Goal: Transaction & Acquisition: Purchase product/service

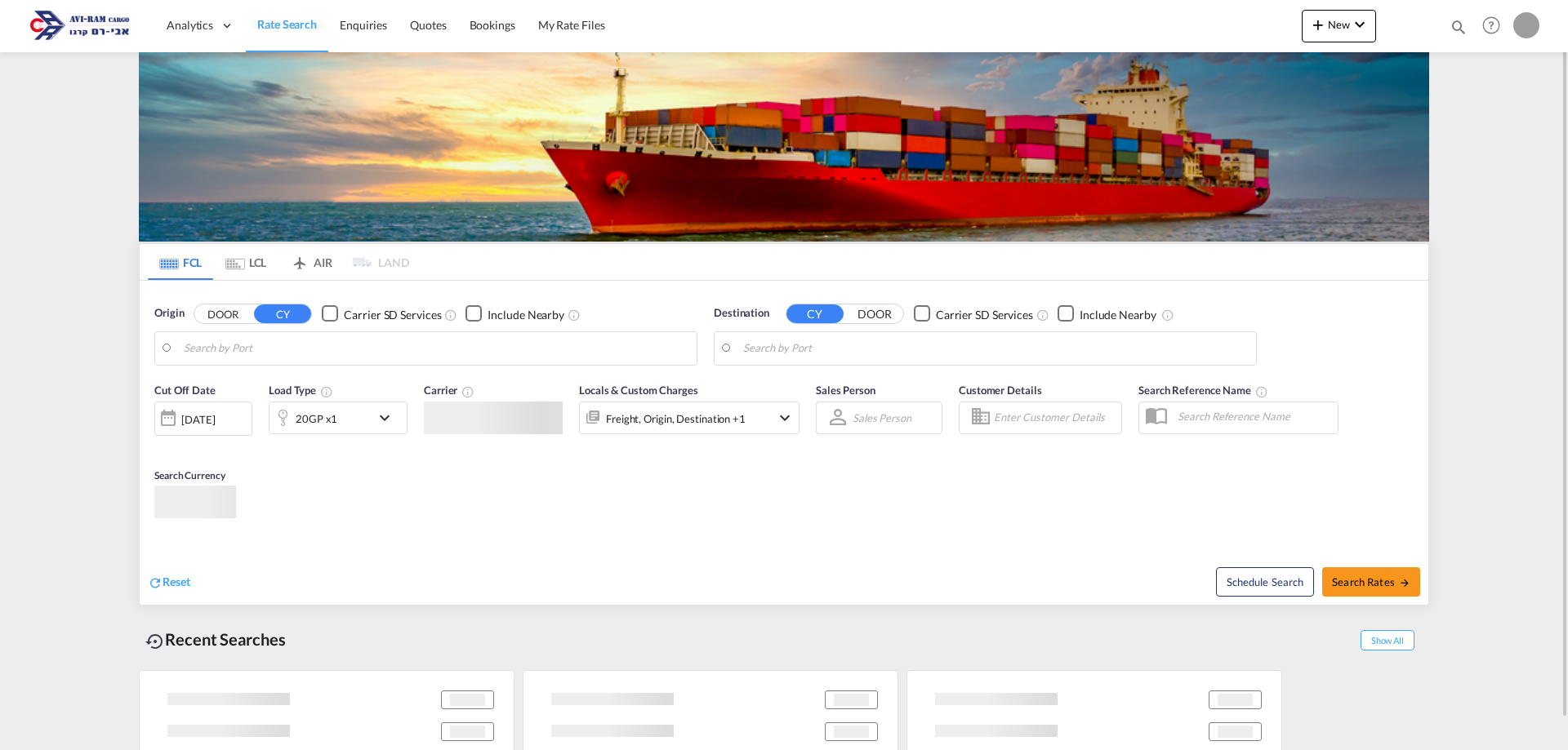
type input "[EMAIL_ADDRESS][DOMAIN_NAME]"
click at [738, 428] on div "FCL LCL AIR LAND FCL LCL AIR LAND Origin DOOR CY Carrier SD Services Include Ne…" at bounding box center [784, 417] width 1290 height 730
type input "[GEOGRAPHIC_DATA], NLRTM"
type input "[GEOGRAPHIC_DATA], [GEOGRAPHIC_DATA]"
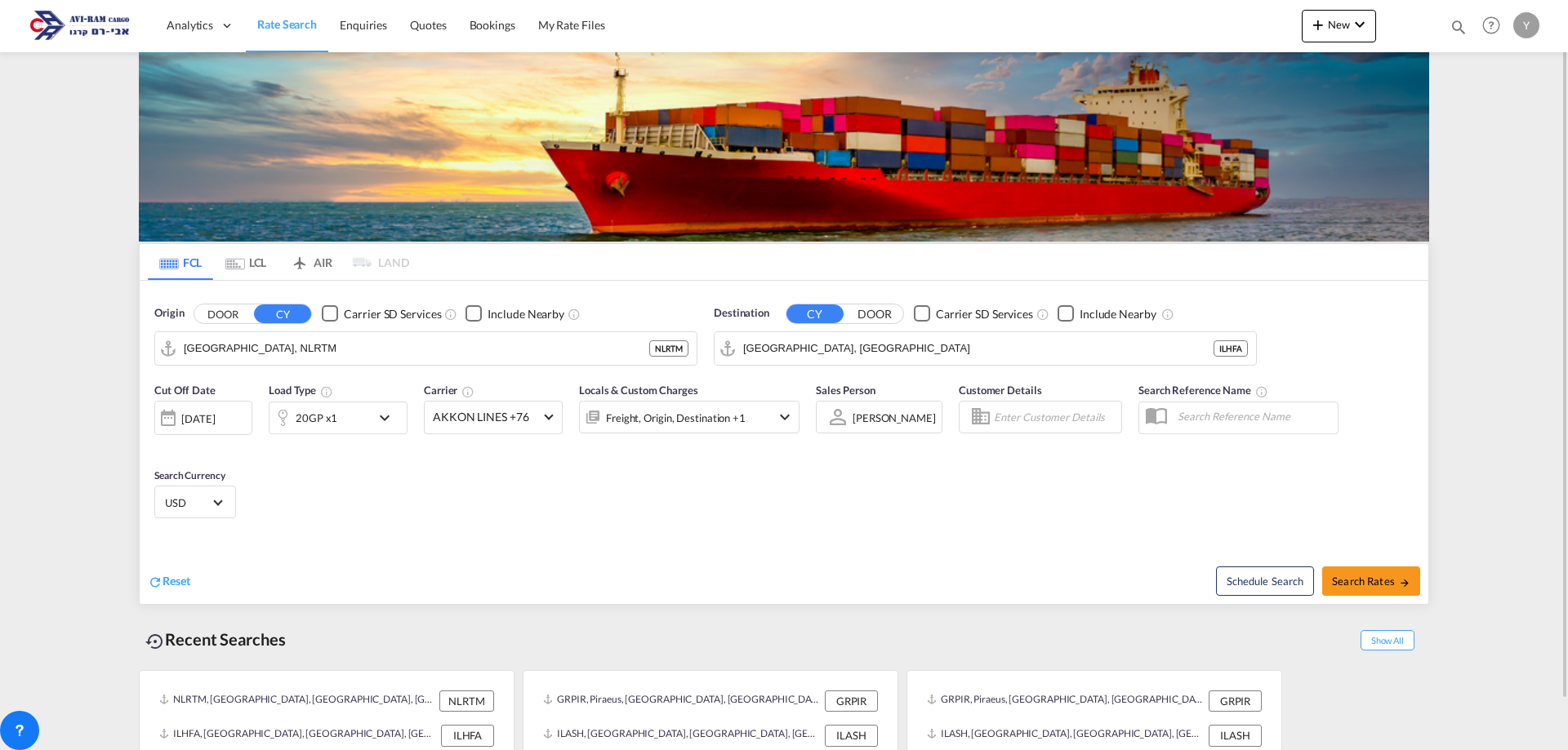
click at [252, 258] on md-tab-item "LCL" at bounding box center [246, 262] width 65 height 36
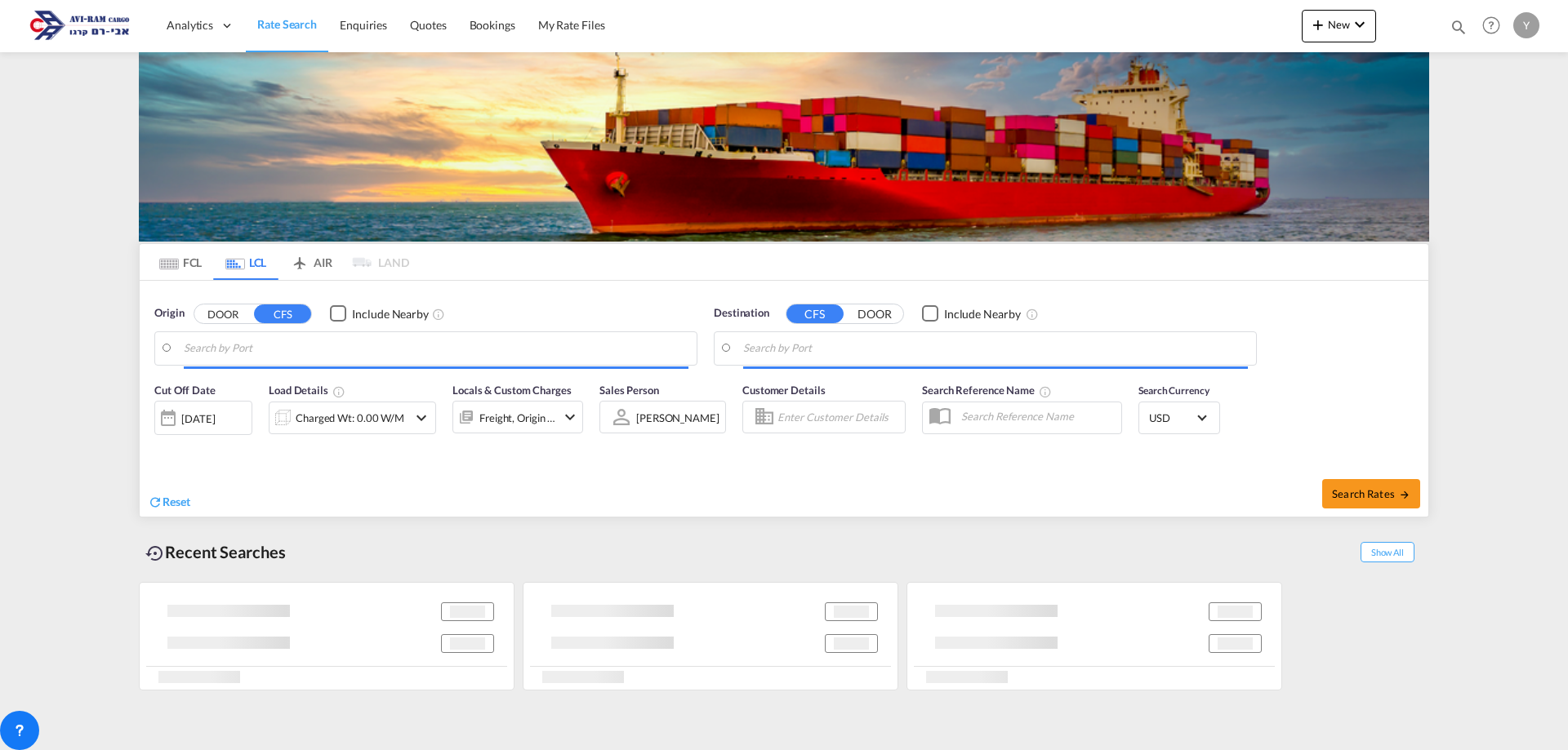
click at [224, 345] on input "Search by Port" at bounding box center [436, 348] width 505 height 25
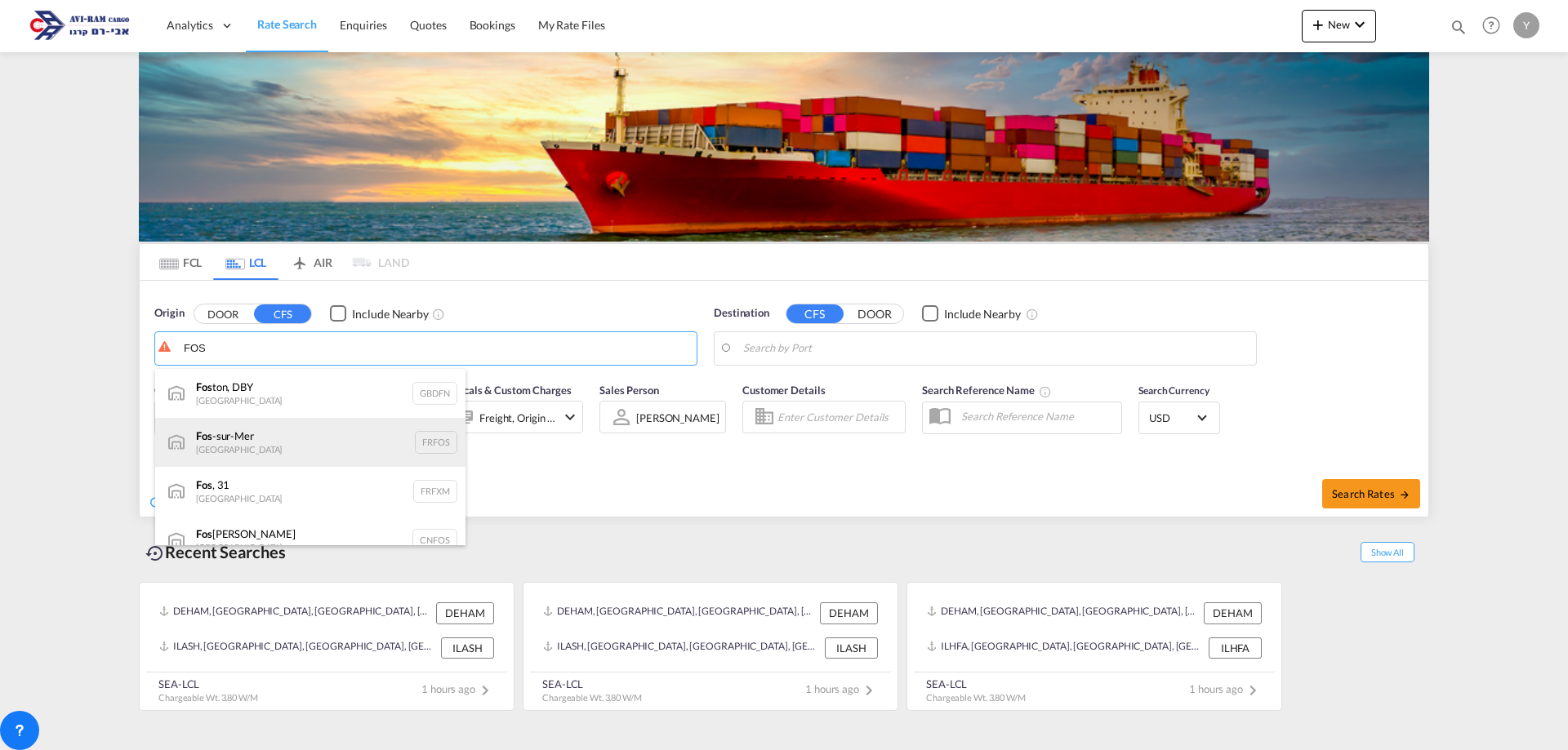
click at [275, 430] on div "Fos -sur-Mer [GEOGRAPHIC_DATA] FRFOS" at bounding box center [310, 443] width 310 height 49
type input "Fos-[GEOGRAPHIC_DATA], [GEOGRAPHIC_DATA]"
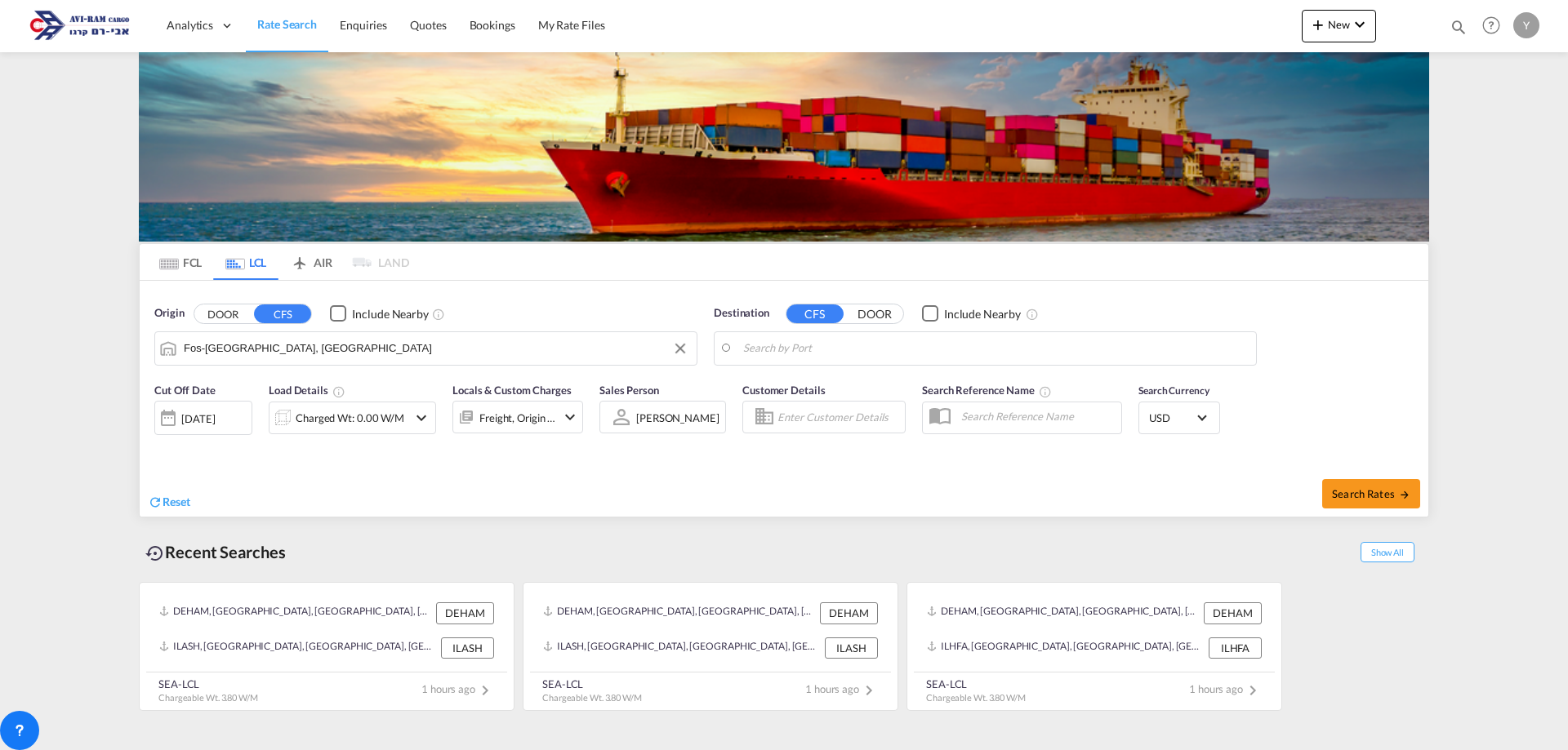
click at [791, 327] on div "Destination CFS DOOR Include Nearby" at bounding box center [985, 335] width 543 height 60
click at [784, 356] on body "Analytics Dashboard Rate Search Enquiries Quotes Bookings" at bounding box center [784, 375] width 1568 height 750
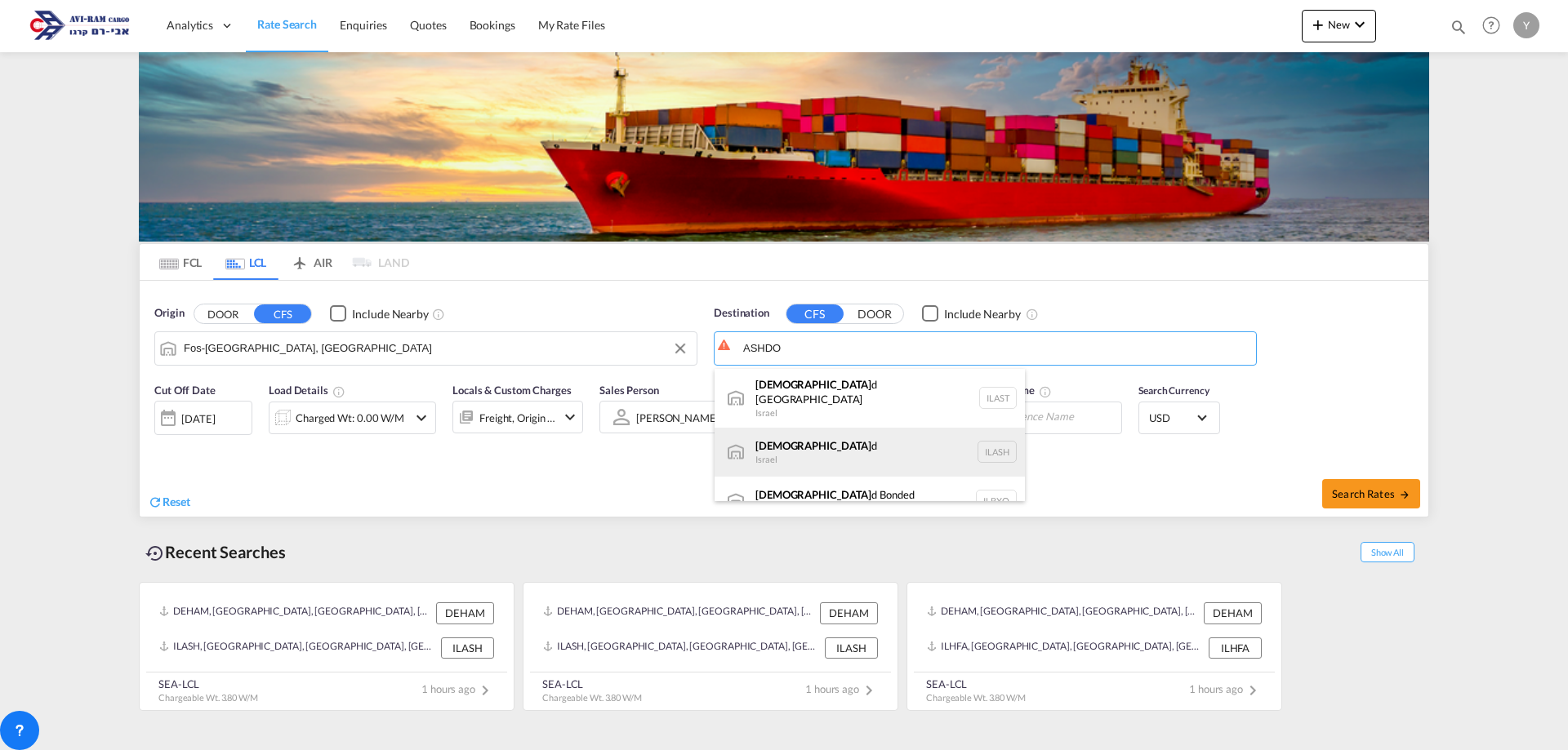
click at [813, 428] on div "Ashdo d Israel [GEOGRAPHIC_DATA]" at bounding box center [869, 453] width 310 height 49
type input "Ashdod, ILASH"
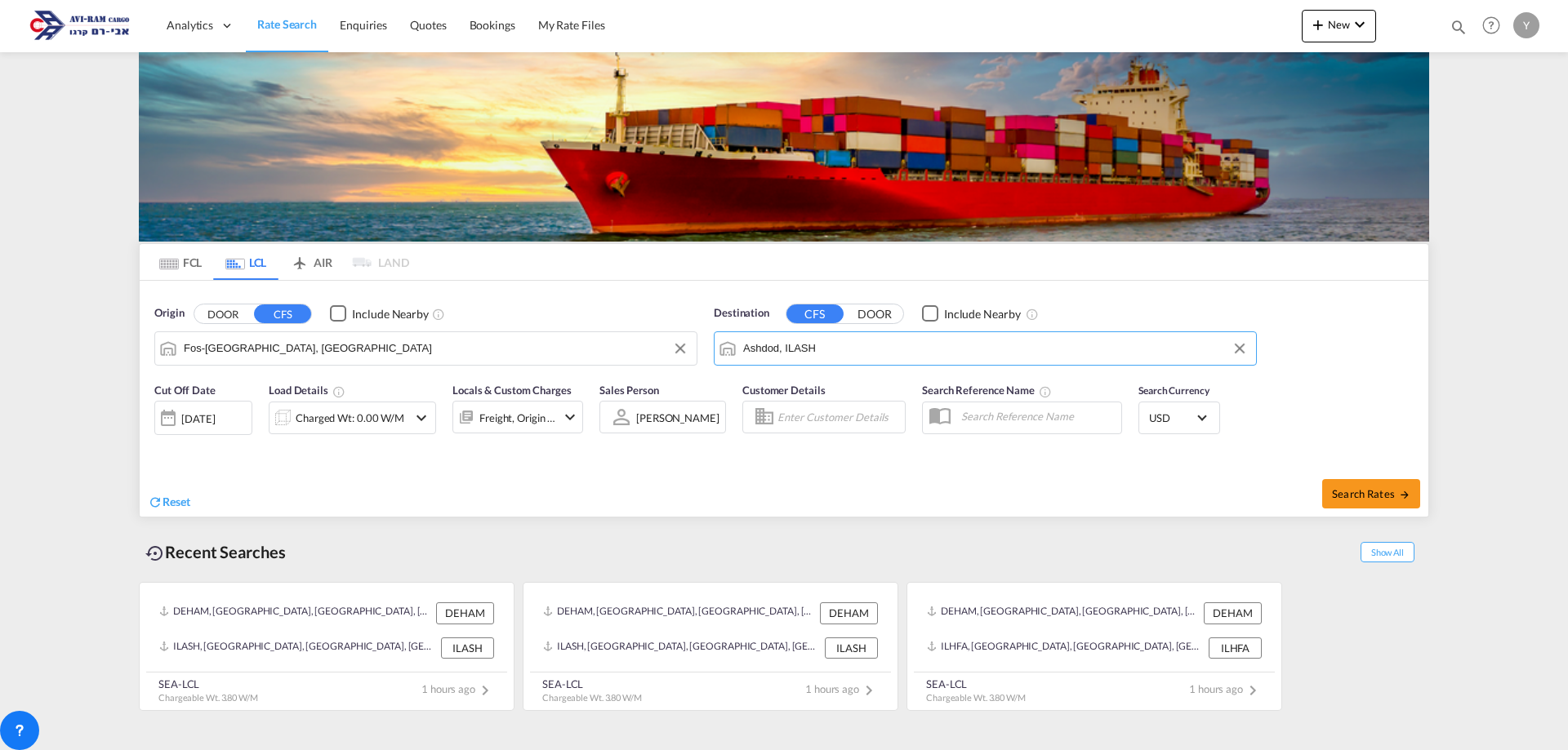
click at [406, 418] on div "Charged Wt: 0.00 W/M" at bounding box center [338, 418] width 138 height 32
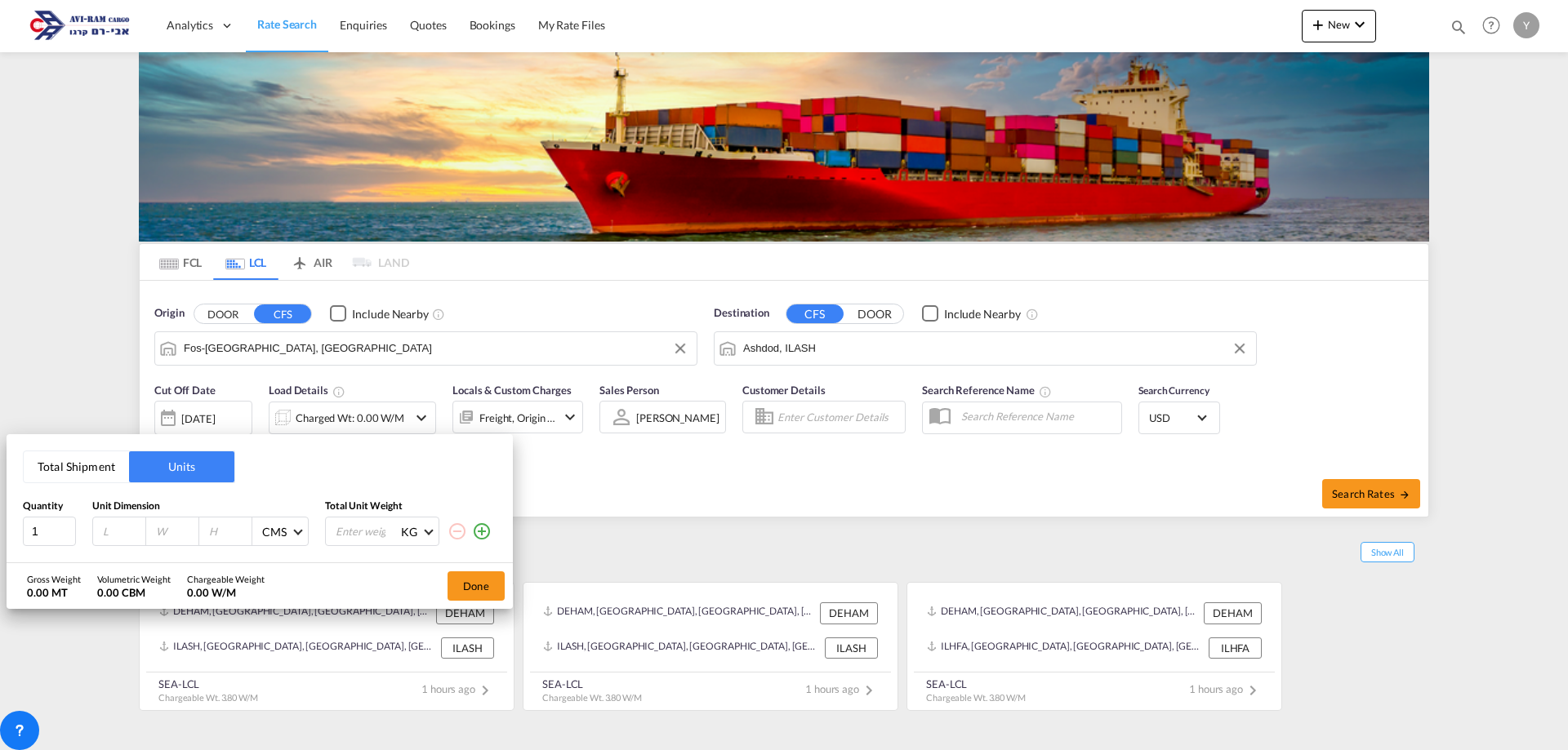
click at [50, 476] on button "Total Shipment" at bounding box center [76, 466] width 105 height 31
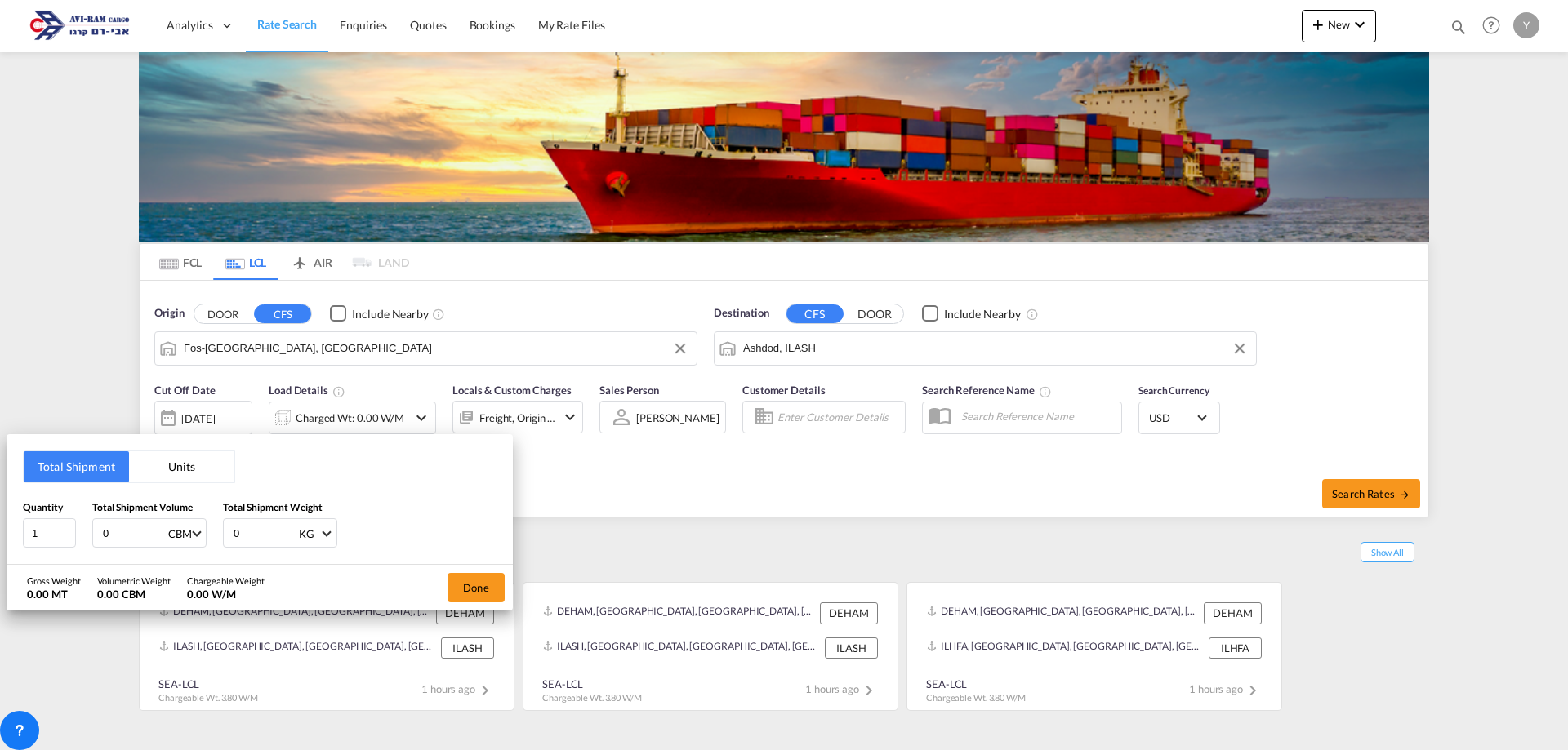
click at [143, 533] on input "0" at bounding box center [133, 533] width 65 height 28
drag, startPoint x: 142, startPoint y: 533, endPoint x: 77, endPoint y: 544, distance: 65.9
click at [77, 544] on div "Quantity 1 Total Shipment Volume 07.129 CBM CBM CFT Total Shipment Weight 0 KG …" at bounding box center [259, 524] width 473 height 49
type input "7.129"
click at [249, 518] on div "0 KG KG LB" at bounding box center [280, 533] width 115 height 30
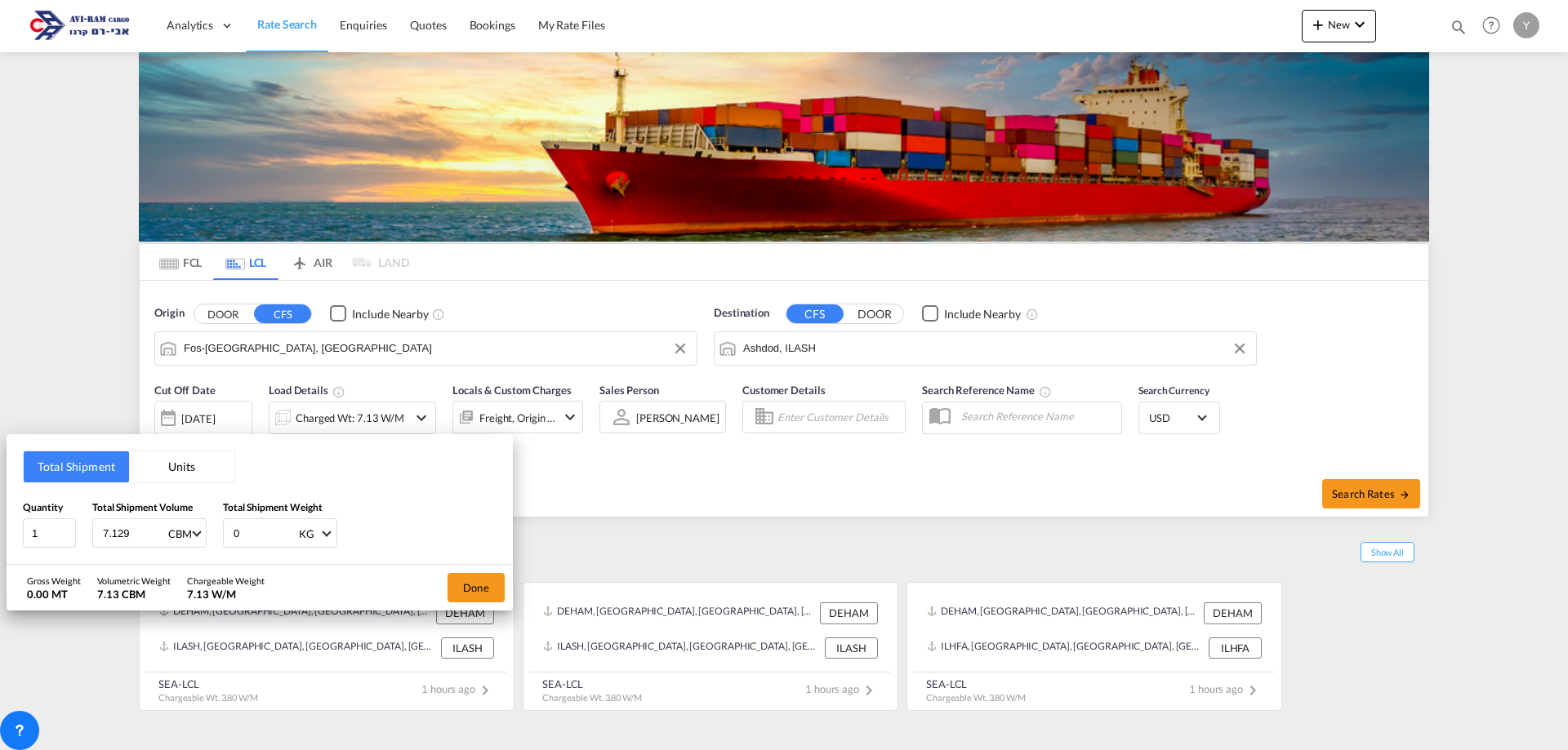
click at [246, 529] on input "0" at bounding box center [264, 533] width 65 height 28
drag, startPoint x: 245, startPoint y: 533, endPoint x: 178, endPoint y: 547, distance: 68.4
click at [178, 547] on div "Quantity 1 Total Shipment Volume 7.129 CBM CBM CFT Total Shipment Weight 0 KG K…" at bounding box center [259, 524] width 473 height 49
type input "1589"
click at [503, 585] on button "Done" at bounding box center [476, 588] width 57 height 30
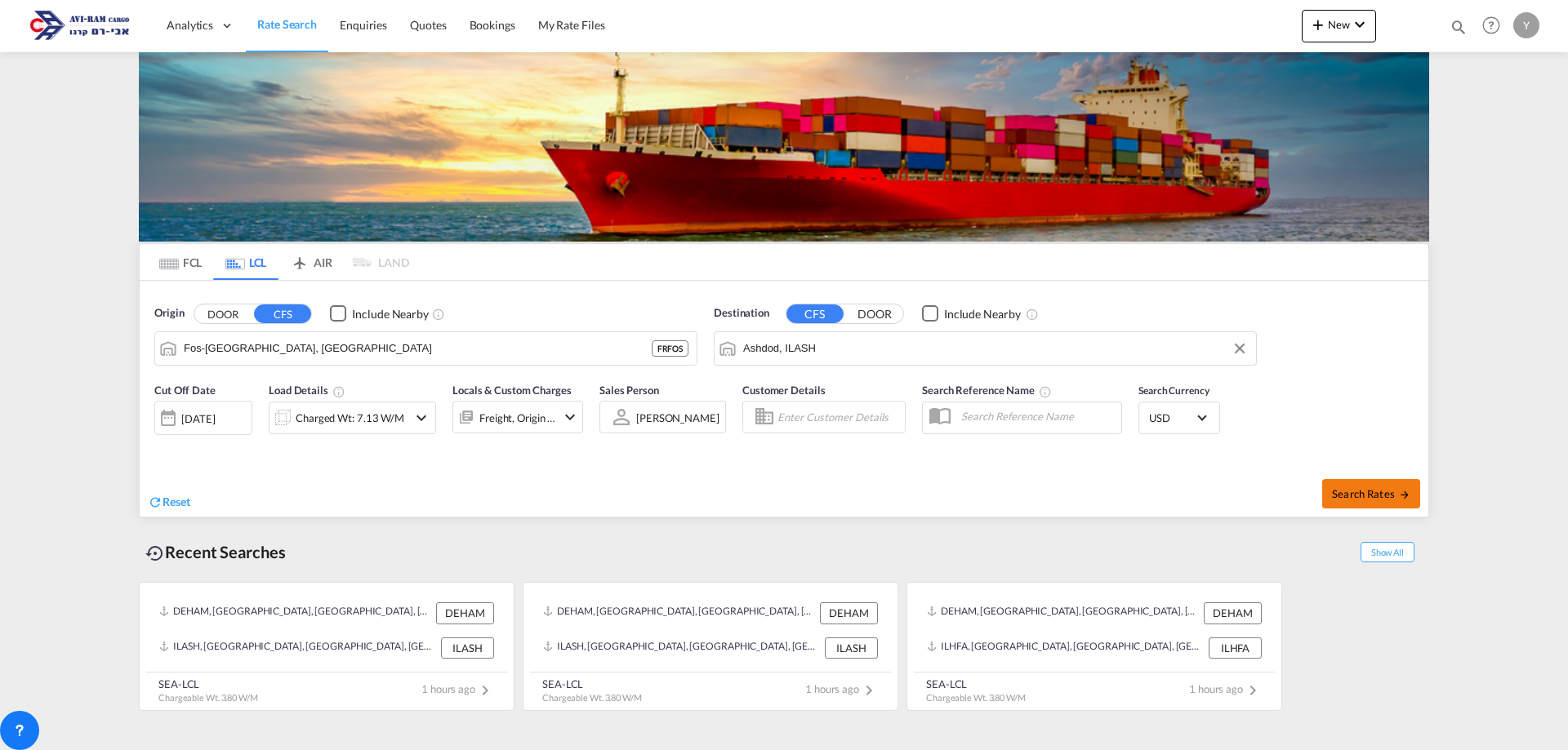
click at [1342, 483] on button "Search Rates" at bounding box center [1371, 493] width 98 height 30
type input "FRFOS to ILASH / [DATE]"
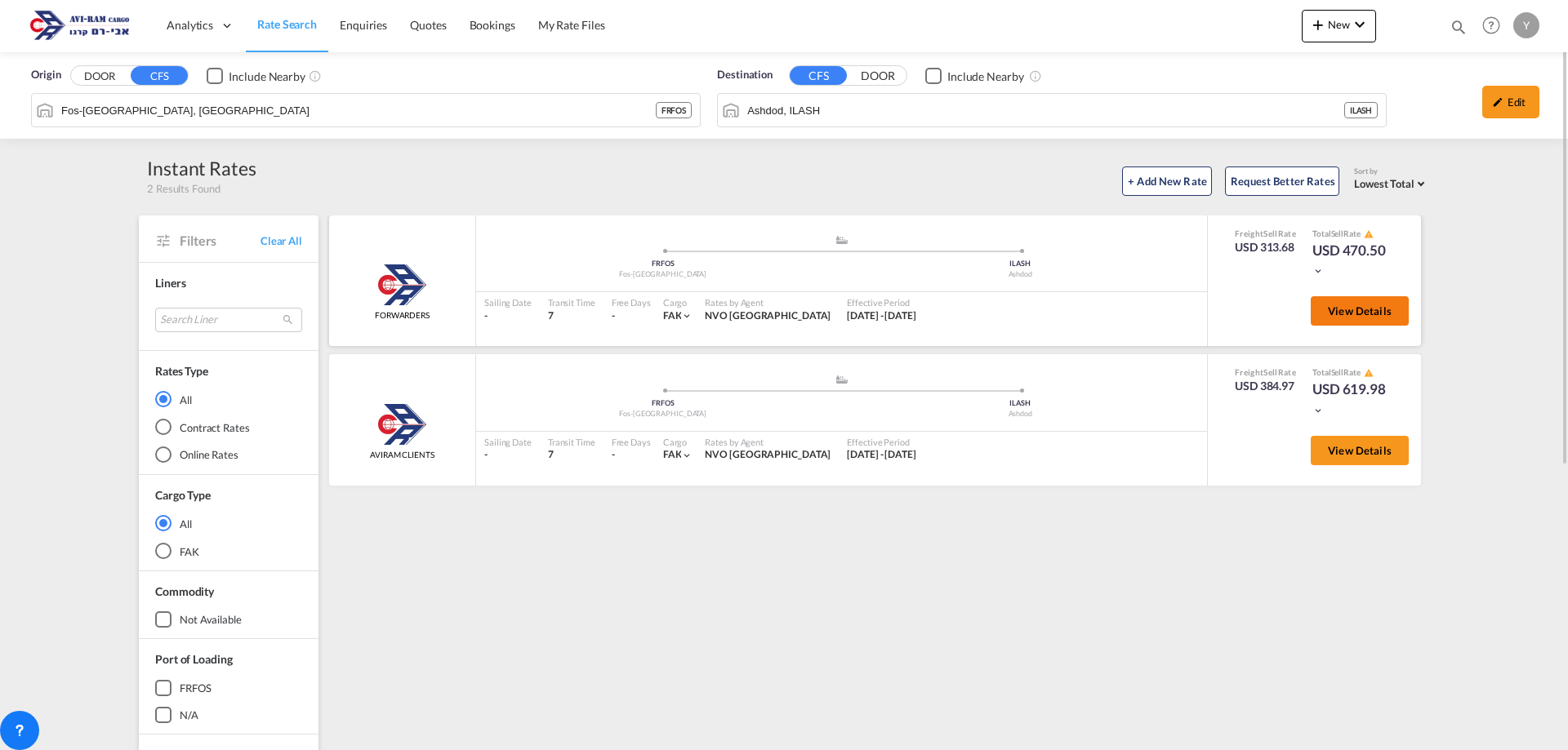
click at [1353, 303] on button "View Details" at bounding box center [1359, 311] width 98 height 30
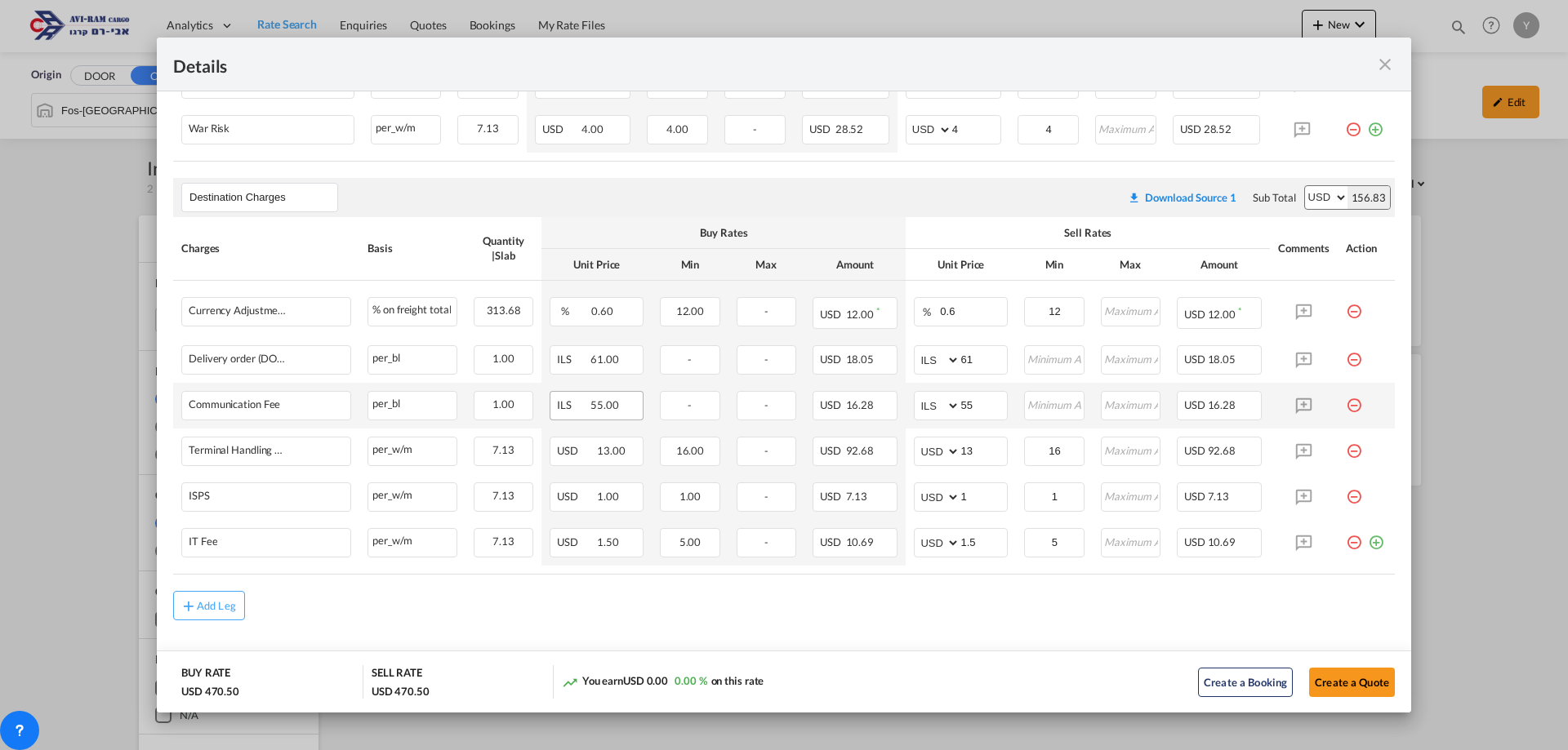
scroll to position [462, 0]
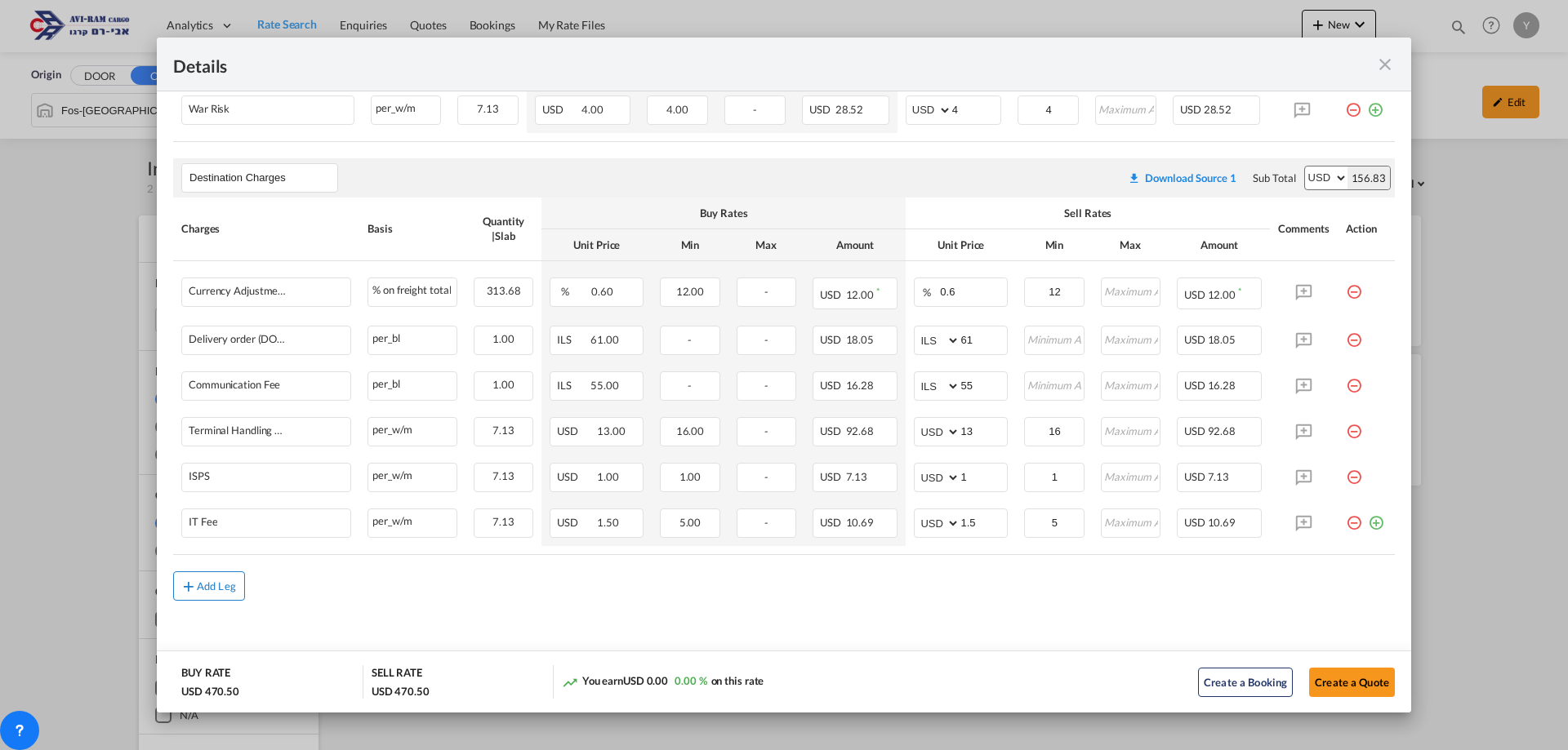
click at [191, 585] on md-icon "icon-plus md-link-fg s20" at bounding box center [188, 585] width 16 height 16
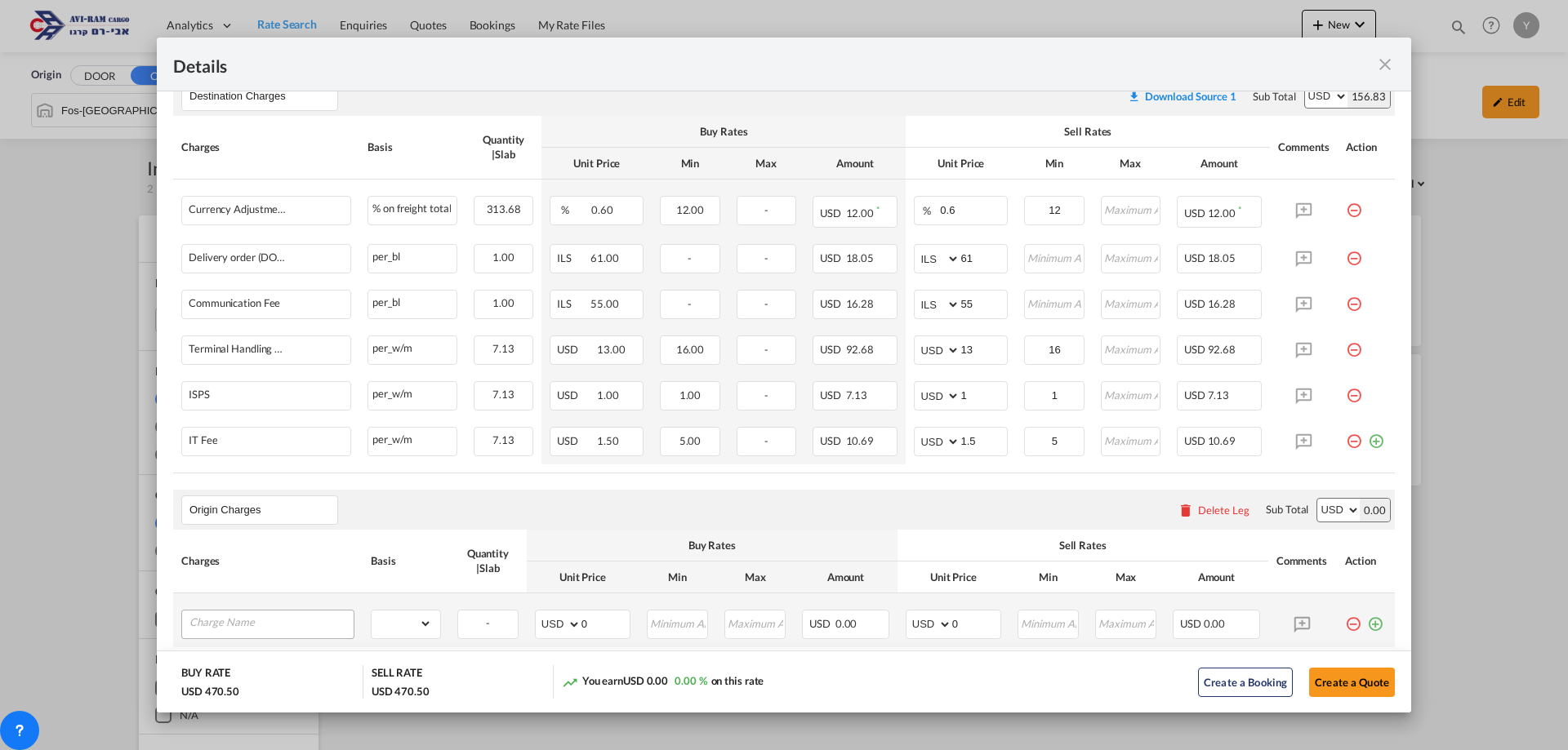
scroll to position [644, 0]
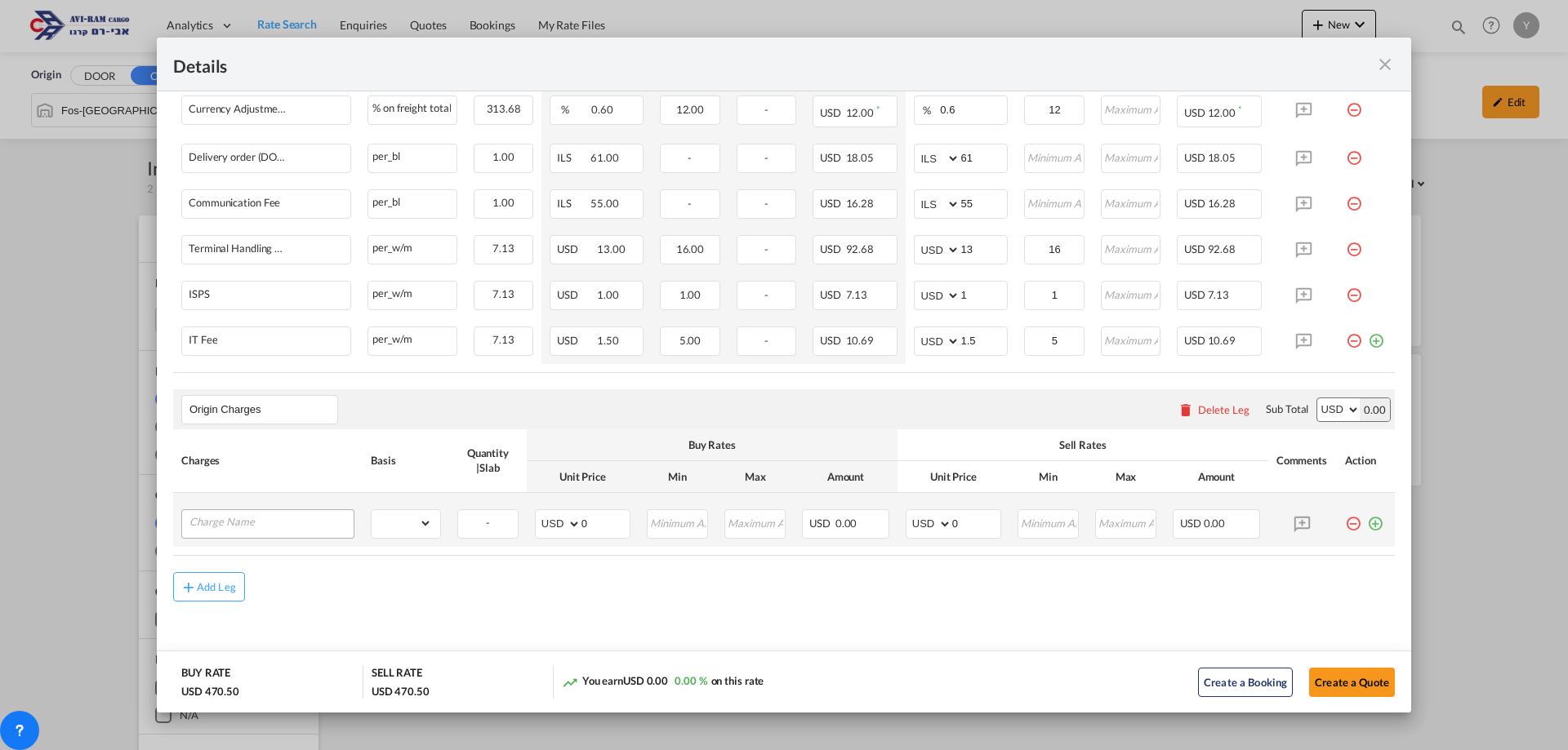
type input "Origin Charges"
click at [282, 530] on input "Charge Name" at bounding box center [271, 522] width 164 height 25
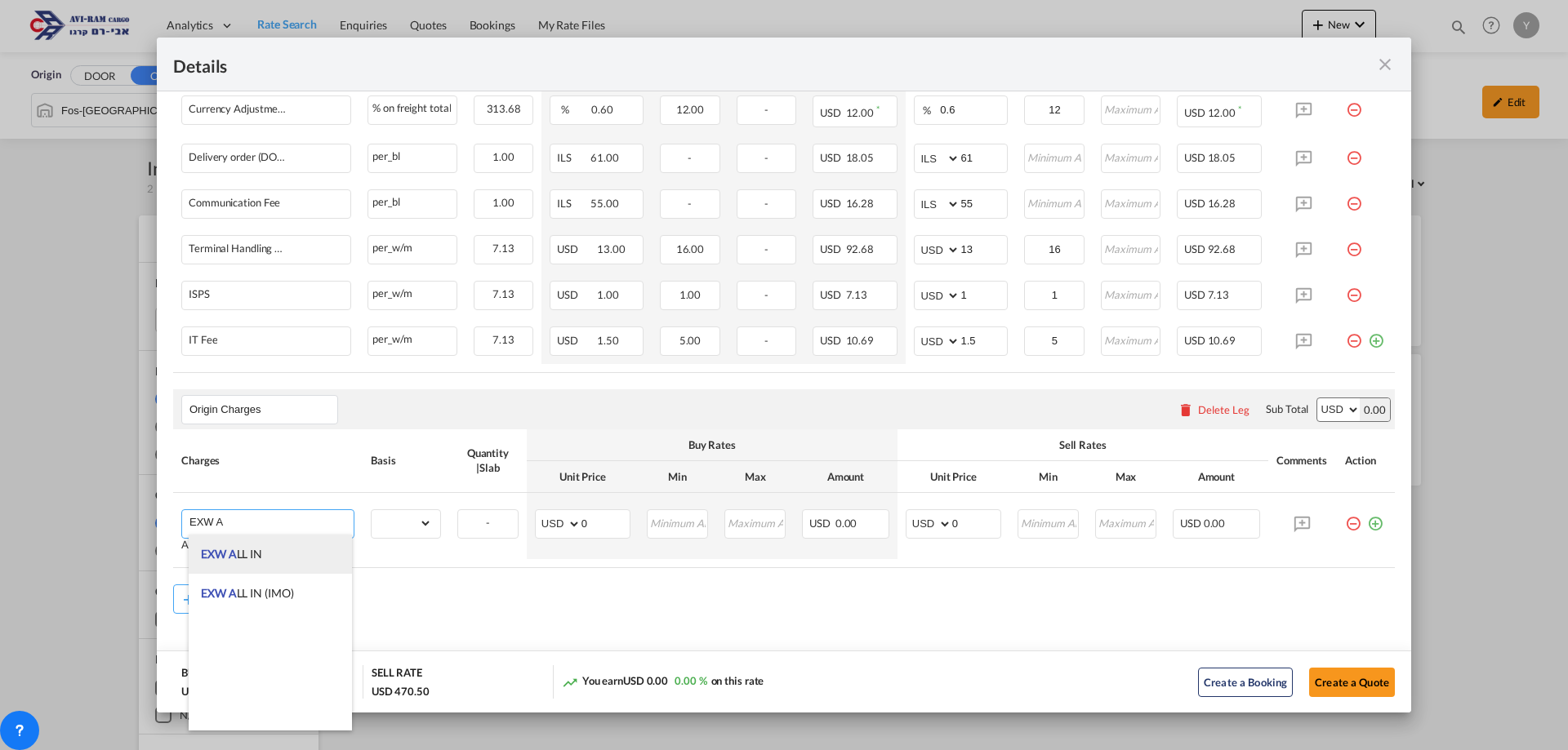
click at [260, 555] on span "EXW A LL IN" at bounding box center [231, 554] width 61 height 14
type input "EXW ALL IN"
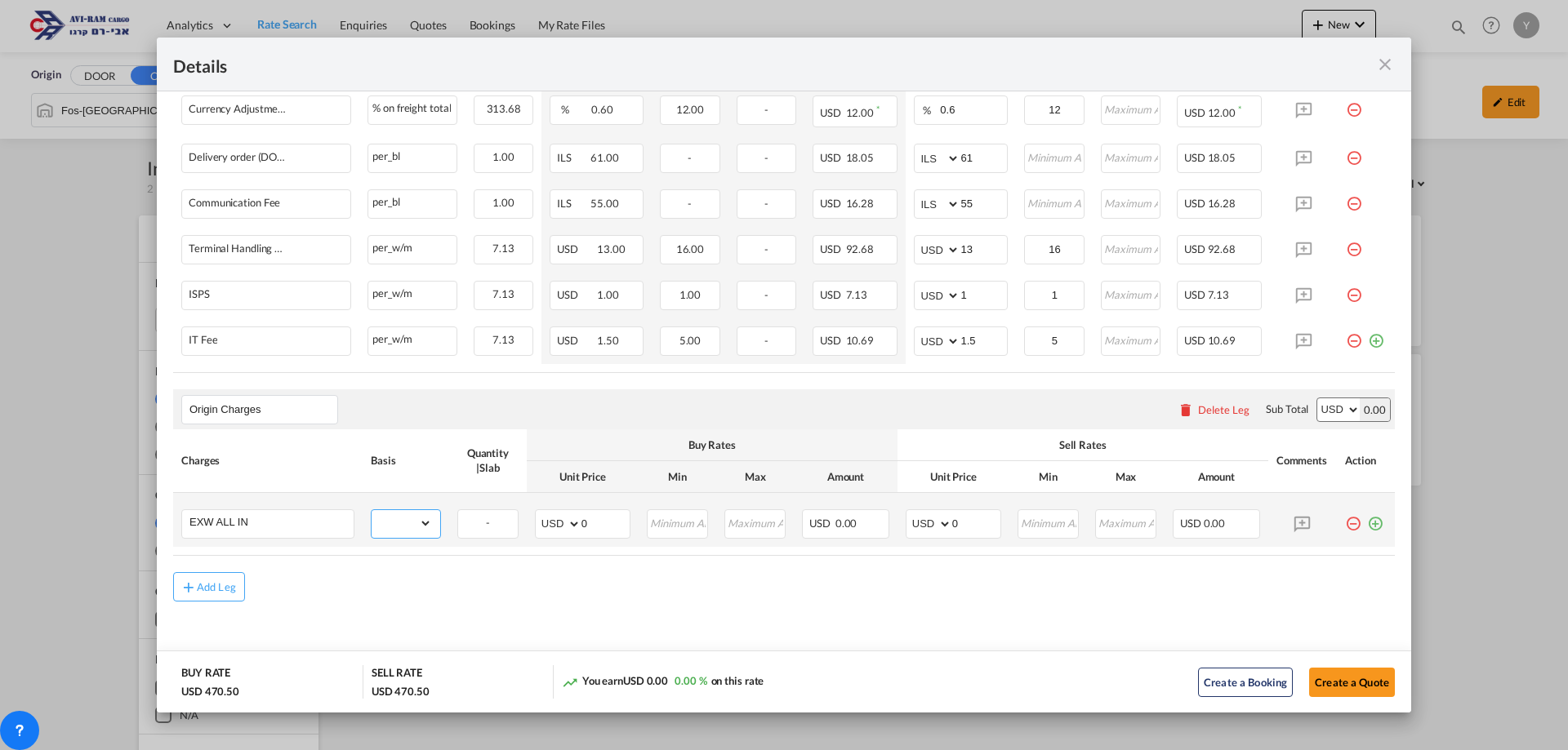
click at [400, 522] on select "gross_weight volumetric_weight per_shipment per_bl per_km per_hawb per_kg flat …" at bounding box center [401, 523] width 60 height 26
select select "per_bl"
click at [371, 510] on select "gross_weight volumetric_weight per_shipment per_bl per_km per_hawb per_kg flat …" at bounding box center [401, 523] width 60 height 26
click at [937, 523] on select "AED AFN ALL AMD ANG AOA ARS AUD AWG AZN BAM BBD BDT BGN BHD BIF BMD BND [PERSON…" at bounding box center [930, 523] width 42 height 23
select select "string:EUR"
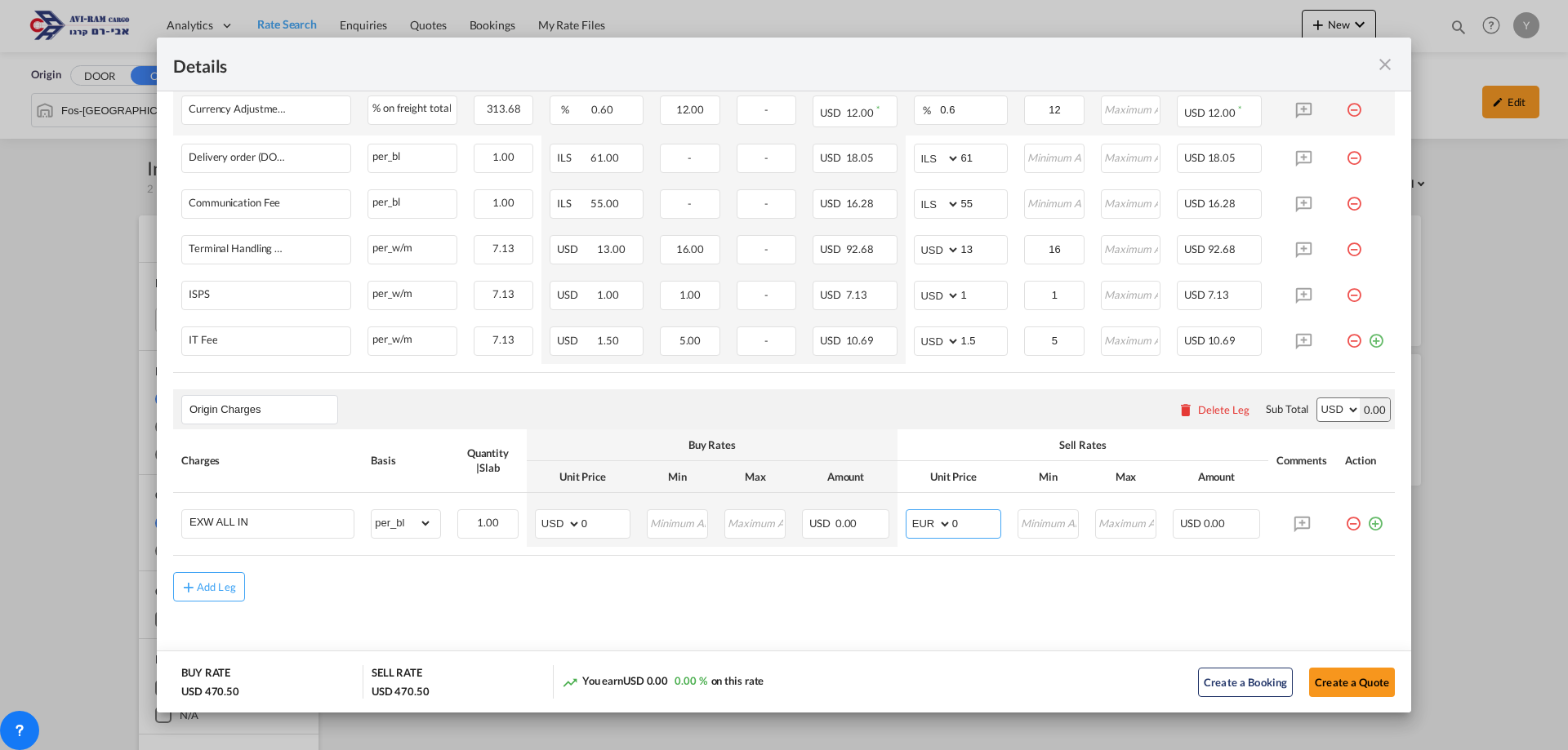
click at [909, 512] on select "AED AFN ALL AMD ANG AOA ARS AUD AWG AZN BAM BBD BDT BGN BHD BIF BMD BND [PERSON…" at bounding box center [930, 523] width 42 height 23
drag, startPoint x: 956, startPoint y: 525, endPoint x: 947, endPoint y: 526, distance: 9.1
click at [952, 526] on input "0" at bounding box center [976, 522] width 48 height 25
type input "295"
click at [968, 609] on md-content "Main Freight Please enter leg name Leg Name Already Exists Download Source 1 Su…" at bounding box center [784, 202] width 1254 height 974
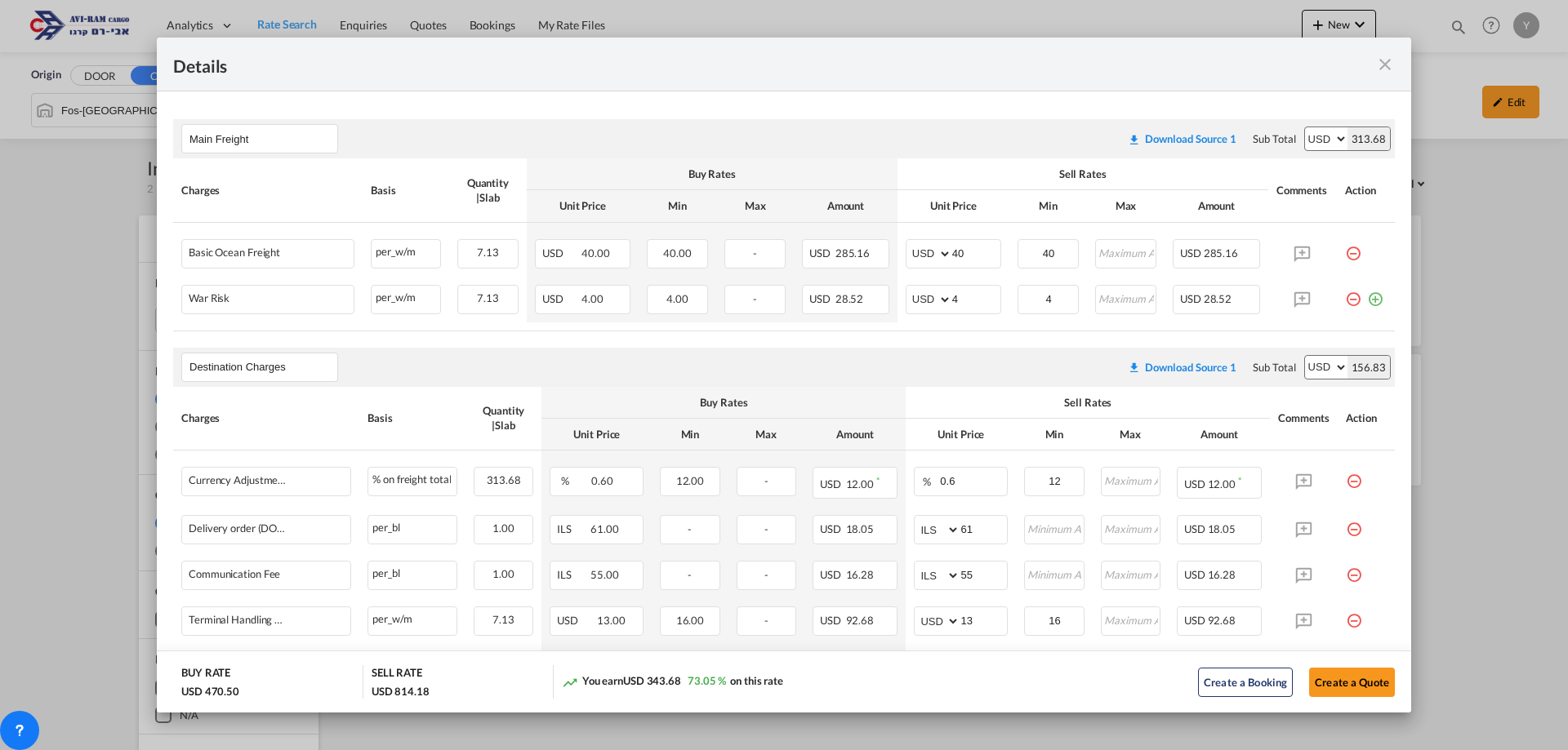
scroll to position [399, 0]
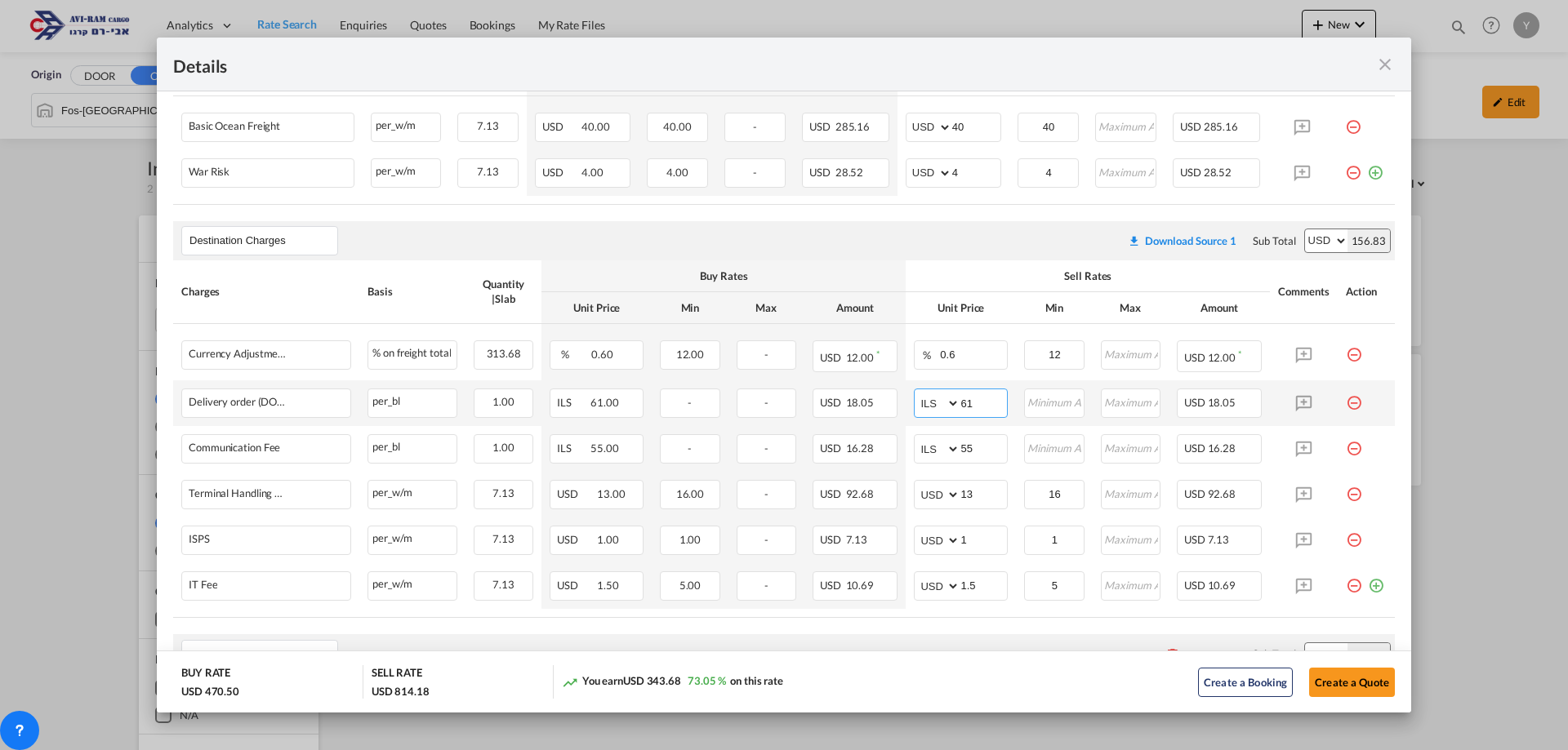
click at [969, 405] on input "61" at bounding box center [983, 401] width 47 height 25
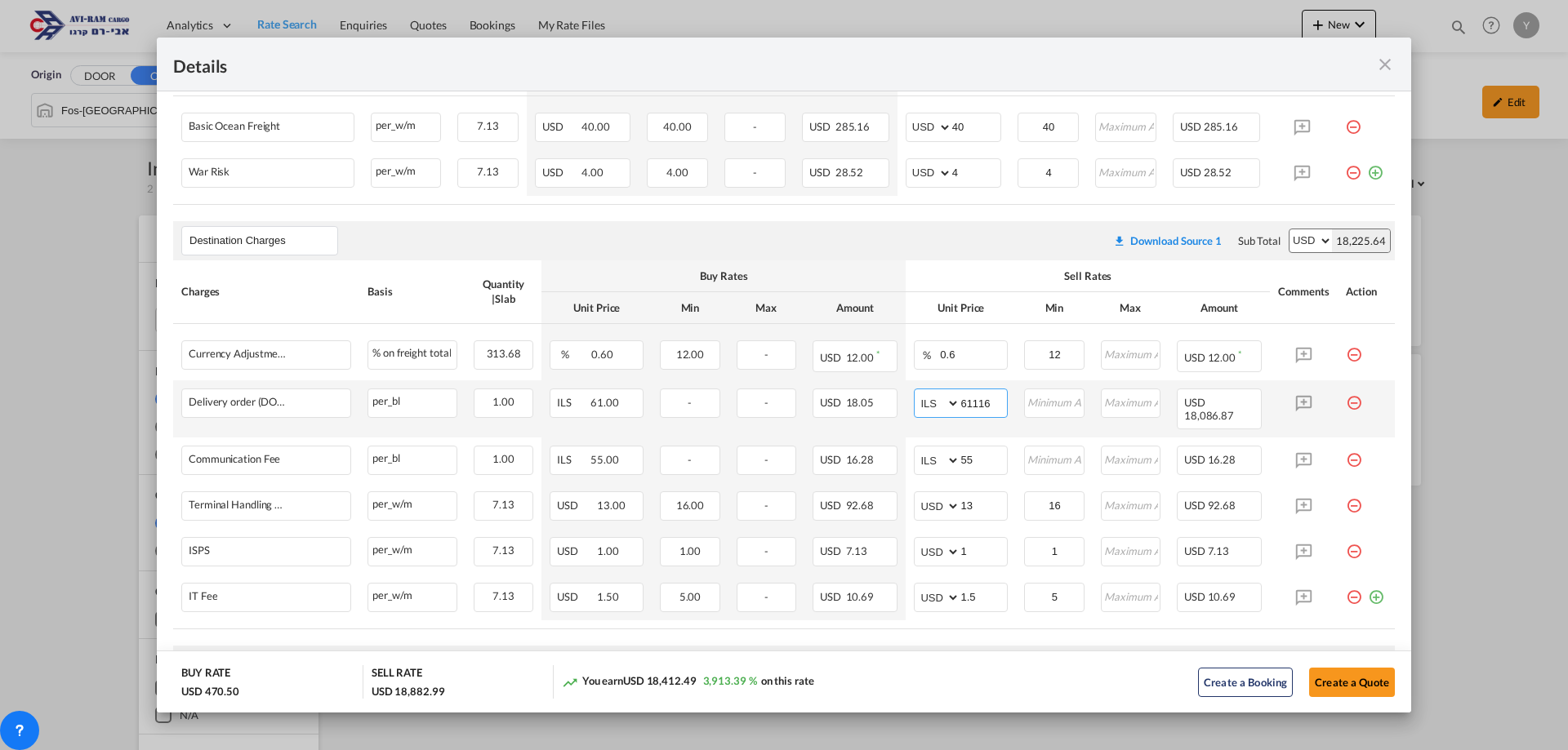
drag, startPoint x: 988, startPoint y: 408, endPoint x: 911, endPoint y: 414, distance: 77.2
click at [914, 414] on md-input-container "AED AFN ALL AMD ANG AOA ARS AUD AWG AZN BAM BBD BDT BGN BHD BIF BMD BND [PERSON…" at bounding box center [960, 403] width 94 height 30
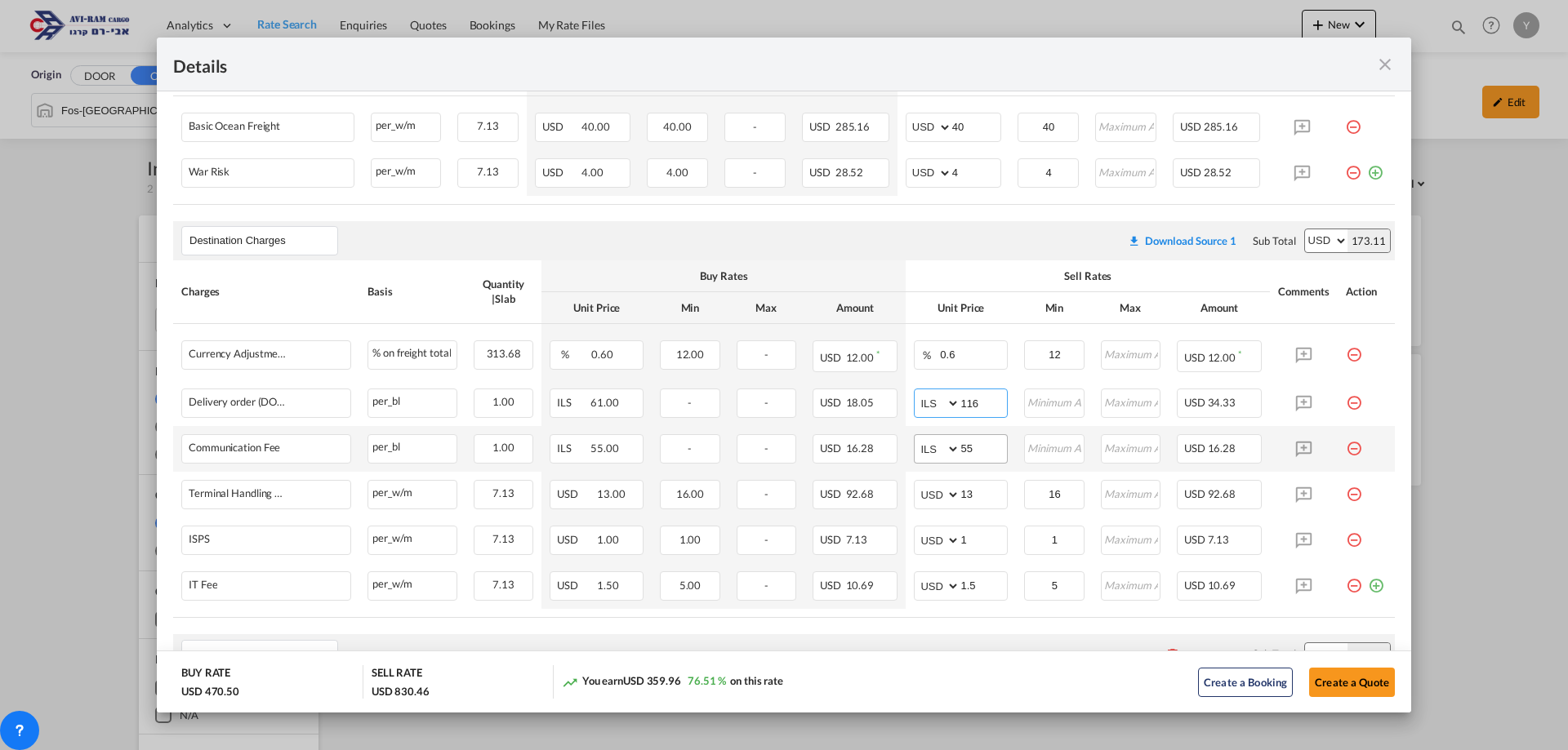
type input "116"
drag, startPoint x: 971, startPoint y: 447, endPoint x: 931, endPoint y: 459, distance: 41.8
click at [931, 459] on md-input-container "AED AFN ALL AMD ANG AOA ARS AUD AWG AZN BAM BBD BDT BGN BHD BIF BMD BND [PERSON…" at bounding box center [960, 448] width 94 height 30
type input "66"
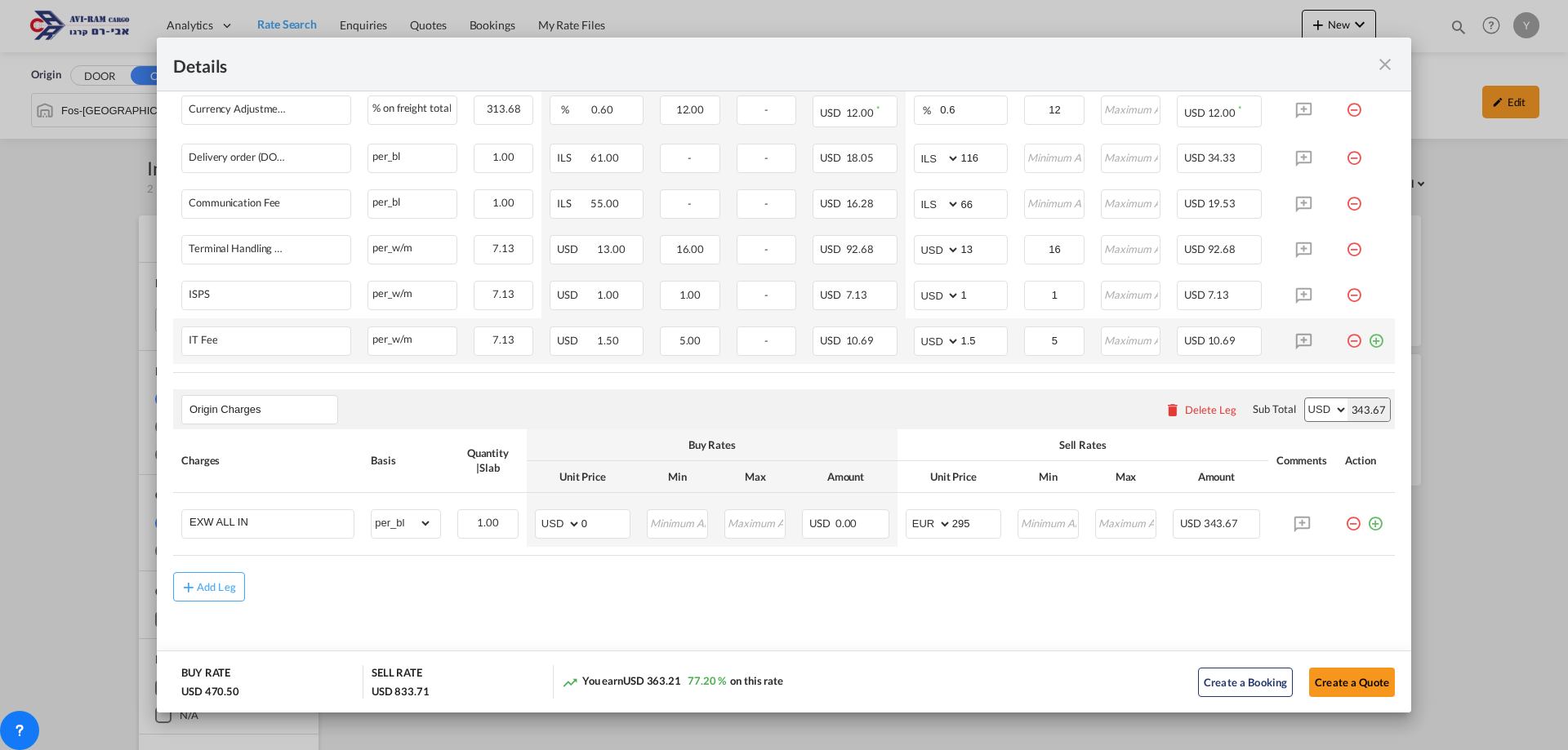
click at [1369, 337] on md-icon "icon-plus-circle-outline green-400-fg" at bounding box center [1375, 334] width 16 height 16
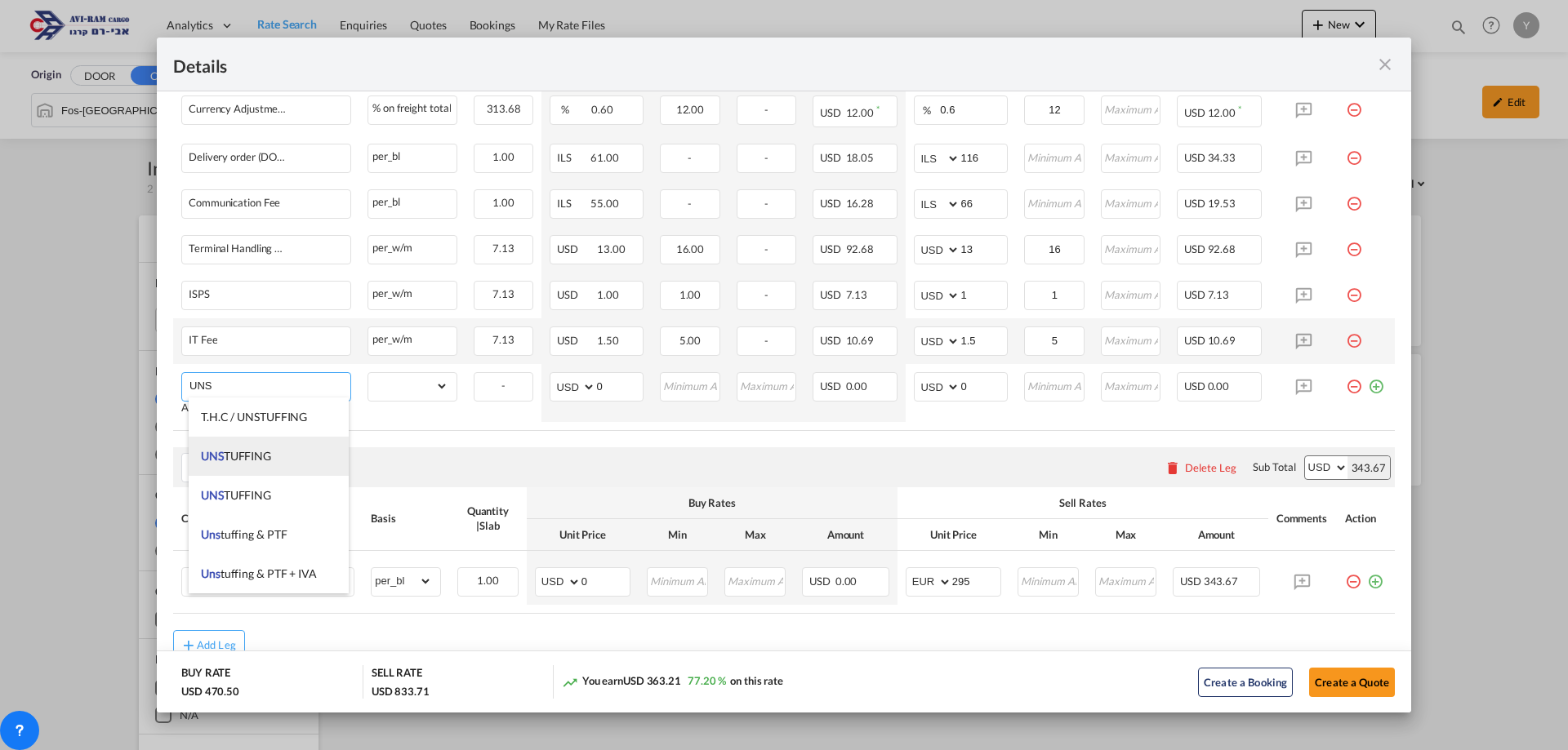
click at [224, 464] on li "UNS TUFFING" at bounding box center [269, 456] width 160 height 39
type input "UNSTUFFING"
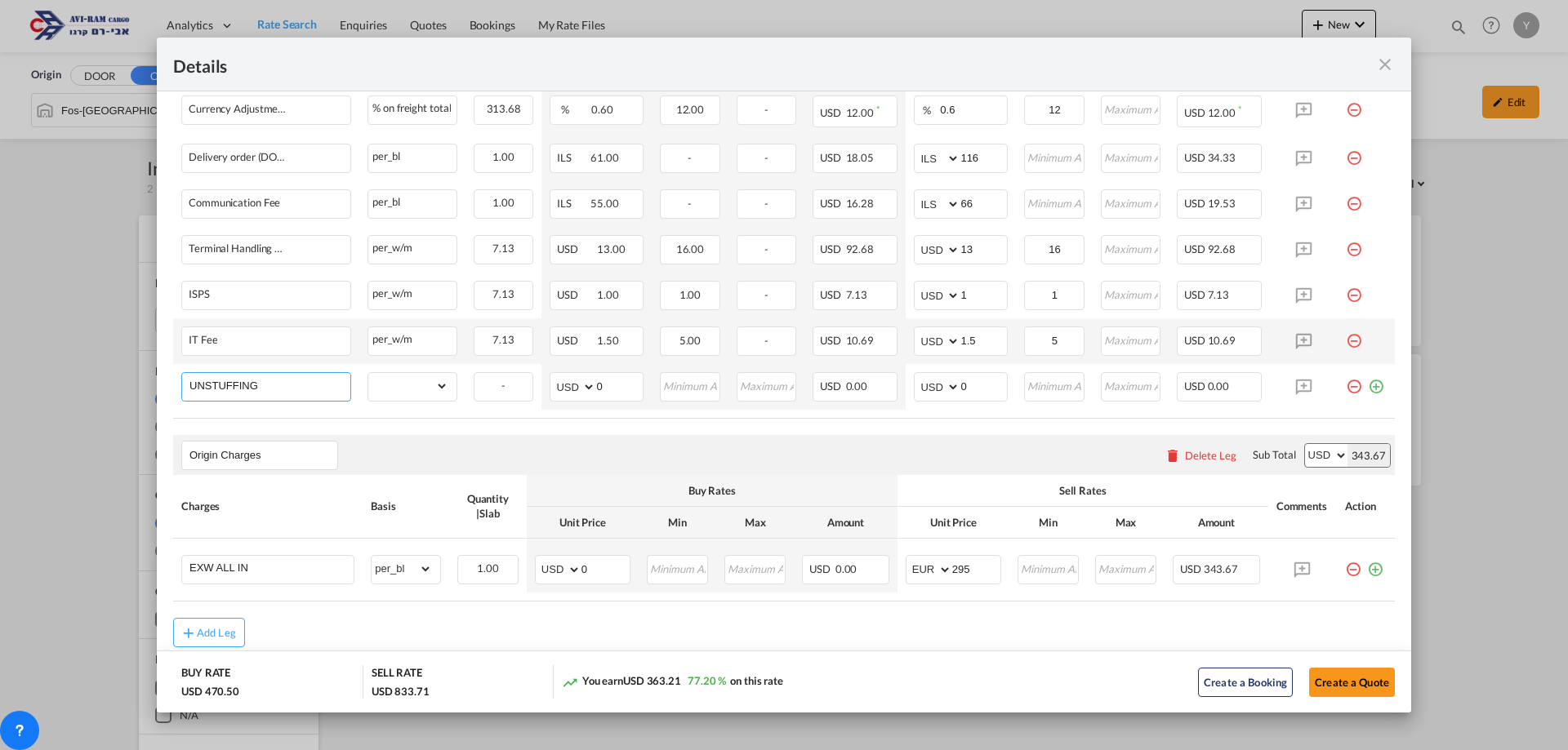
drag, startPoint x: 283, startPoint y: 382, endPoint x: 150, endPoint y: 377, distance: 133.1
click at [150, 377] on div "Details Port of [GEOGRAPHIC_DATA] FRFOS/[GEOGRAPHIC_DATA] Liner/Carrier Aviram …" at bounding box center [784, 375] width 1568 height 750
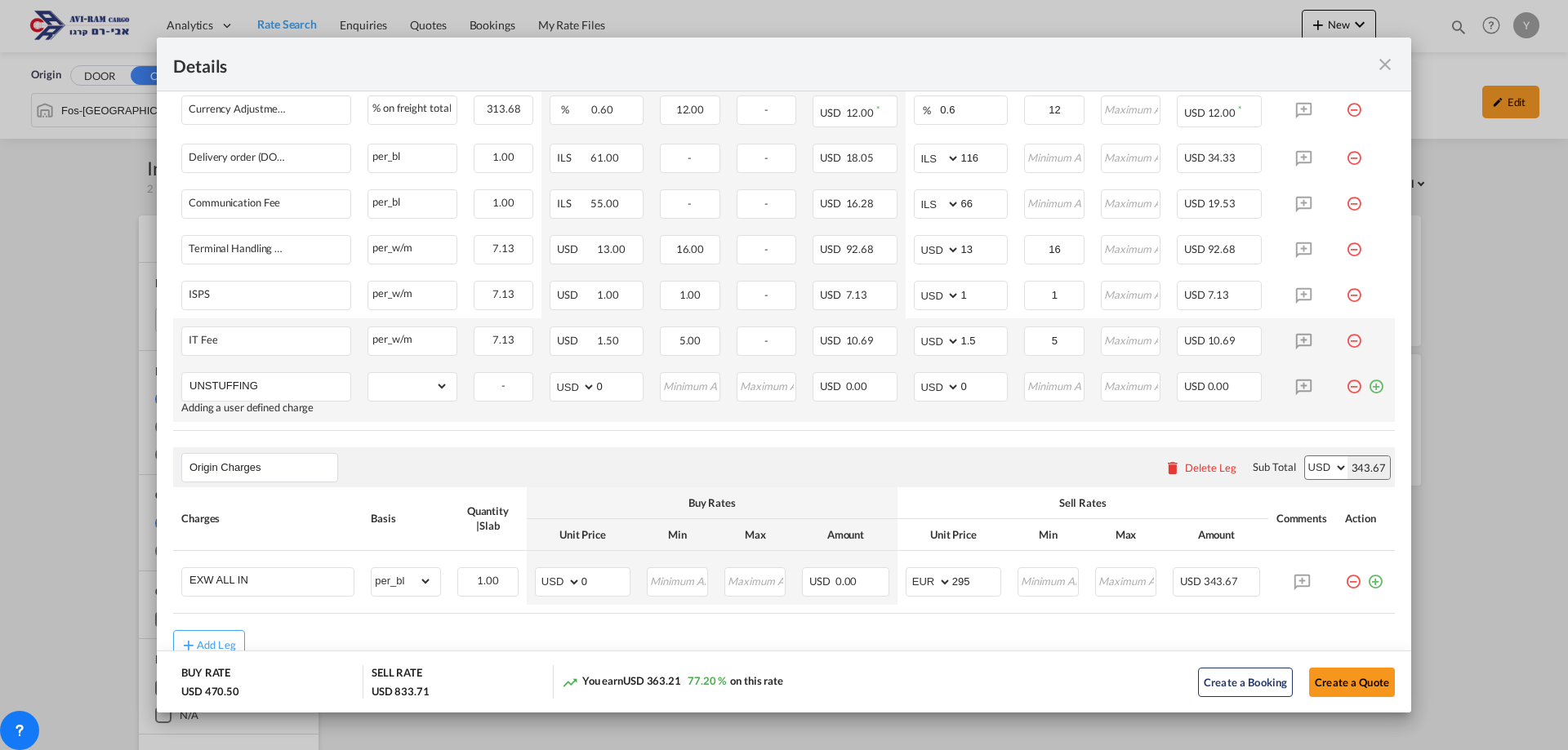
click at [399, 406] on td "gross_weight volumetric_weight per_shipment per_bl per_km per_hawb per_kg flat …" at bounding box center [412, 393] width 106 height 58
click at [405, 397] on select "gross_weight volumetric_weight per_shipment per_bl per_km per_hawb per_kg flat …" at bounding box center [408, 386] width 80 height 26
select select "per_bl"
click at [368, 373] on select "gross_weight volumetric_weight per_shipment per_bl per_km per_hawb per_kg flat …" at bounding box center [408, 386] width 80 height 26
click at [612, 580] on input "0" at bounding box center [605, 580] width 48 height 25
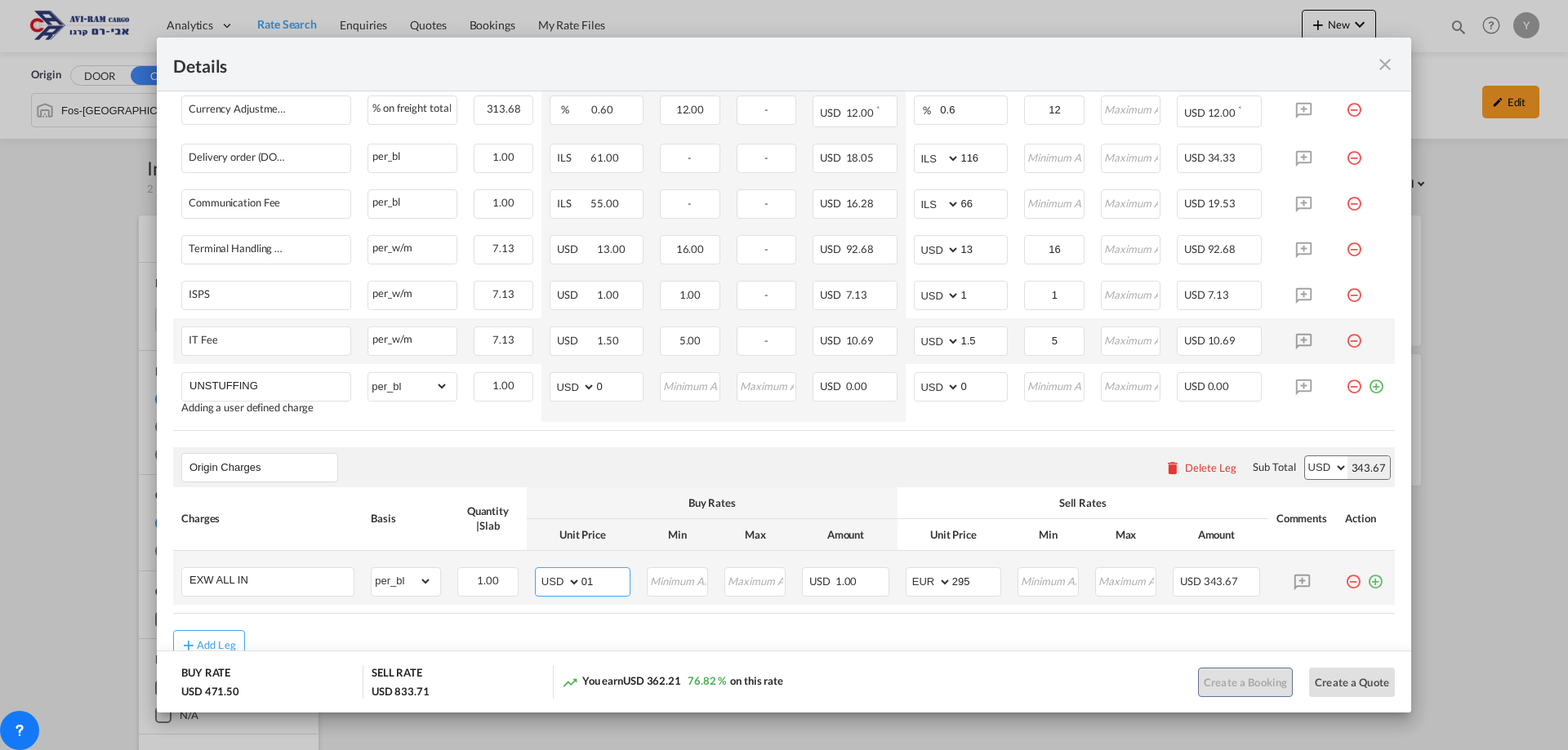
type input "0"
type input "11.6"
click at [1058, 581] on input "Port of Loading ..." at bounding box center [1048, 580] width 59 height 25
click at [1124, 578] on input "Port of Loading ..." at bounding box center [1125, 580] width 59 height 25
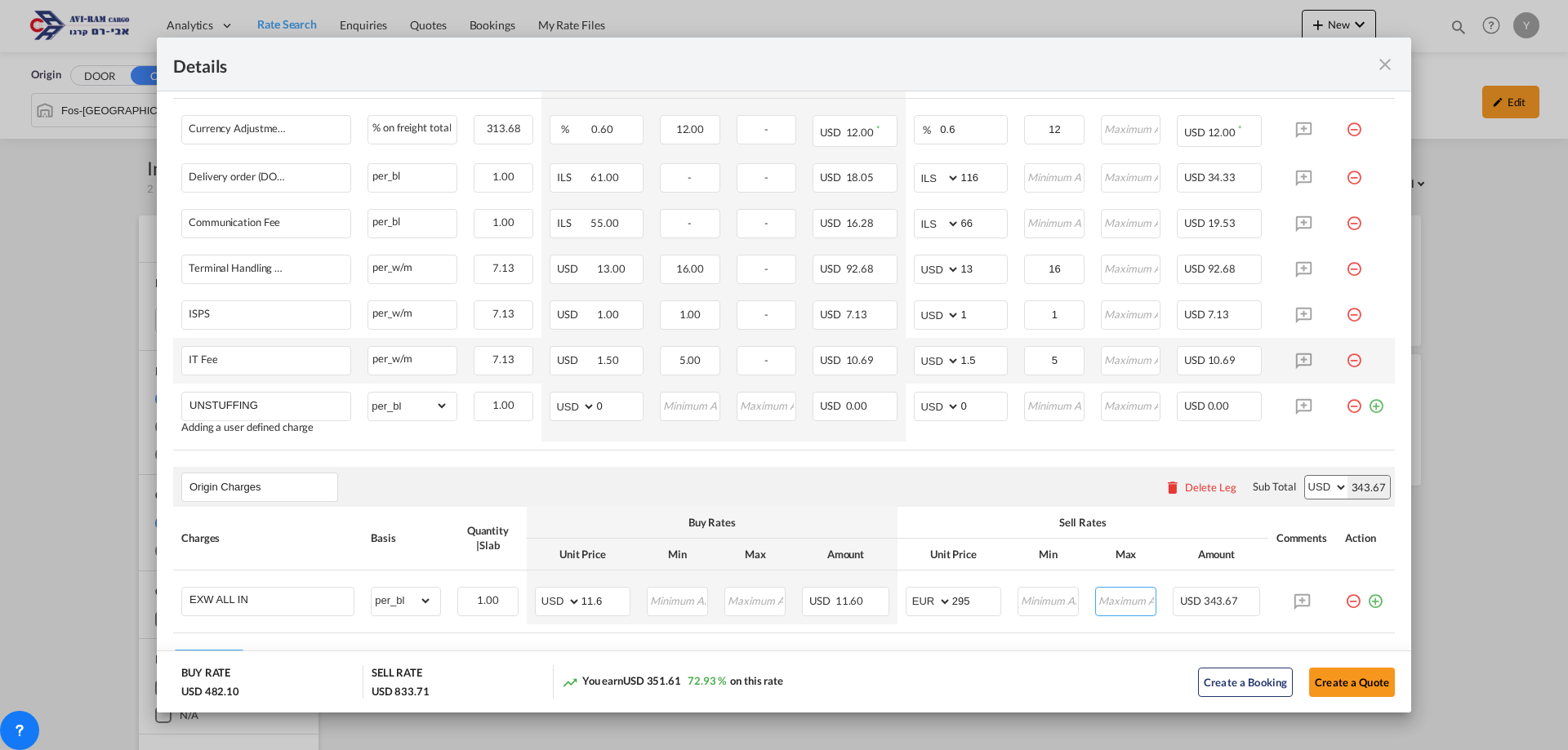
scroll to position [620, 0]
click at [1043, 606] on input "Port of Loading ..." at bounding box center [1048, 604] width 59 height 25
type input "12"
click at [1083, 633] on table "Charges Basis Quantity | Slab Buy Rates Sell Rates Comments Action Unit Price M…" at bounding box center [784, 574] width 1221 height 127
click at [1141, 600] on input "Port of Loading ..." at bounding box center [1125, 604] width 59 height 25
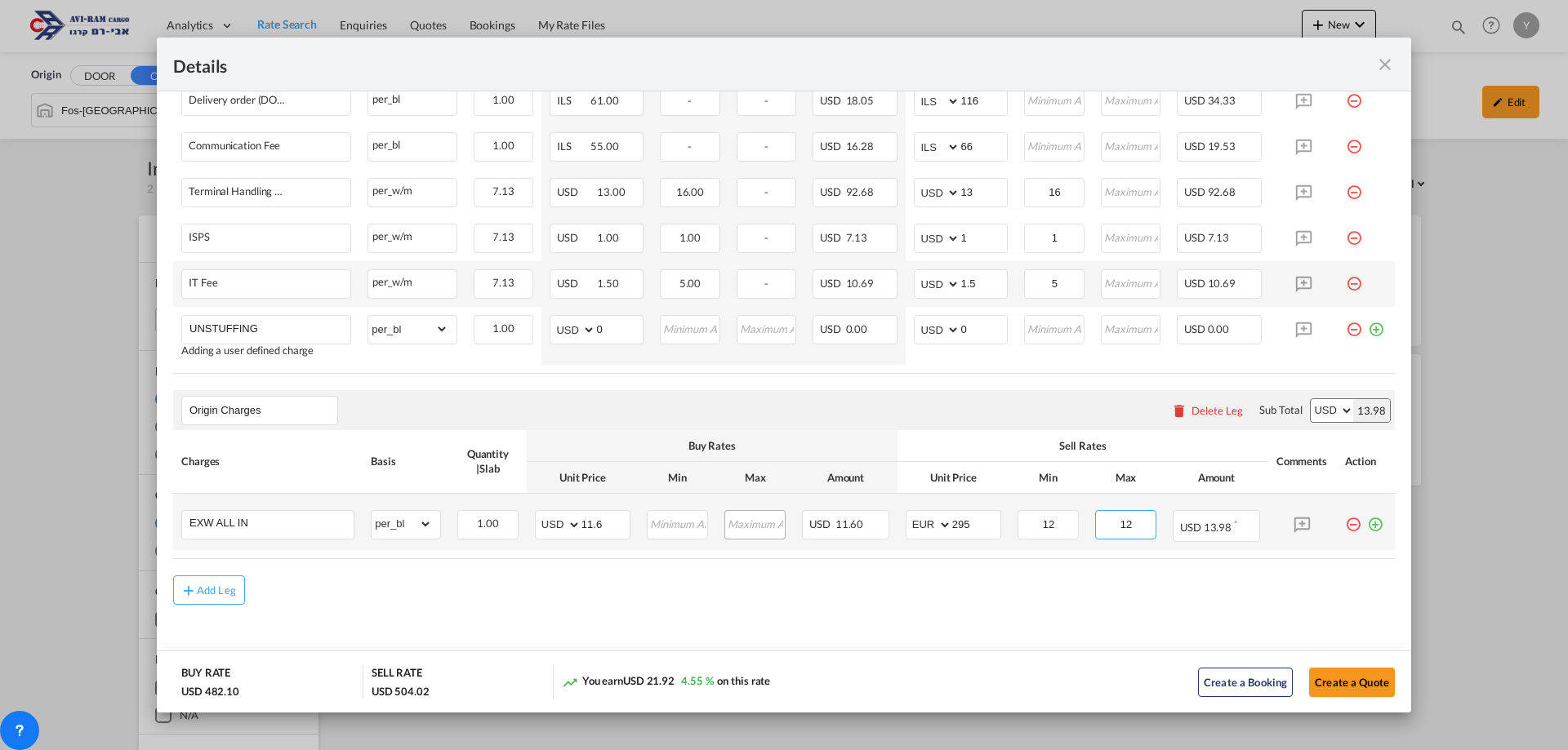
scroll to position [705, 0]
type input "12"
drag, startPoint x: 608, startPoint y: 527, endPoint x: 583, endPoint y: 530, distance: 25.2
click at [583, 530] on input "11.6" at bounding box center [605, 519] width 48 height 25
type input "1"
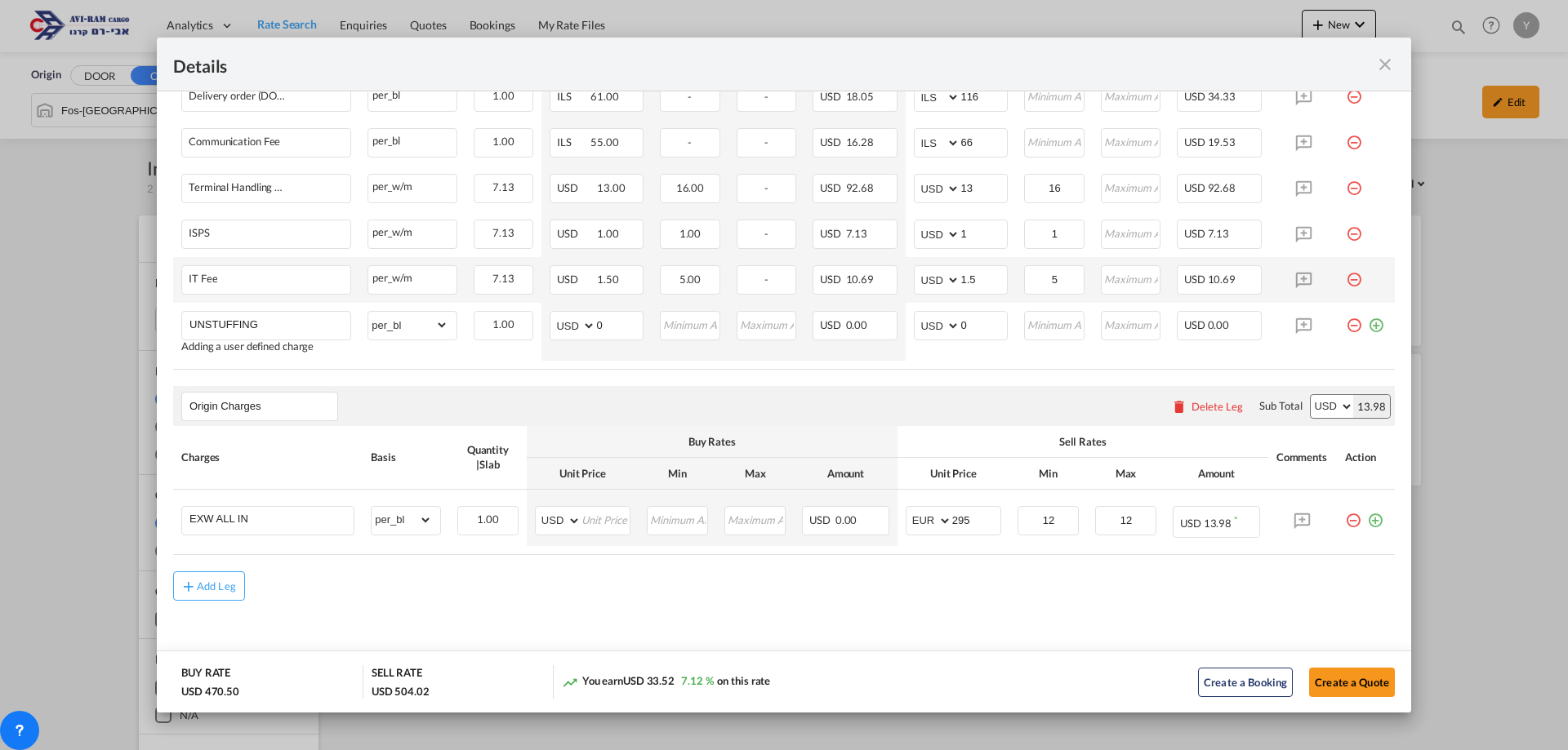
click at [875, 598] on div "Add Leg" at bounding box center [784, 586] width 1221 height 30
drag, startPoint x: 1056, startPoint y: 519, endPoint x: 1025, endPoint y: 522, distance: 31.1
click at [1025, 522] on input "12" at bounding box center [1048, 519] width 59 height 25
drag, startPoint x: 1123, startPoint y: 528, endPoint x: 1050, endPoint y: 510, distance: 75.2
click at [1050, 510] on tr "EXW ALL IN Please Enter Already Exists gross_weight volumetric_weight per_shipm…" at bounding box center [784, 518] width 1221 height 56
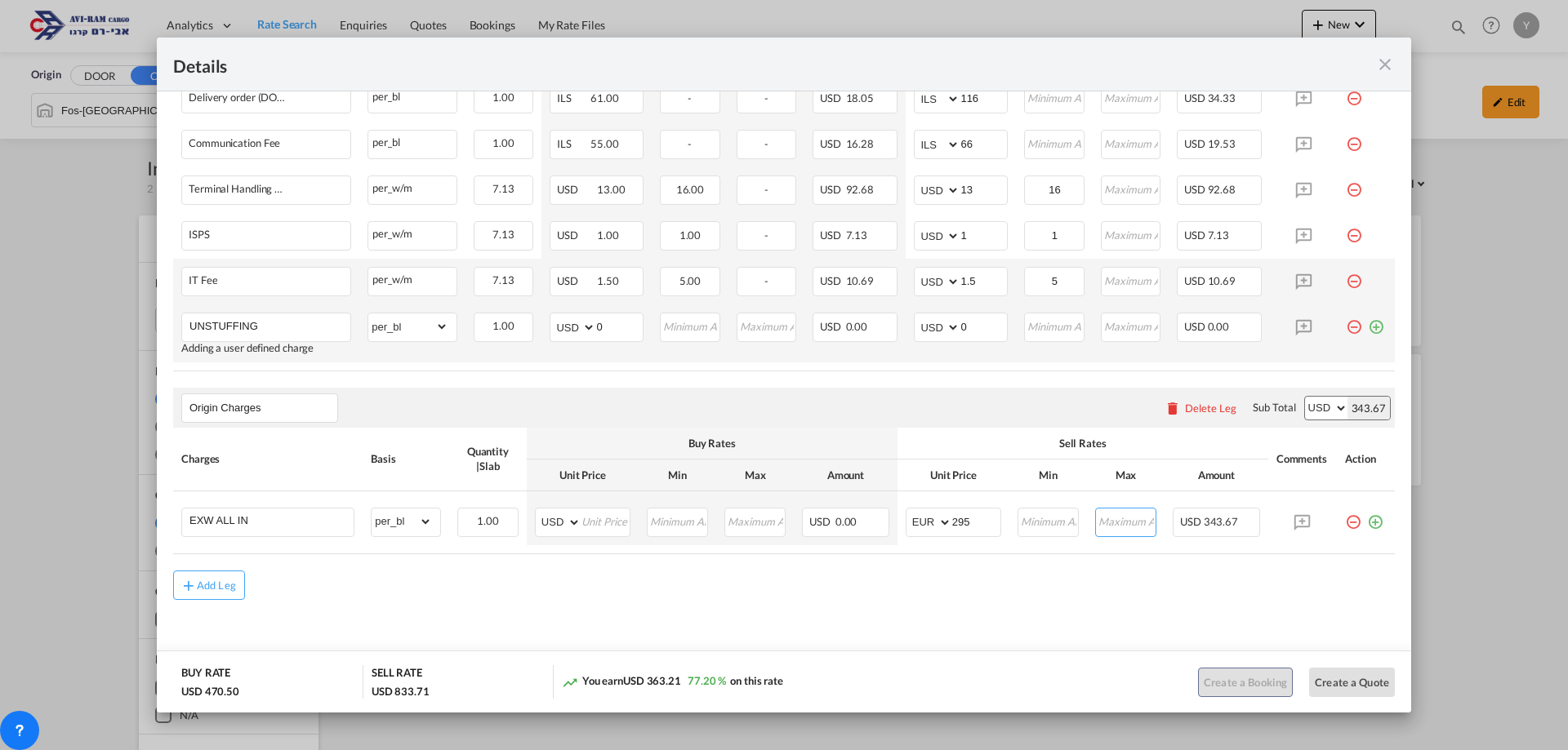
scroll to position [702, 0]
drag, startPoint x: 631, startPoint y: 324, endPoint x: 563, endPoint y: 341, distance: 70.1
click at [563, 341] on md-input-container "AED AFN ALL AMD ANG AOA ARS AUD AWG AZN BAM BBD BDT BGN BHD BIF BMD BND BOB BRL…" at bounding box center [597, 329] width 94 height 30
type input "11.5"
click at [940, 605] on md-content "Main Freight Please enter leg name Leg Name Already Exists Download Source 1 Su…" at bounding box center [784, 173] width 1254 height 1033
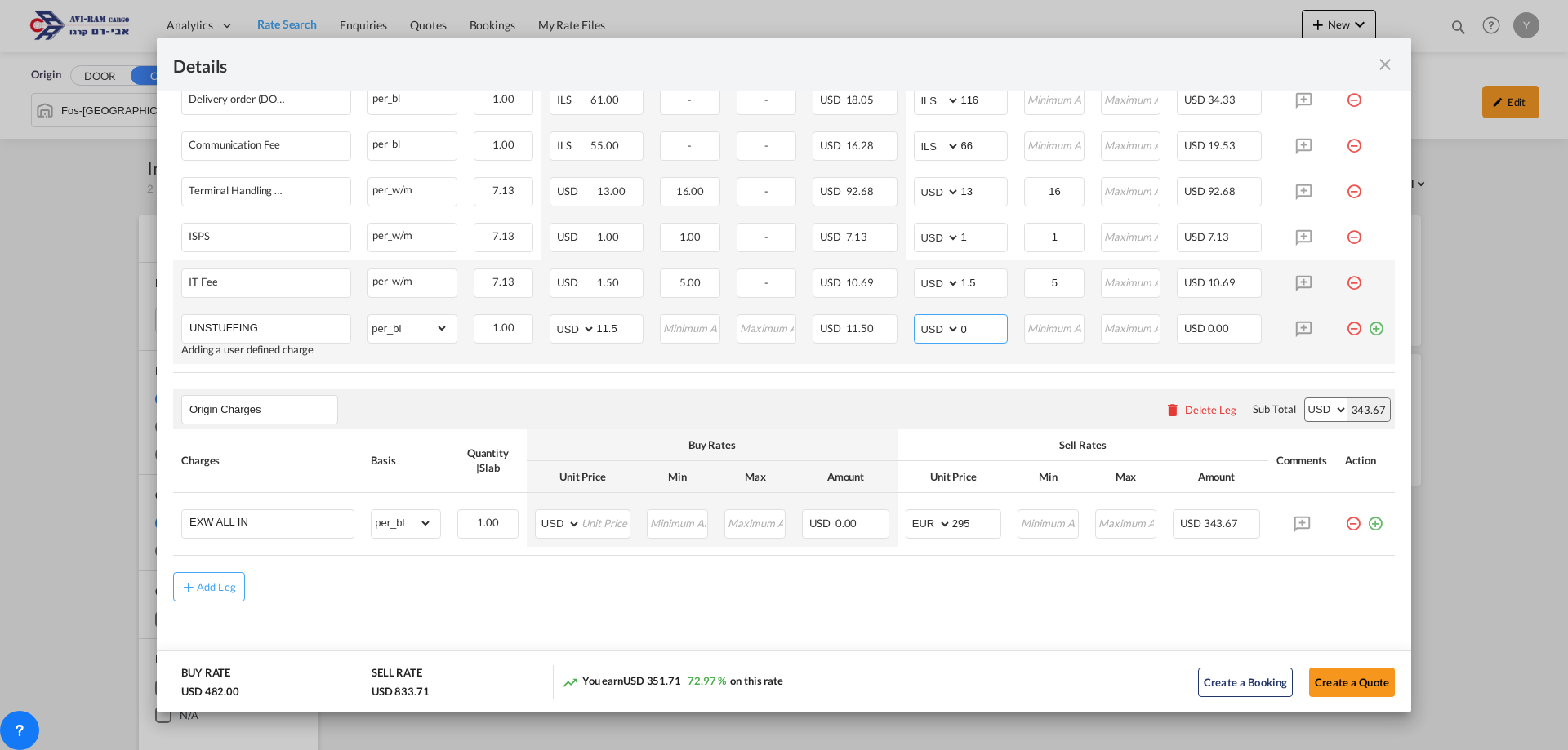
click at [960, 330] on input "0" at bounding box center [983, 327] width 47 height 25
type input "12"
click at [950, 586] on div "Add Leg" at bounding box center [784, 587] width 1221 height 30
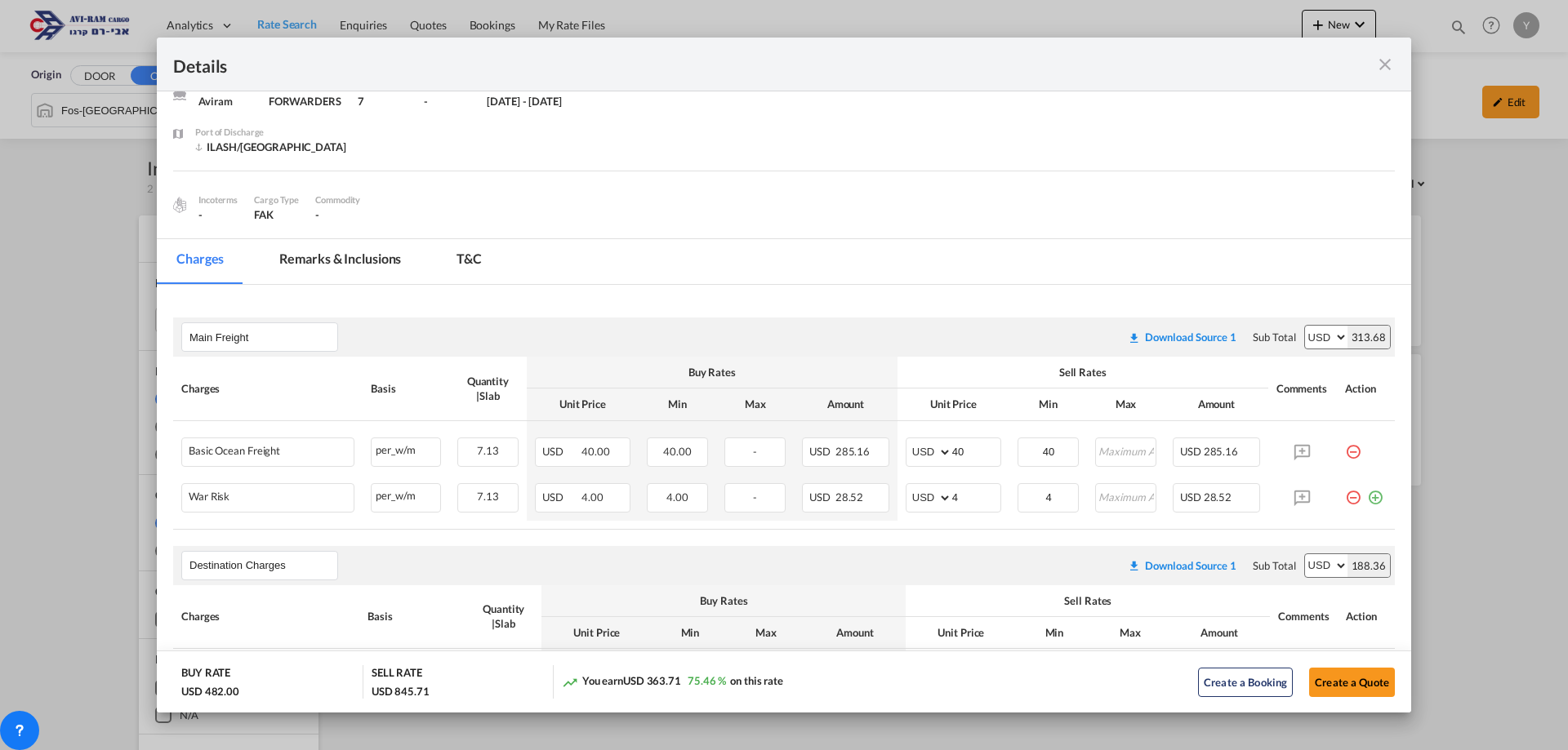
scroll to position [49, 0]
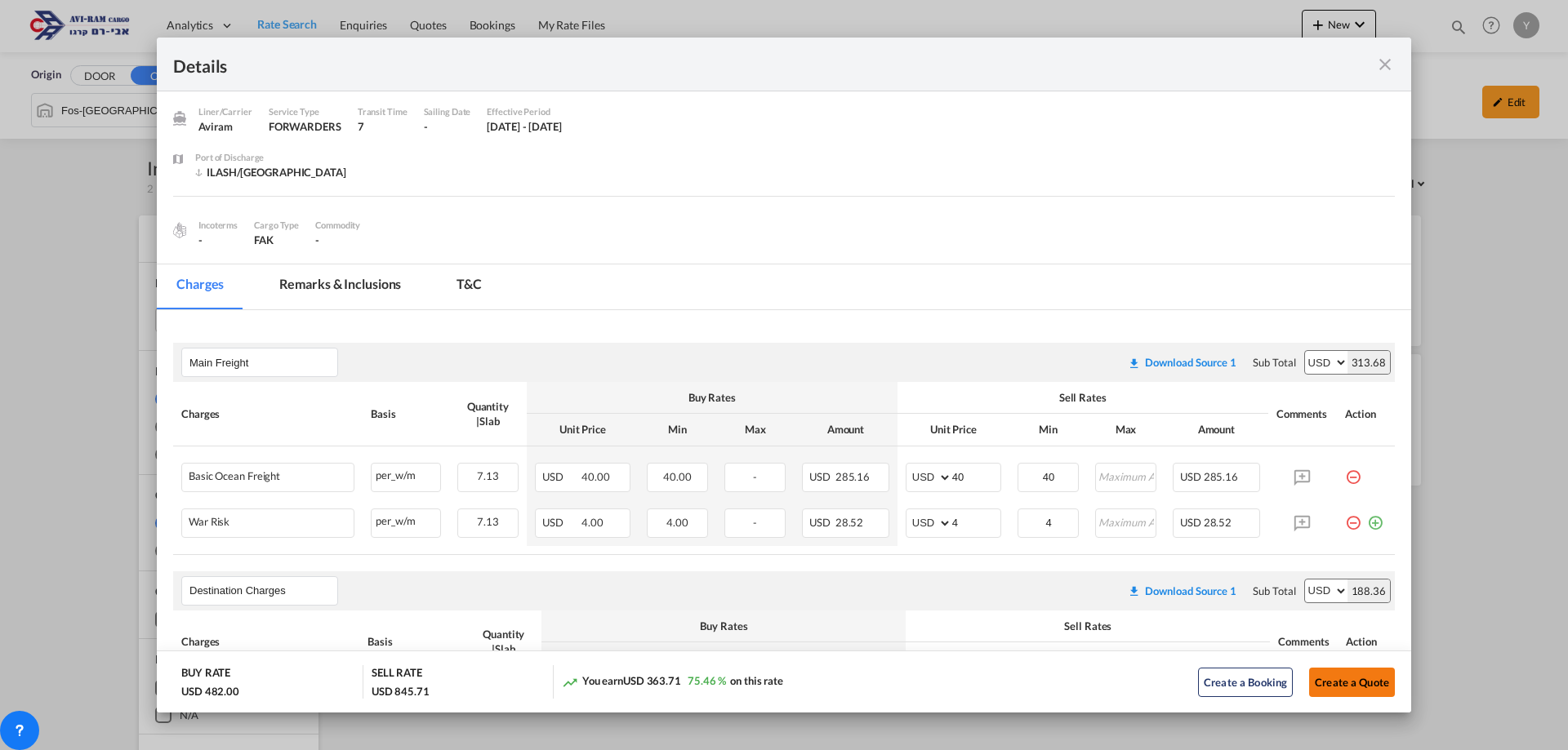
click at [1369, 682] on button "Create a Quote" at bounding box center [1351, 682] width 86 height 30
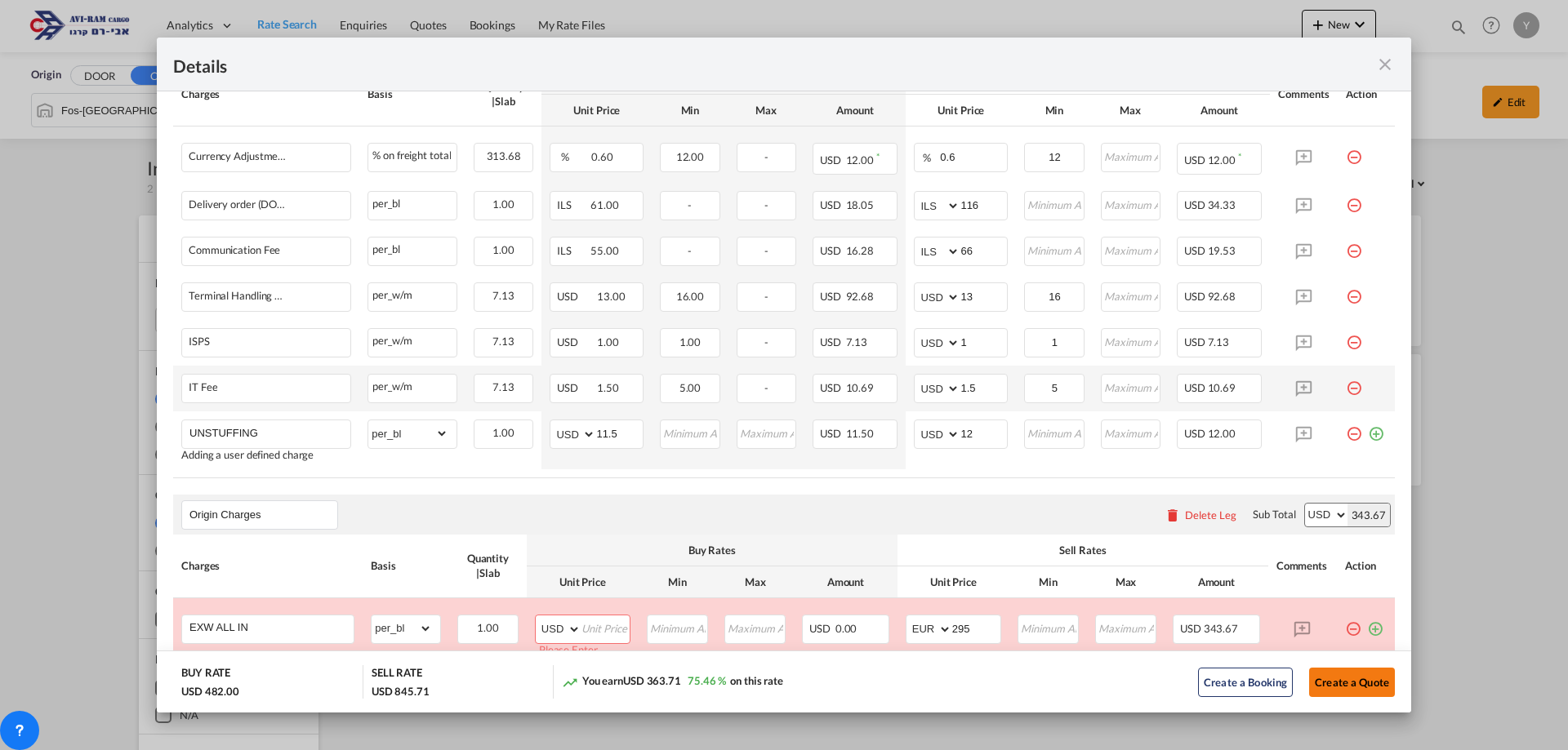
scroll to position [714, 0]
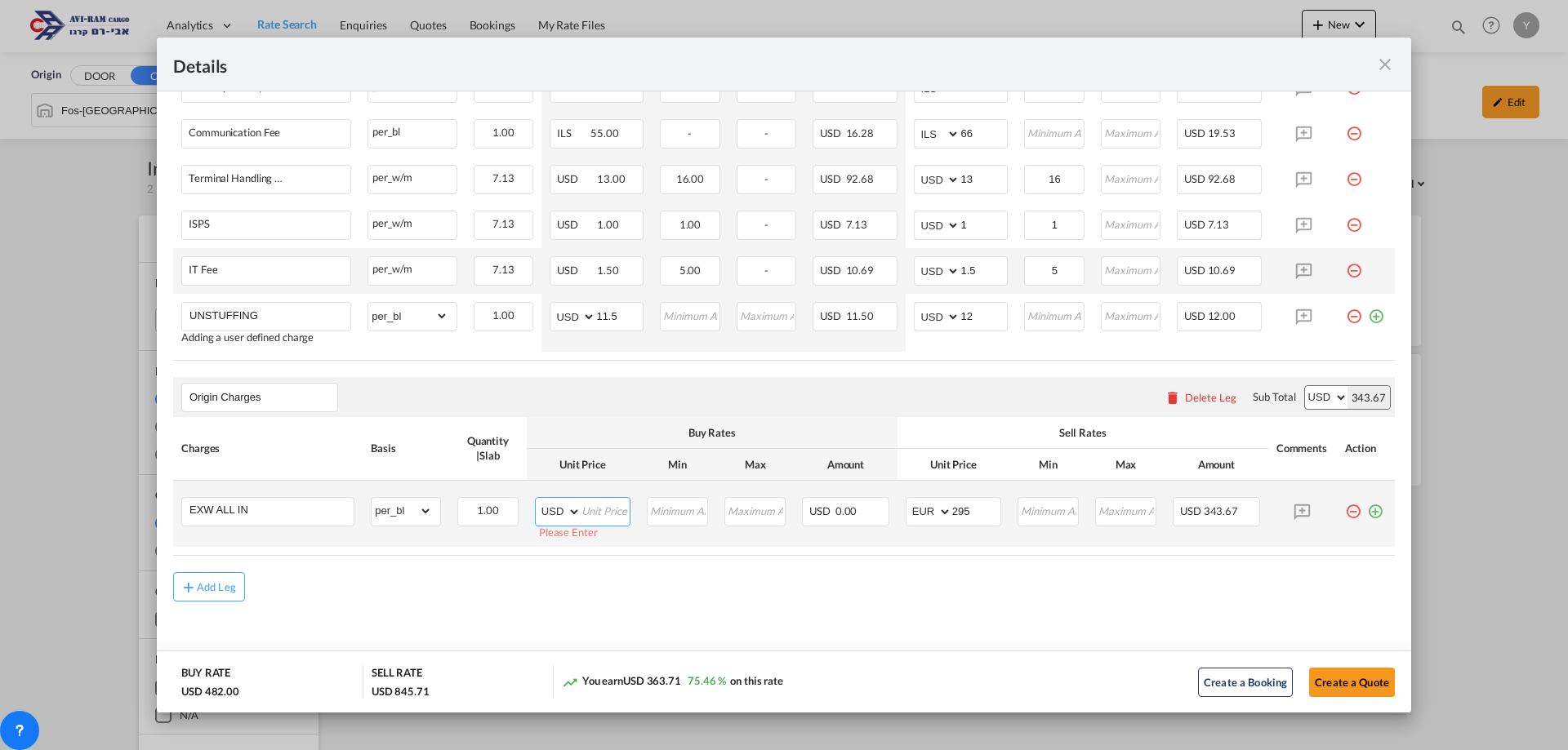
click at [570, 507] on select "AED AFN ALL AMD ANG AOA ARS AUD AWG AZN BAM BBD BDT BGN BHD BIF BMD BND [PERSON…" at bounding box center [559, 511] width 42 height 23
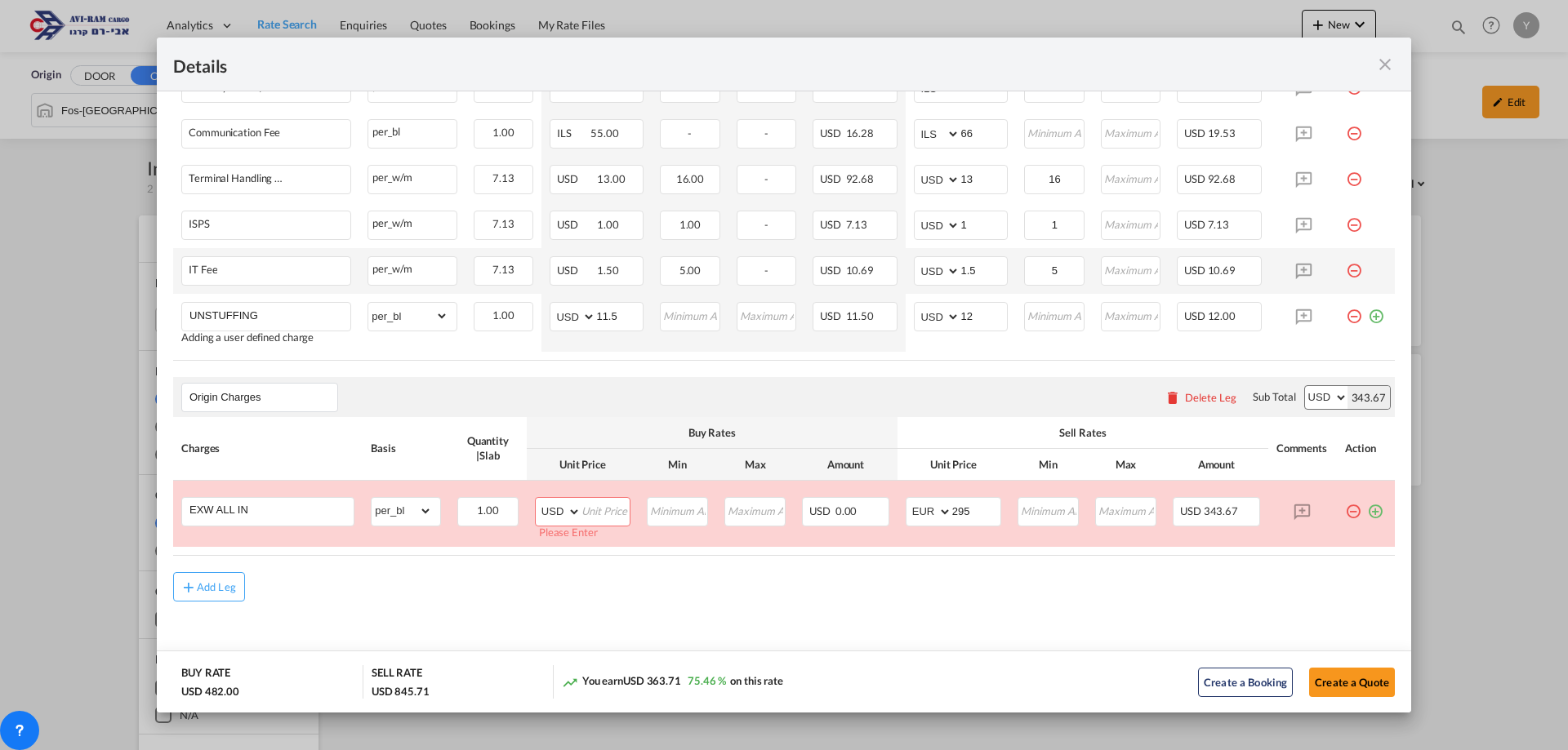
click at [405, 578] on div "Add Leg" at bounding box center [784, 587] width 1221 height 30
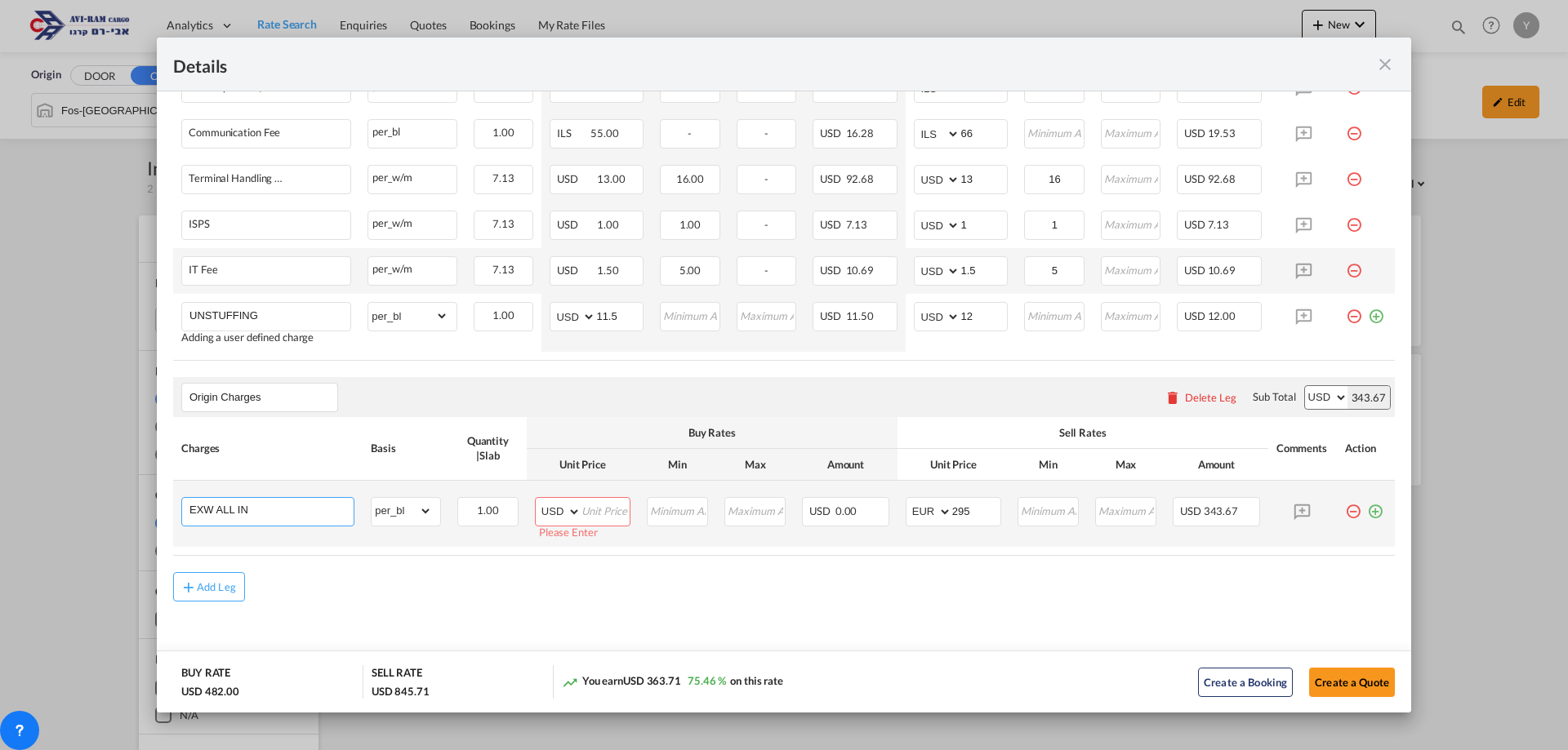
click at [295, 509] on input "EXW ALL IN" at bounding box center [271, 510] width 164 height 25
click at [290, 510] on input "EXW ALL IN" at bounding box center [271, 510] width 164 height 25
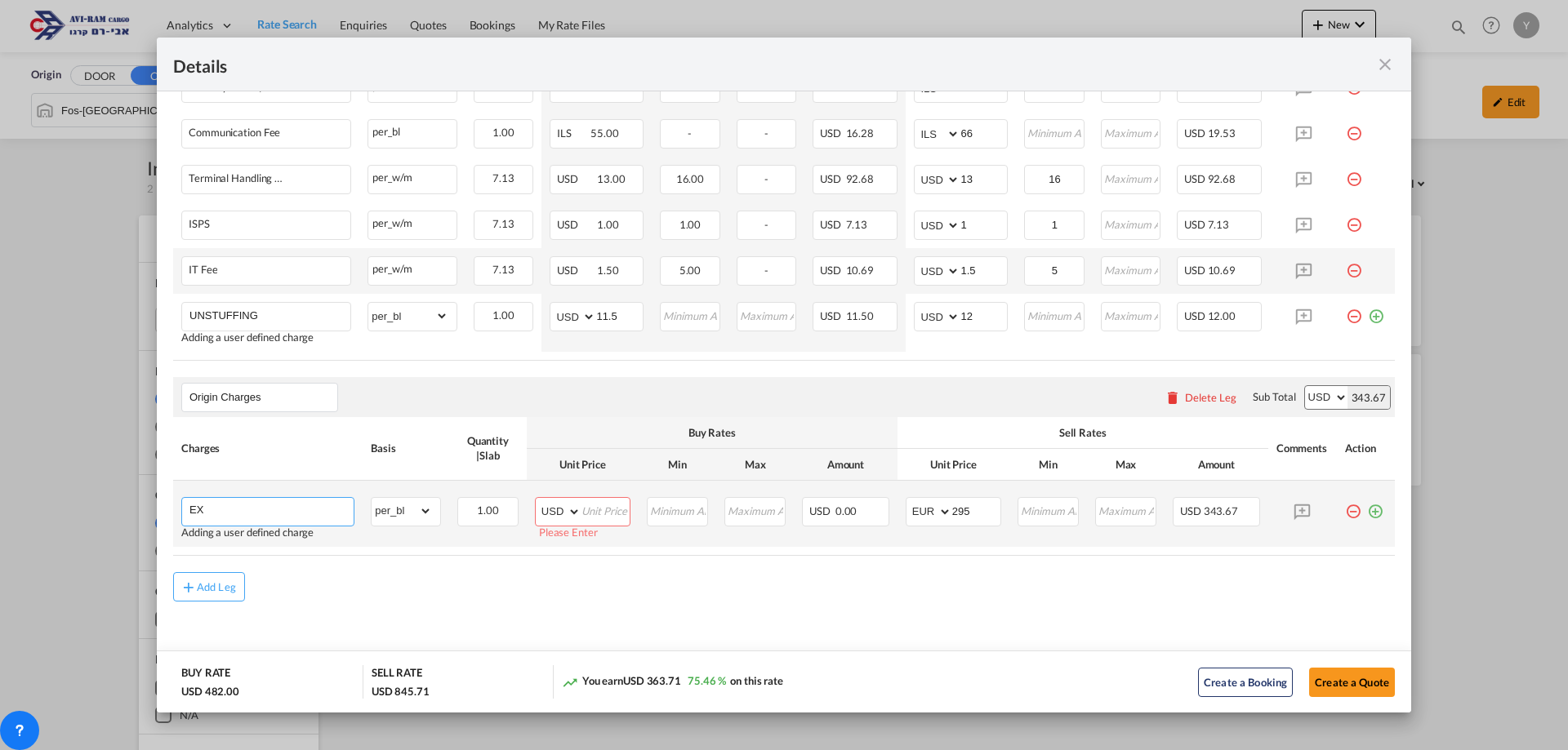
type input "E"
select select "string:EUR"
type input "295"
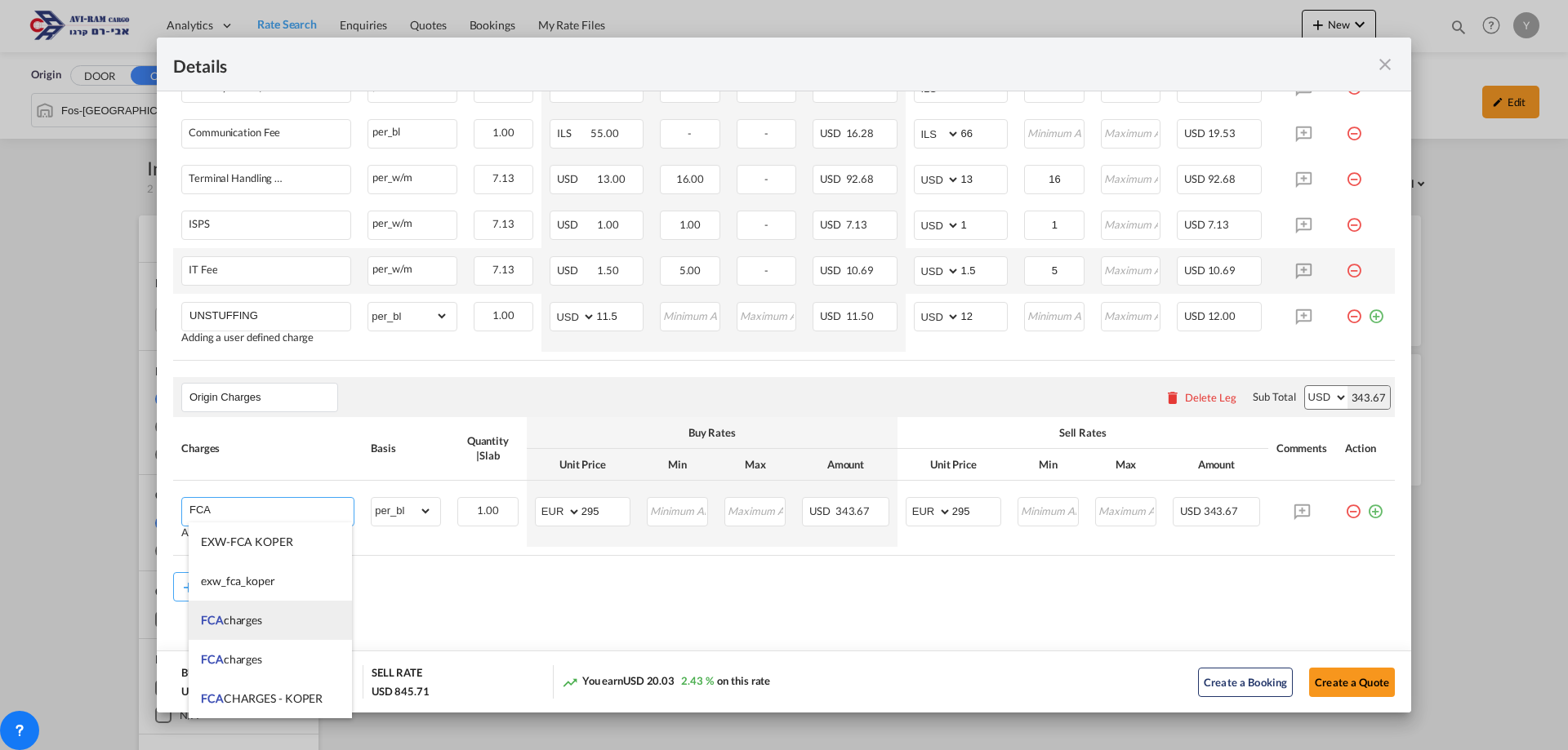
click at [293, 621] on li "FCA charges" at bounding box center [270, 620] width 163 height 39
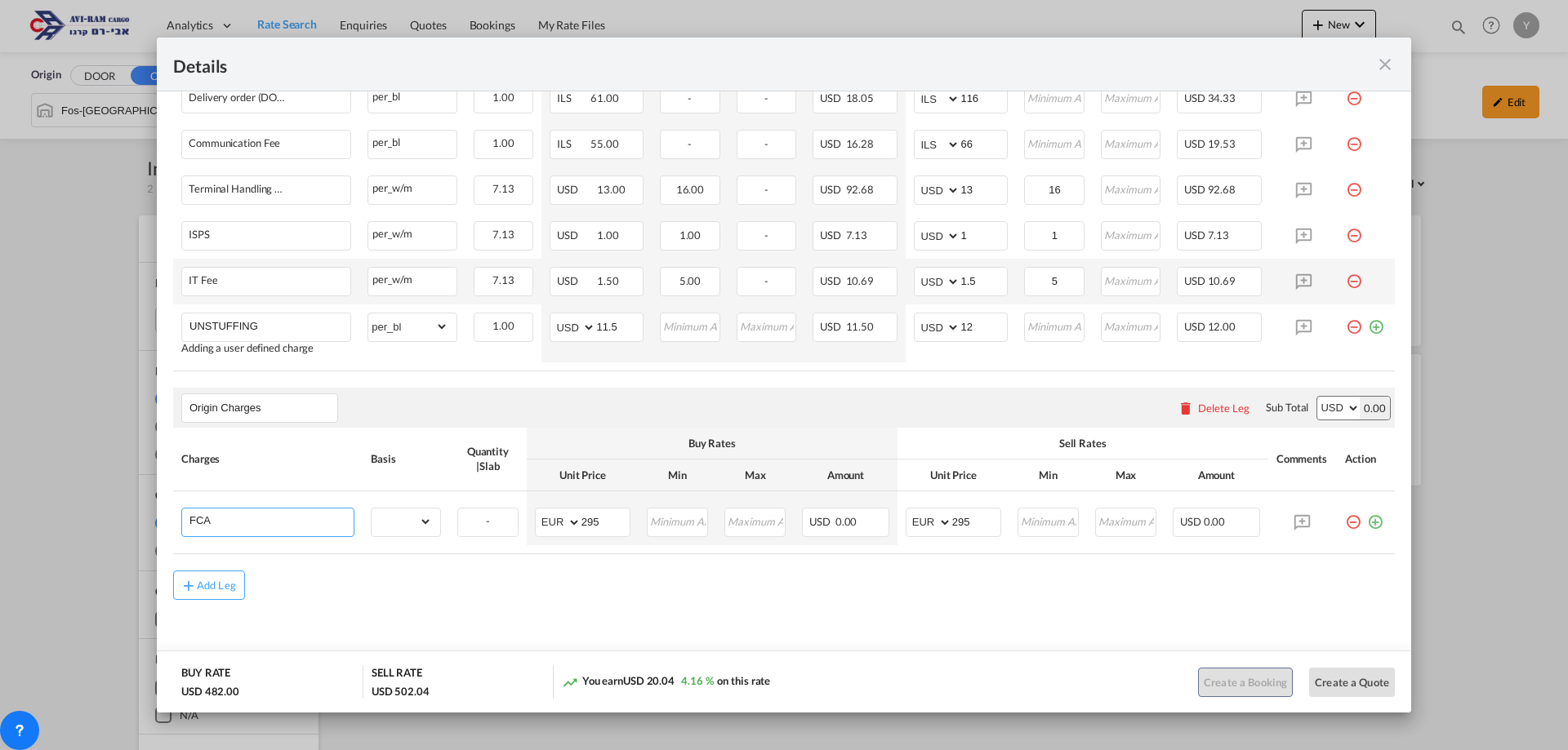
type input "FCA charges"
select select "? object:null ?"
type input "0"
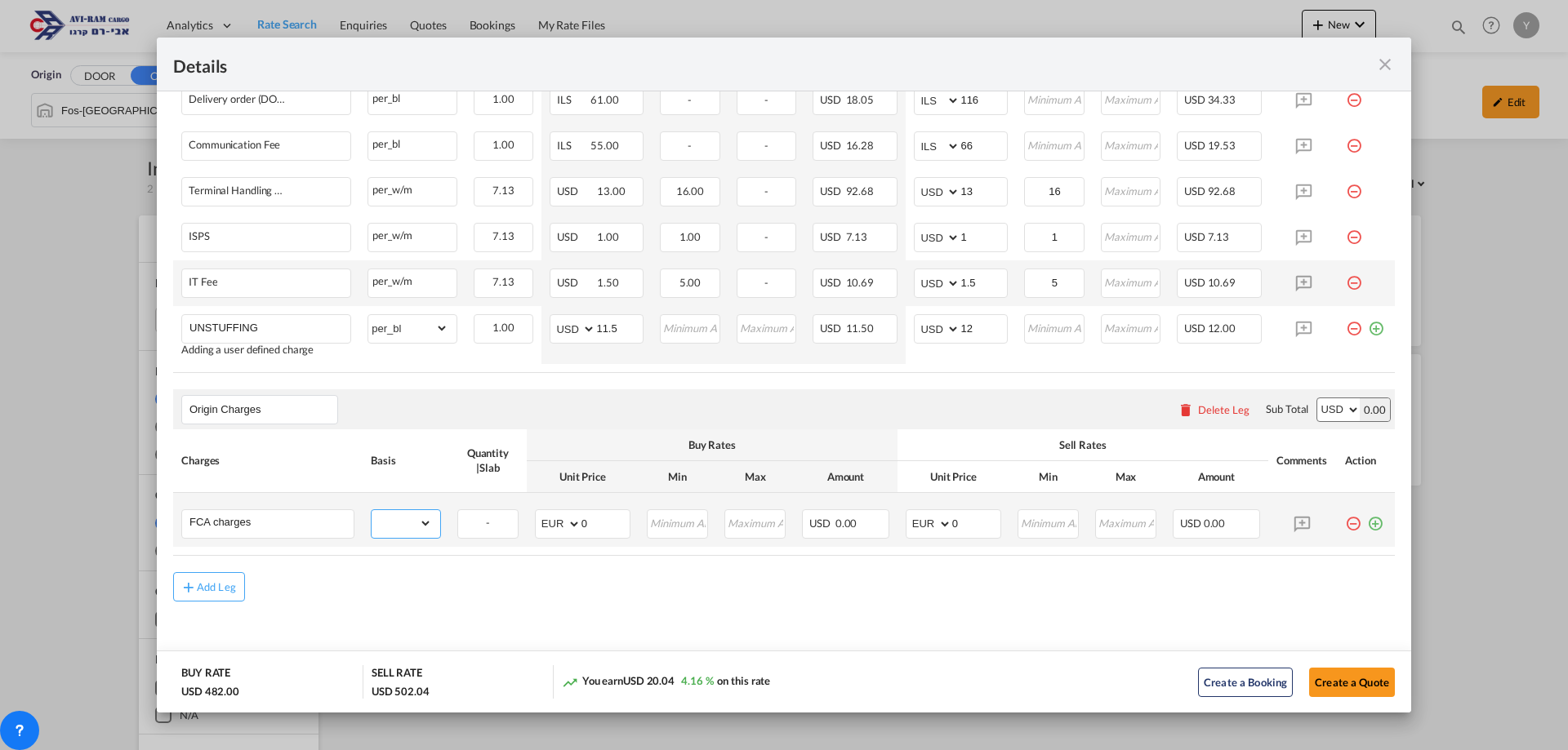
click at [397, 526] on select "gross_weight volumetric_weight per_shipment per_bl per_km per_hawb per_kg flat …" at bounding box center [401, 523] width 60 height 26
select select "per_bl"
click at [371, 510] on select "gross_weight volumetric_weight per_shipment per_bl per_km per_hawb per_kg flat …" at bounding box center [401, 523] width 60 height 26
drag, startPoint x: 598, startPoint y: 523, endPoint x: 571, endPoint y: 526, distance: 27.2
click at [571, 526] on md-input-container "AED AFN ALL AMD ANG AOA ARS AUD AWG AZN BAM BBD BDT BGN BHD BIF BMD BND BOB BRL…" at bounding box center [582, 524] width 95 height 30
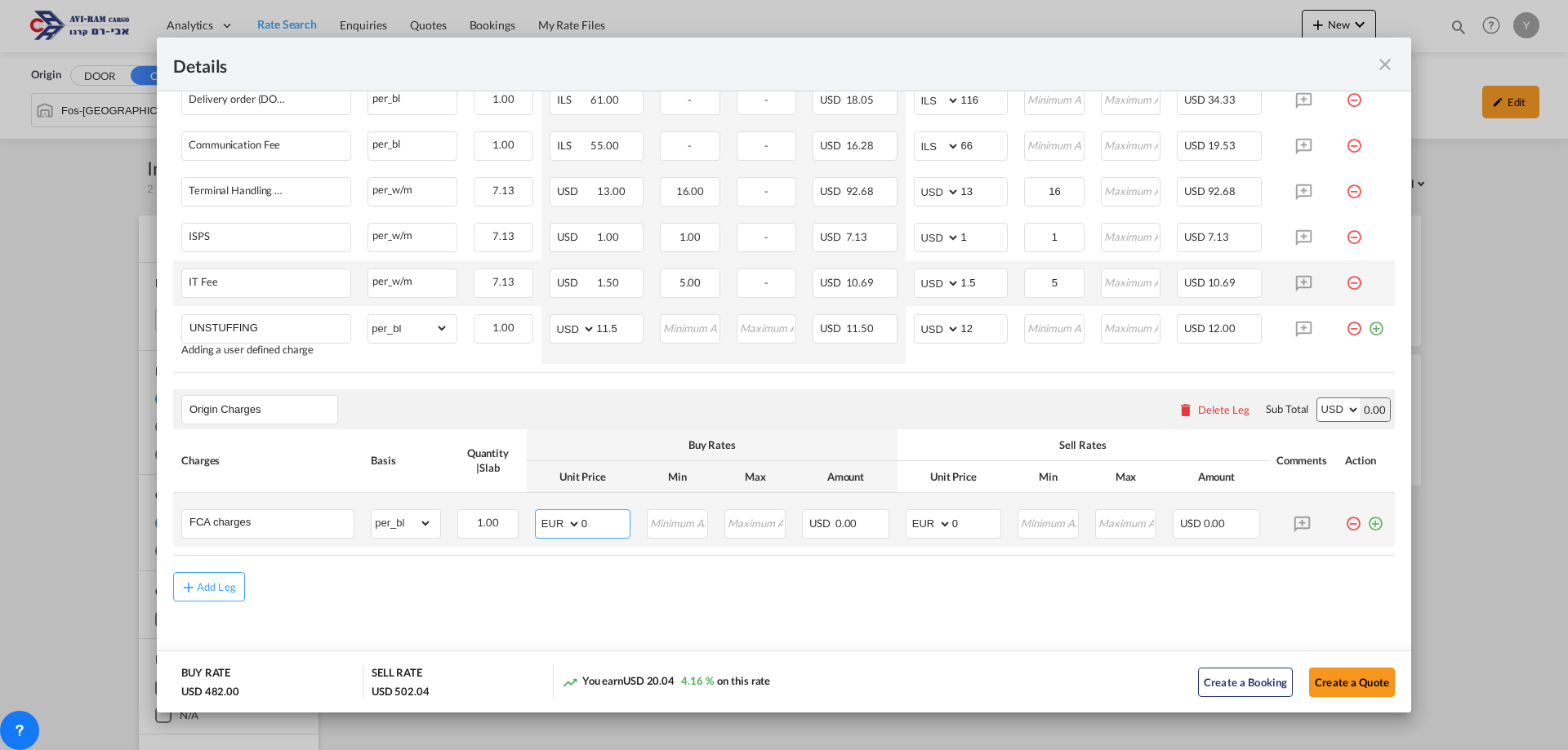
click at [589, 523] on input "0" at bounding box center [605, 522] width 48 height 25
drag, startPoint x: 589, startPoint y: 523, endPoint x: 562, endPoint y: 530, distance: 27.9
click at [562, 530] on md-input-container "AED AFN ALL AMD ANG AOA ARS AUD AWG AZN BAM BBD BDT BGN BHD BIF BMD BND BOB BRL…" at bounding box center [582, 524] width 95 height 30
type input "295"
click at [1141, 577] on div "Add Leg" at bounding box center [784, 587] width 1221 height 30
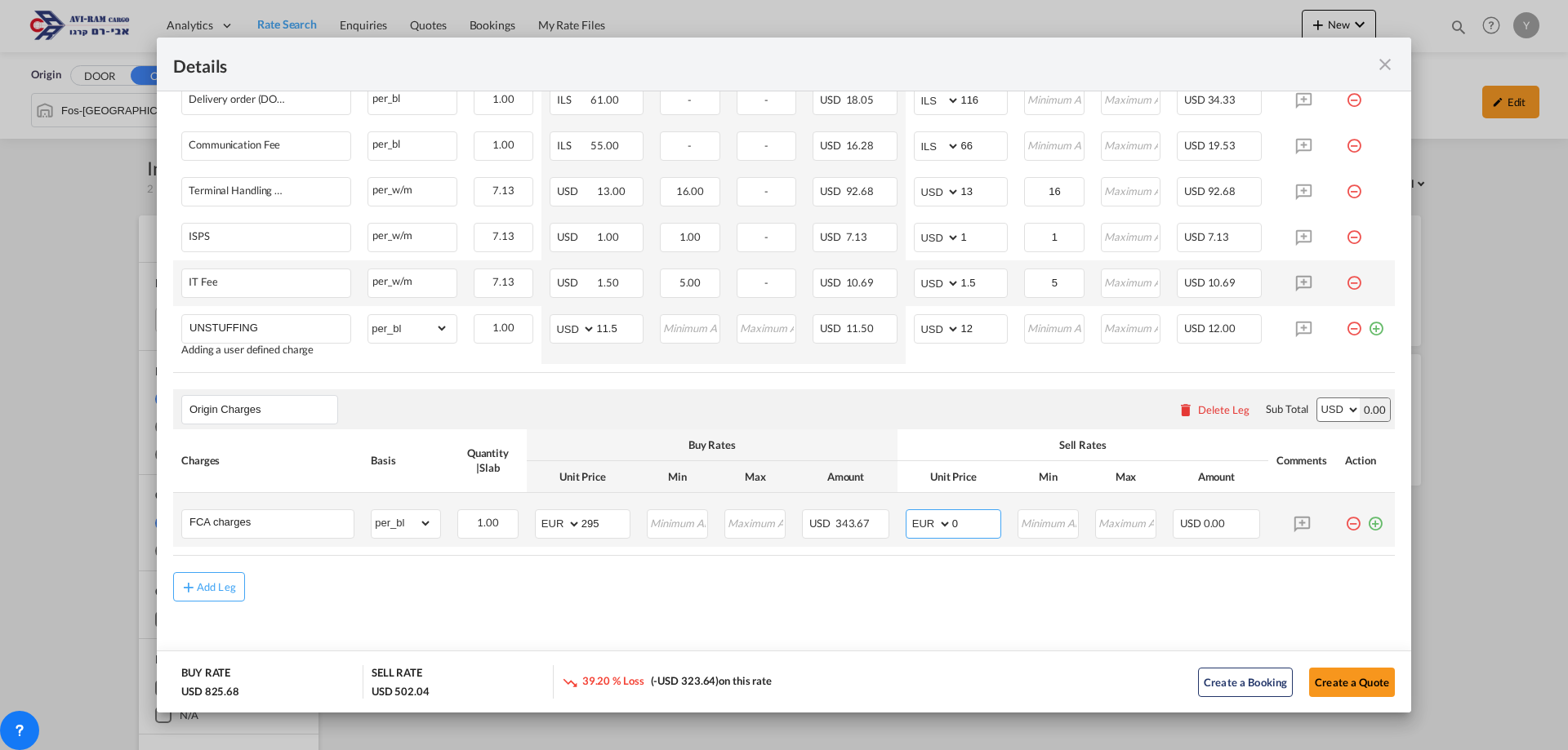
drag, startPoint x: 970, startPoint y: 519, endPoint x: 936, endPoint y: 524, distance: 34.4
click at [936, 524] on md-input-container "AED AFN ALL AMD ANG AOA ARS AUD AWG AZN BAM BBD BDT BGN BHD BIF BMD BND BOB BRL…" at bounding box center [954, 524] width 95 height 30
type input "295"
click at [1135, 617] on md-content "Main Freight Please enter leg name Leg Name Already Exists Download Source 1 Su…" at bounding box center [784, 173] width 1254 height 1033
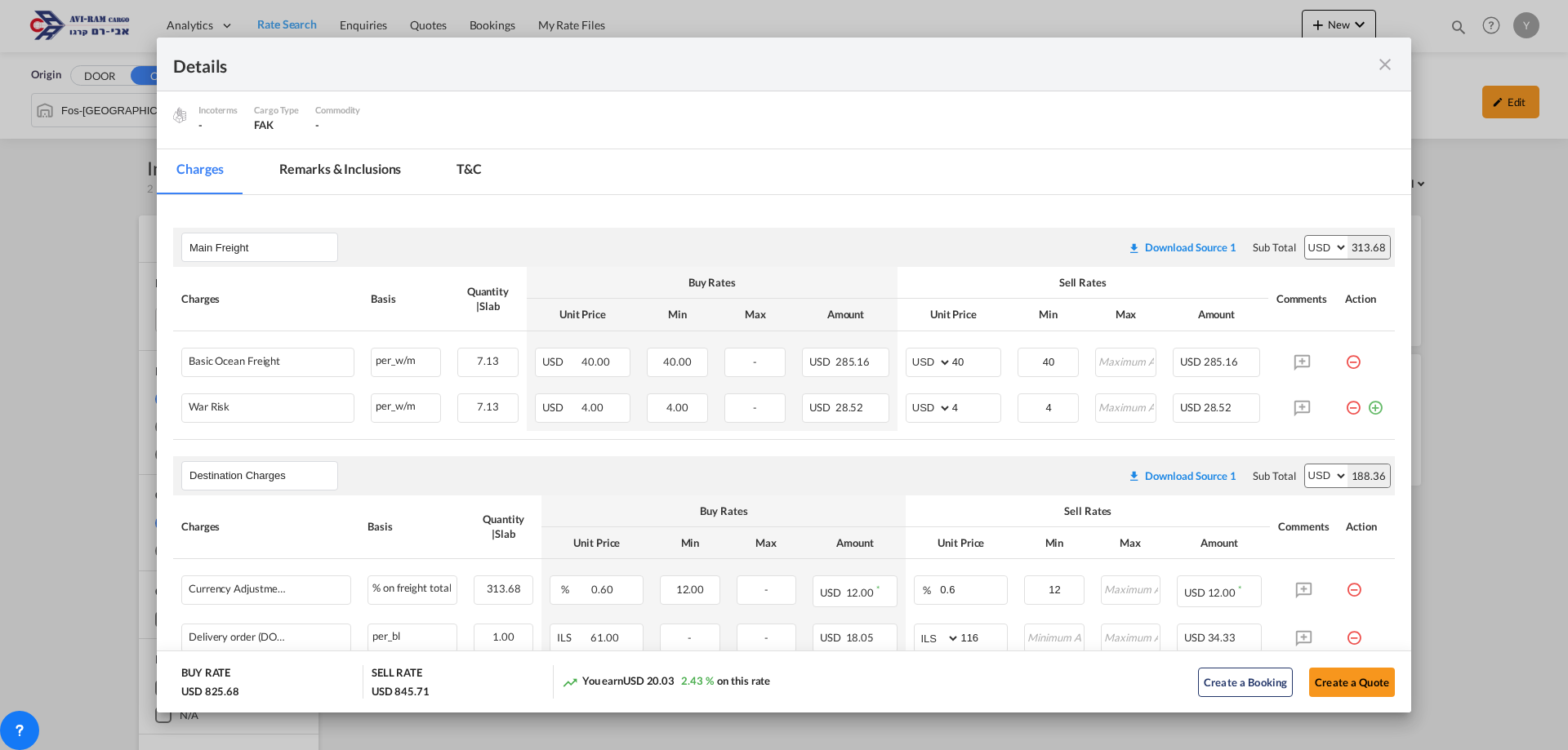
scroll to position [326, 0]
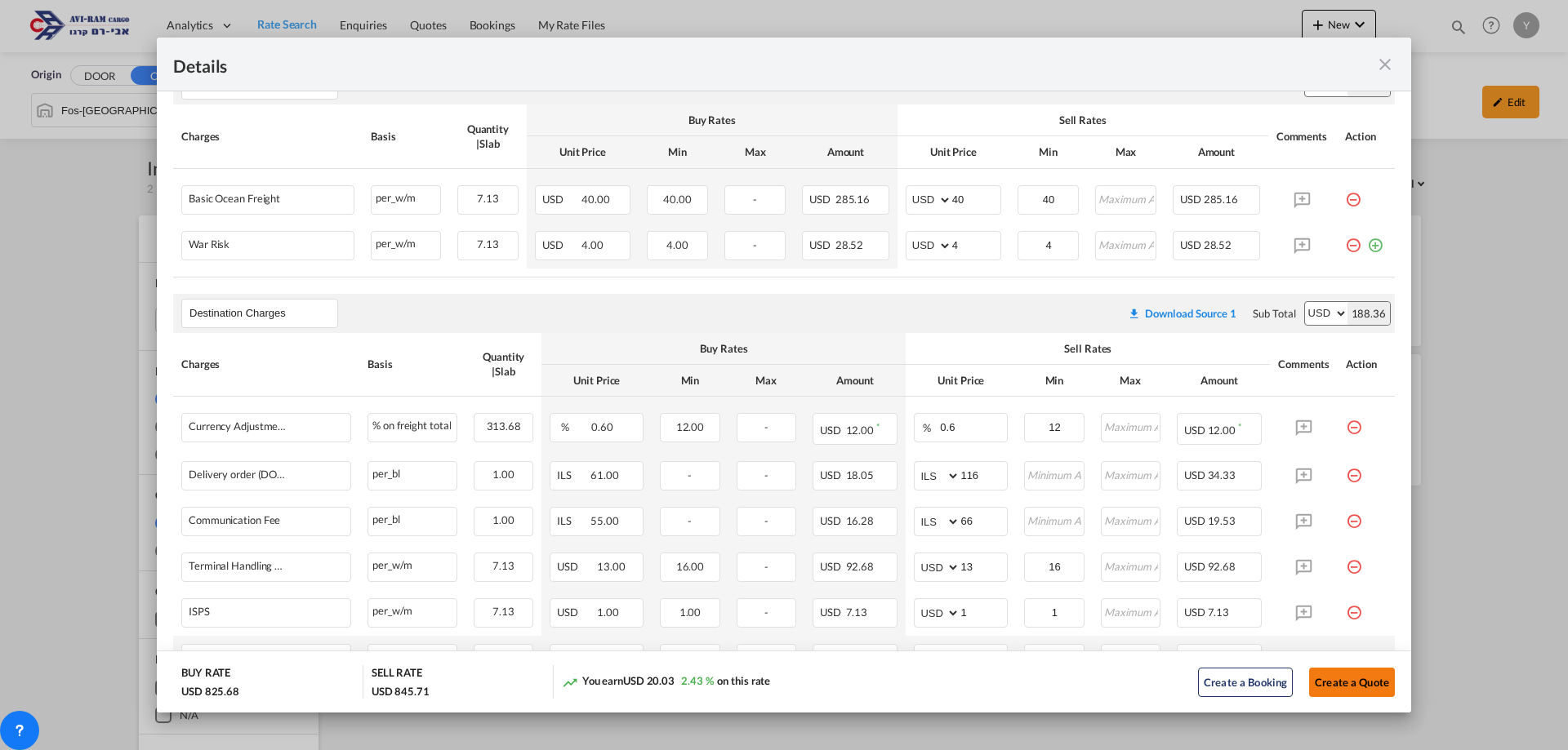
click at [1327, 682] on button "Create a Quote" at bounding box center [1351, 682] width 86 height 30
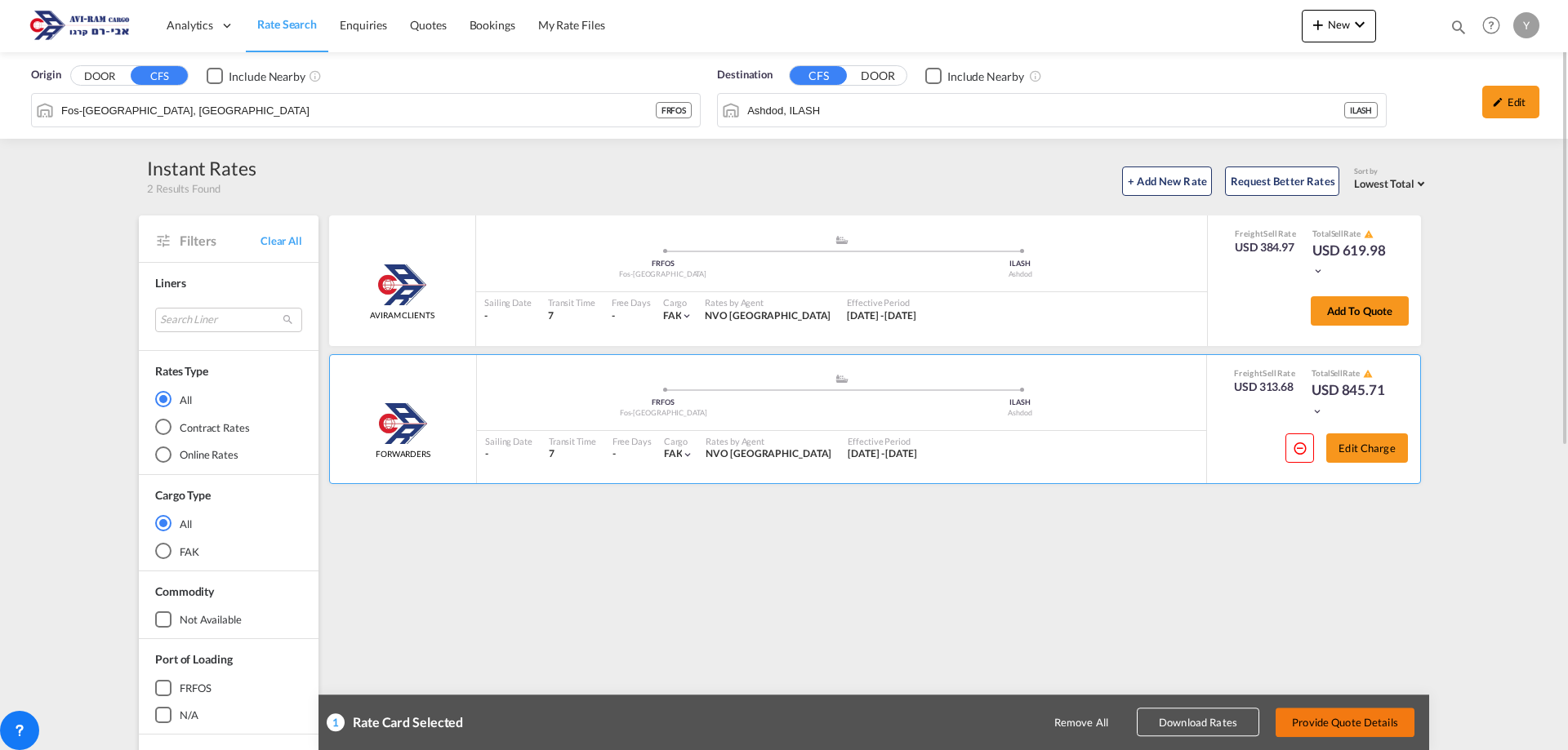
click at [1322, 732] on button "Provide Quote Details" at bounding box center [1344, 722] width 139 height 30
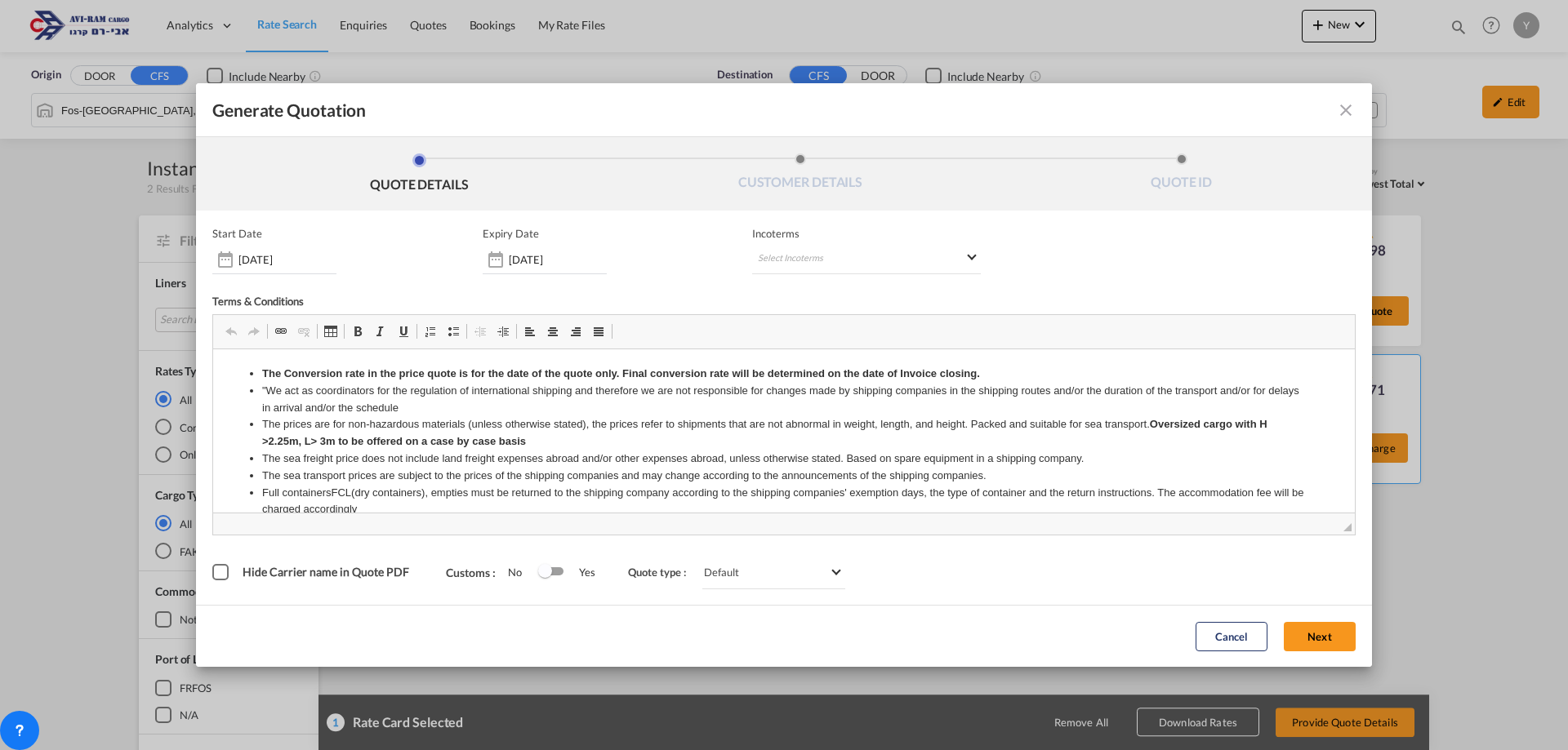
scroll to position [0, 0]
click at [782, 265] on md-select "Select Incoterms FOB - export Free on Board CIF - export Cost,Insurance and Fre…" at bounding box center [866, 259] width 229 height 30
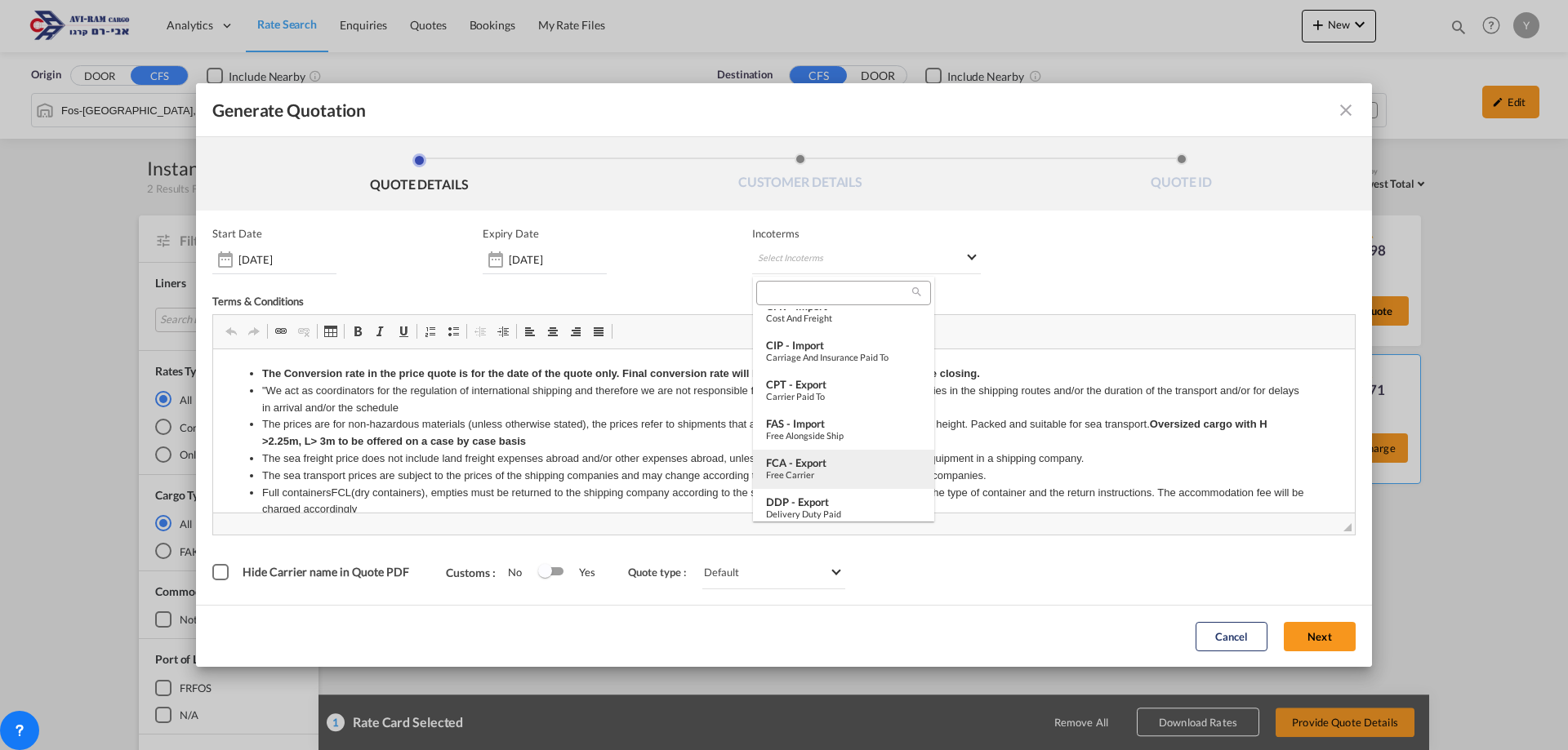
scroll to position [572, 0]
click at [850, 465] on div "Free Carrier" at bounding box center [843, 468] width 156 height 10
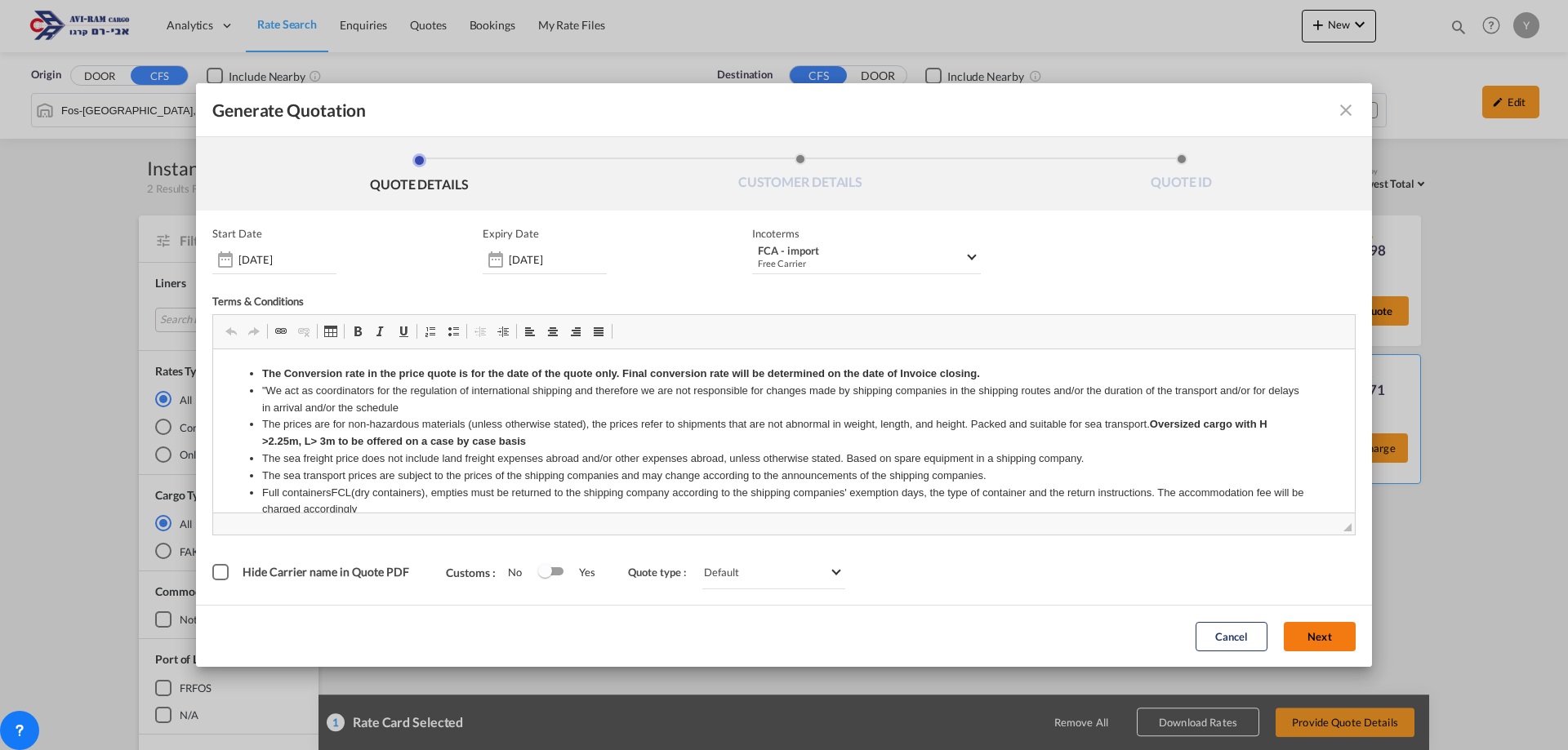
click at [1331, 643] on button "Next" at bounding box center [1320, 636] width 72 height 30
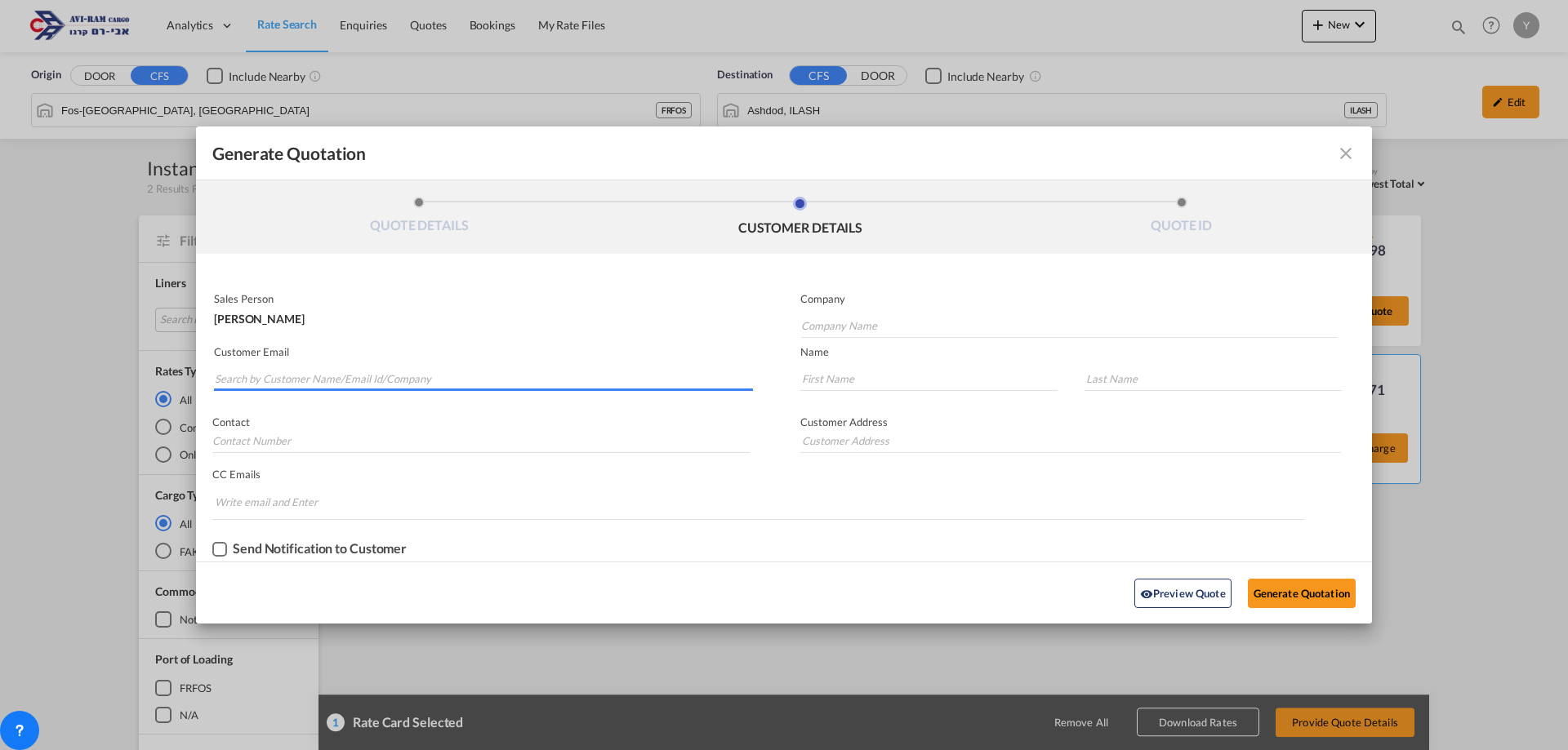
click at [319, 386] on input "Search by Customer Name/Email Id/Company" at bounding box center [484, 378] width 538 height 25
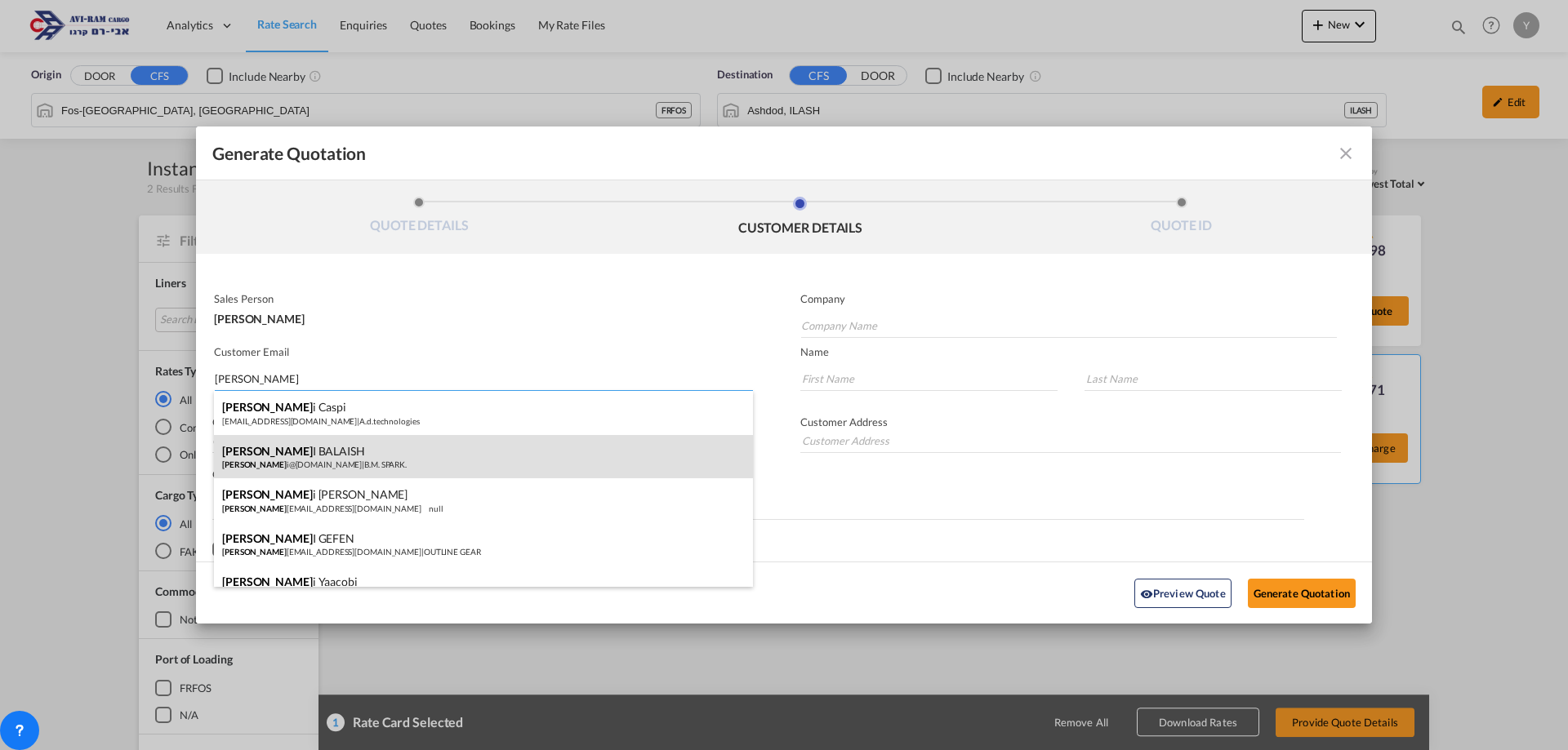
type input "[PERSON_NAME]"
click at [344, 470] on div "[PERSON_NAME] I BALAISH [PERSON_NAME] i@[DOMAIN_NAME] | B.M. SPARK." at bounding box center [484, 457] width 539 height 44
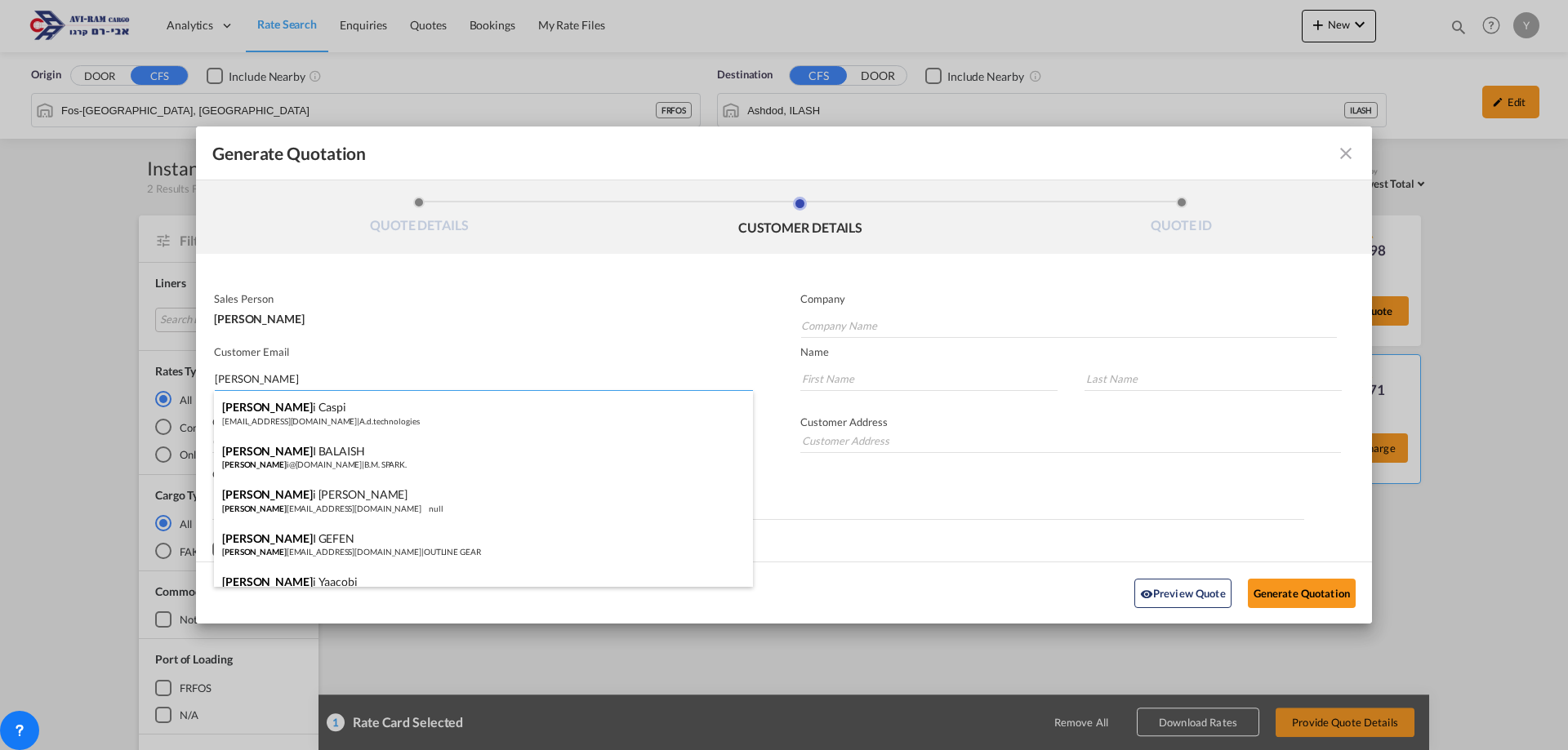
type input "B.M. SPARK."
type input "[EMAIL_ADDRESS][DOMAIN_NAME]"
type input "YOSSI"
type input "BALAISH"
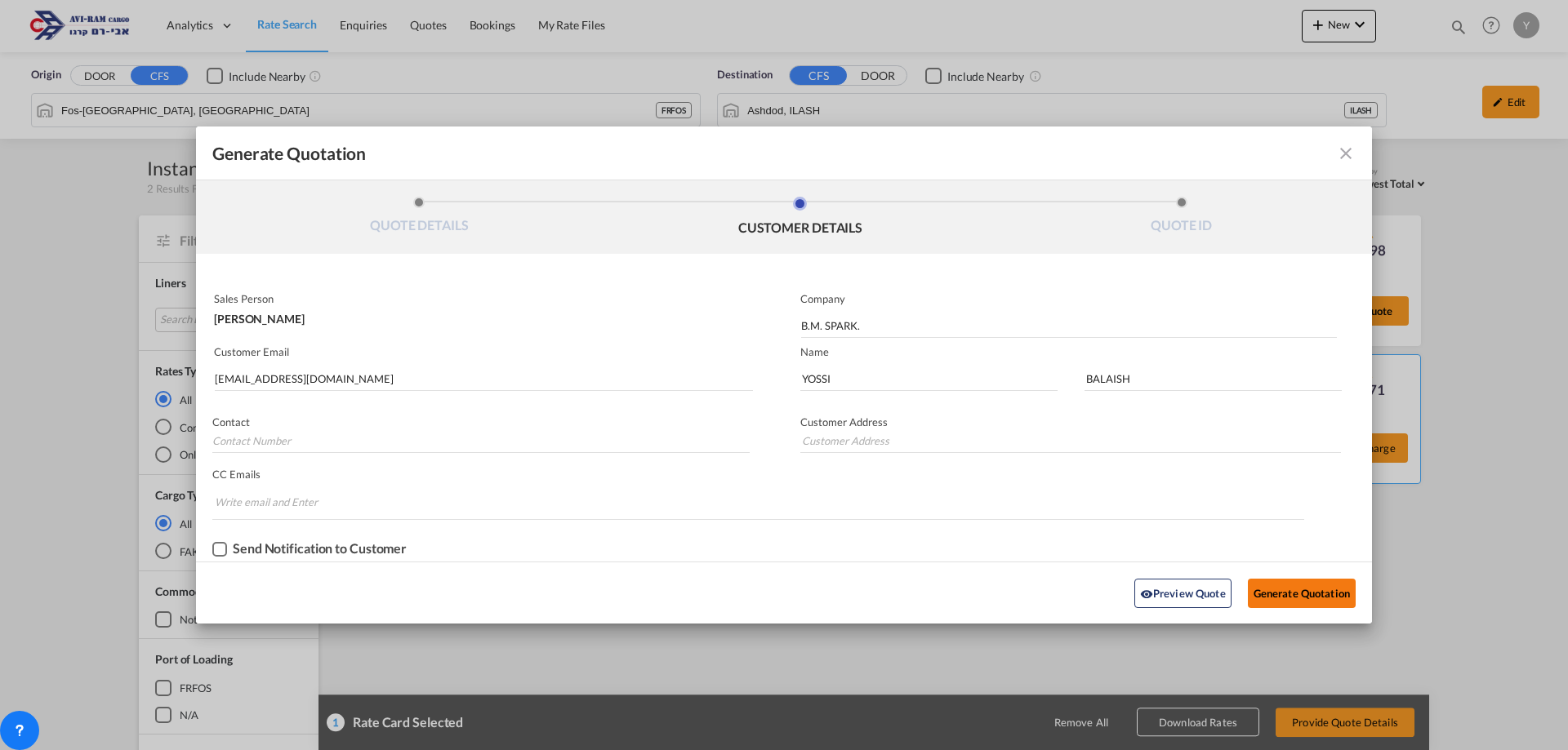
click at [1327, 594] on button "Generate Quotation" at bounding box center [1301, 593] width 108 height 30
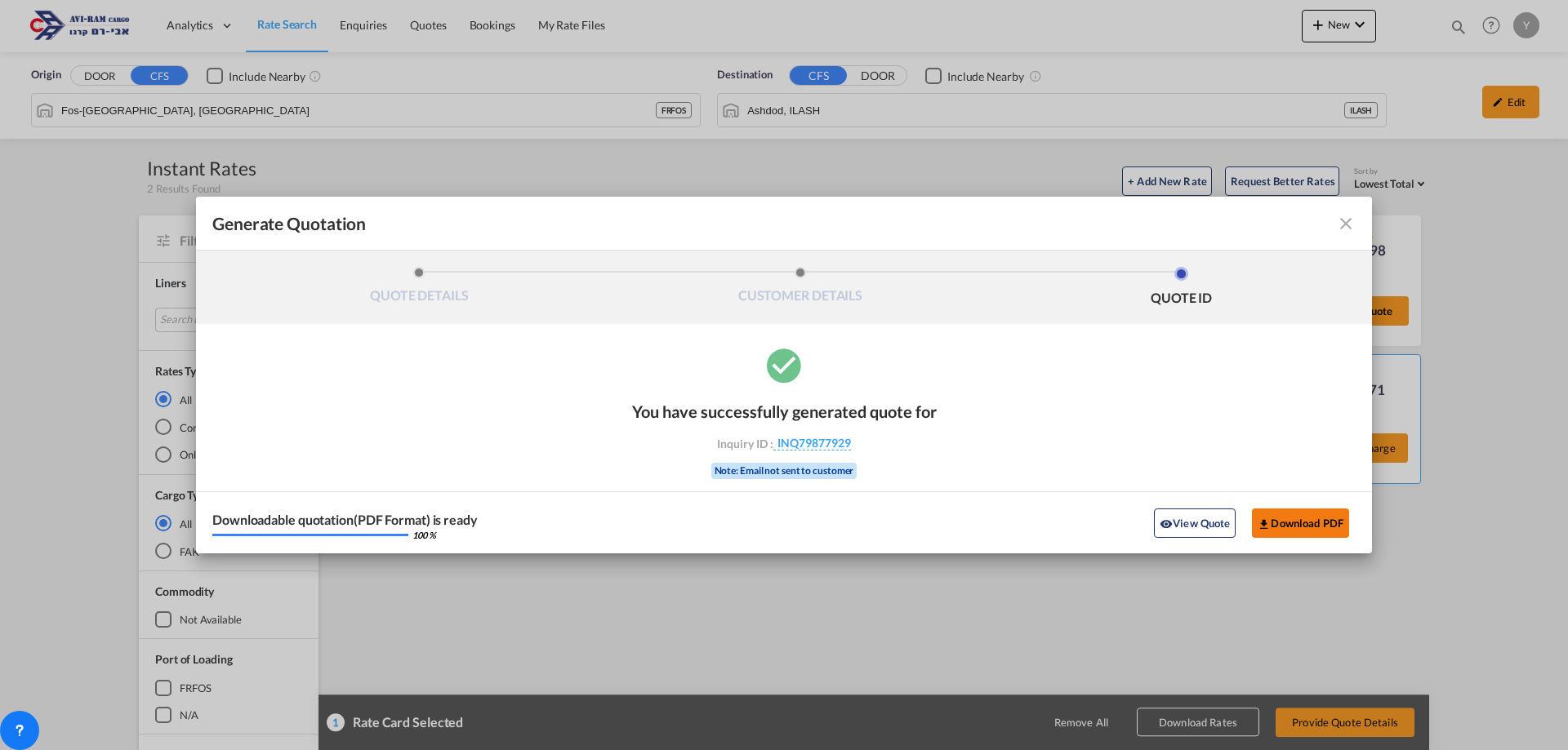
click at [1287, 514] on button "Download PDF" at bounding box center [1300, 523] width 97 height 30
click at [1350, 227] on md-icon "icon-close fg-AAA8AD cursor m-0" at bounding box center [1345, 223] width 20 height 20
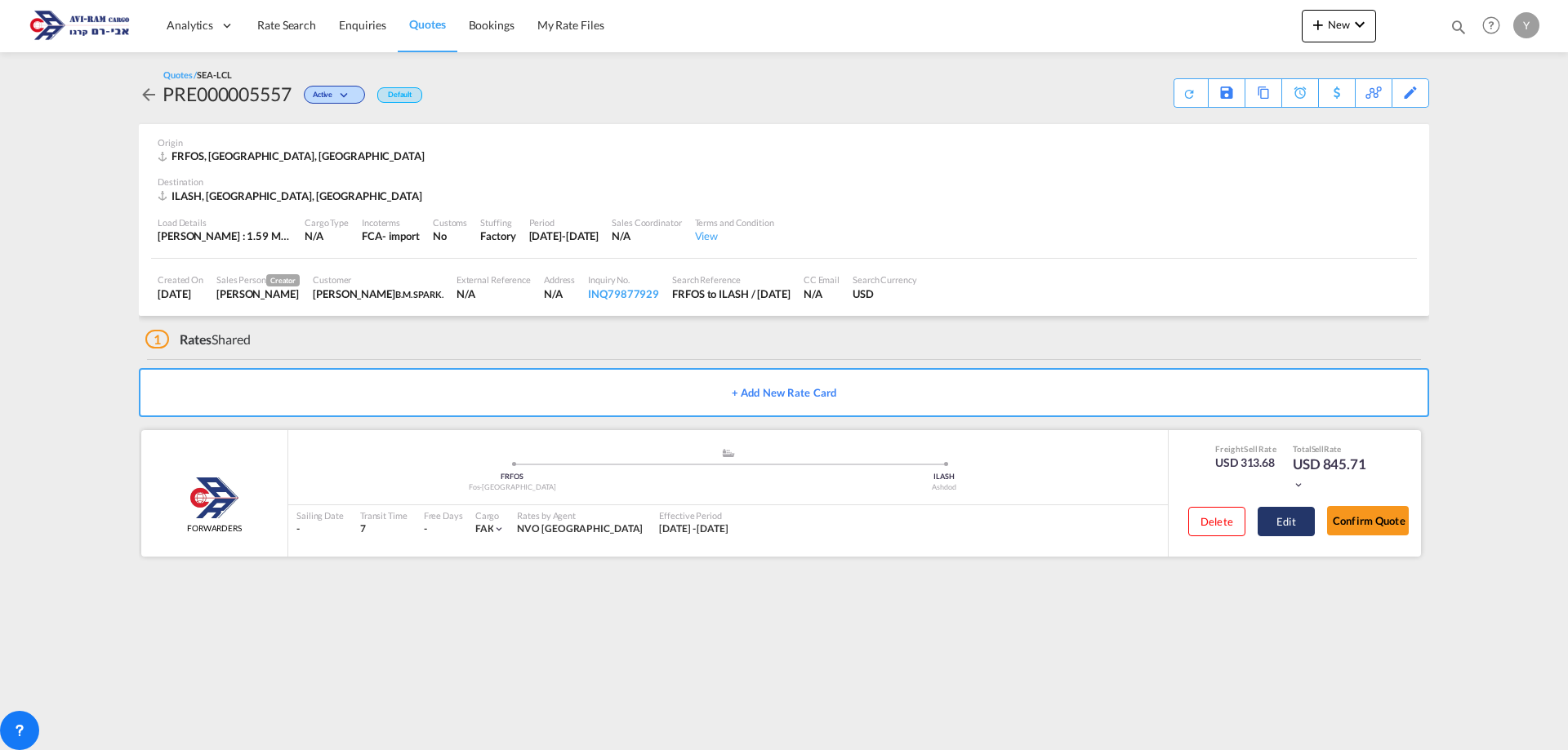
click at [1285, 524] on button "Edit" at bounding box center [1286, 522] width 57 height 30
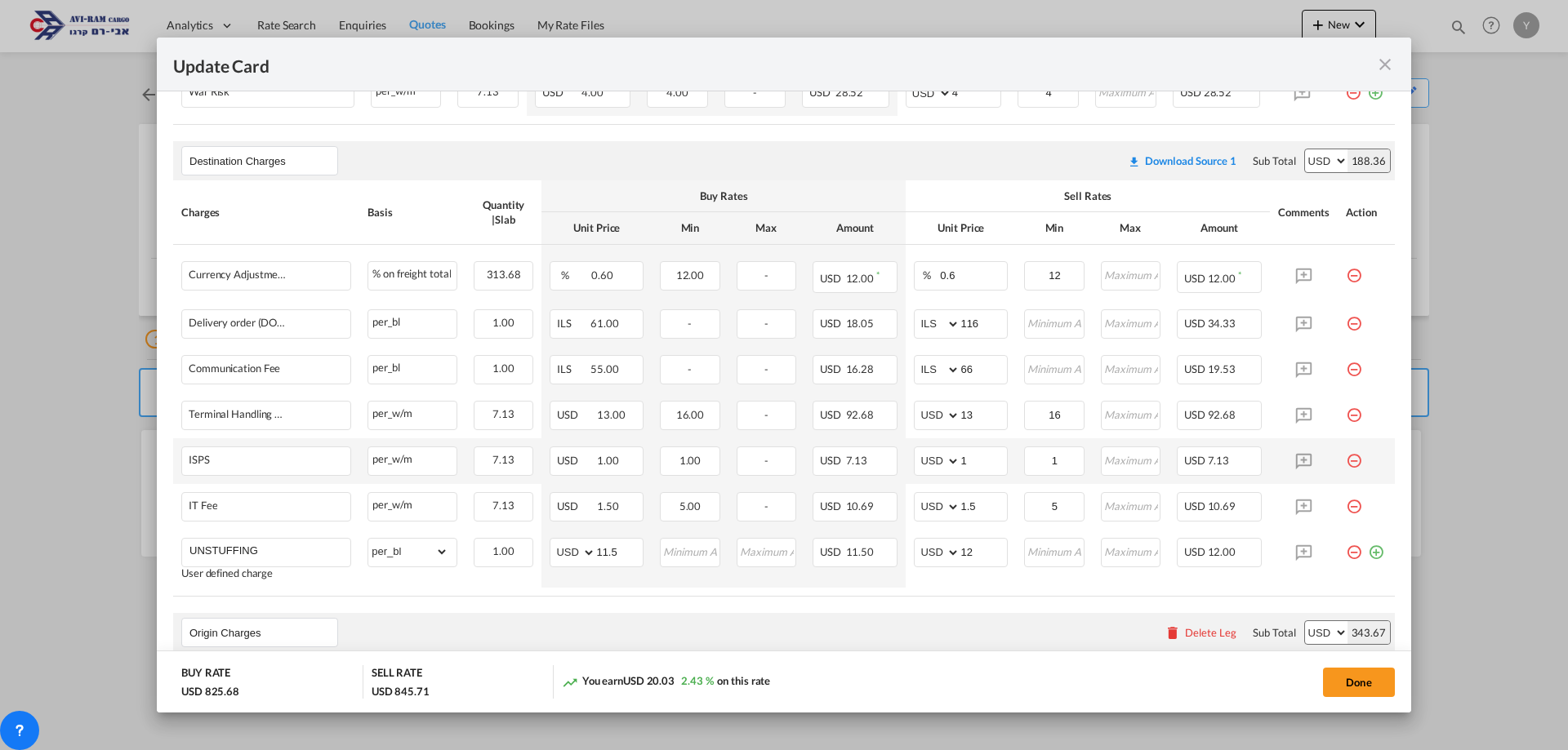
scroll to position [542, 0]
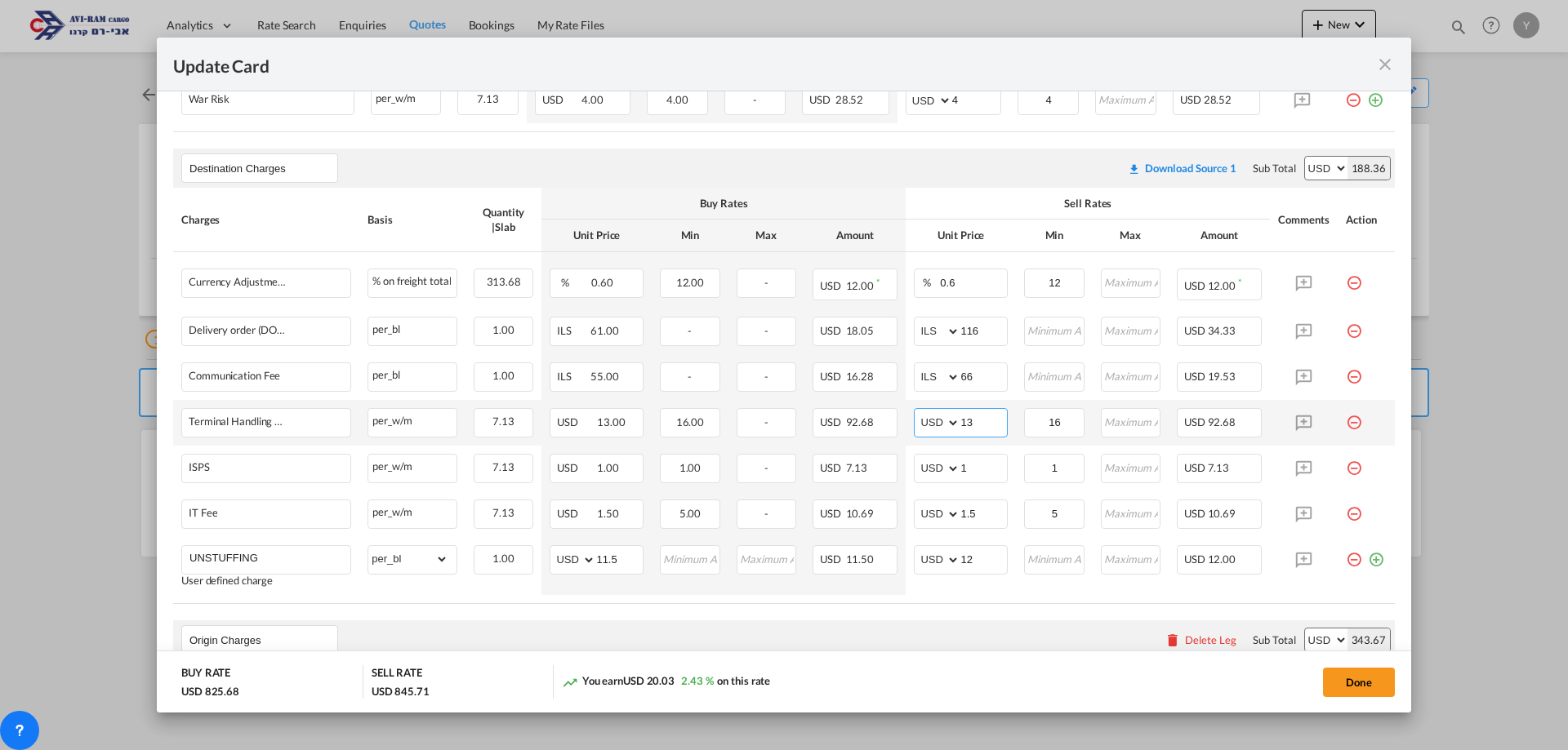
drag, startPoint x: 978, startPoint y: 420, endPoint x: 954, endPoint y: 427, distance: 25.0
click at [960, 427] on input "13" at bounding box center [983, 420] width 47 height 25
type input "16"
click at [441, 553] on select "gross_weight volumetric_weight per_shipment per_bl per_km per_hawb per_kg flat …" at bounding box center [408, 559] width 80 height 26
select select "per_ton"
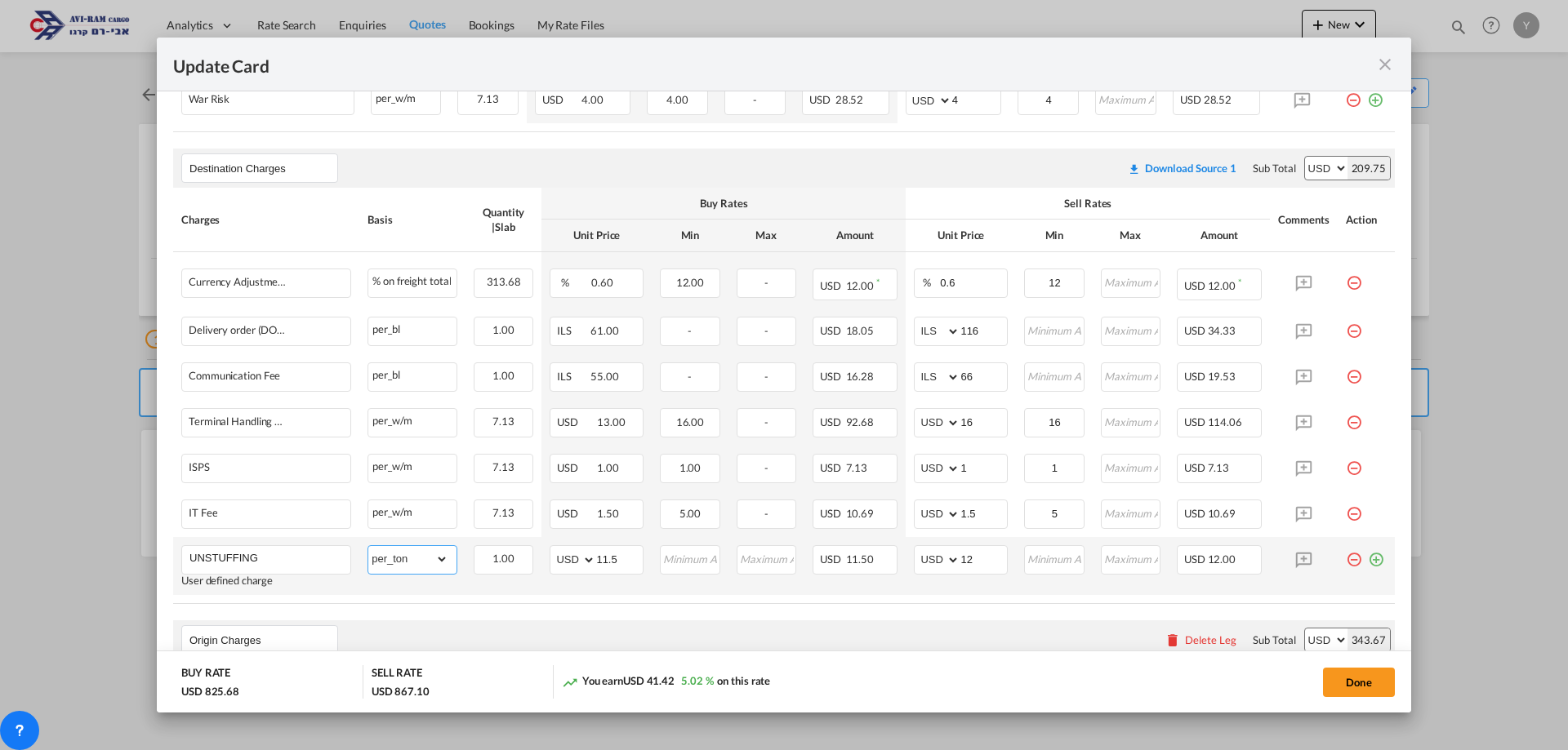
click at [368, 546] on select "gross_weight volumetric_weight per_shipment per_bl per_km per_hawb per_kg flat …" at bounding box center [408, 559] width 80 height 26
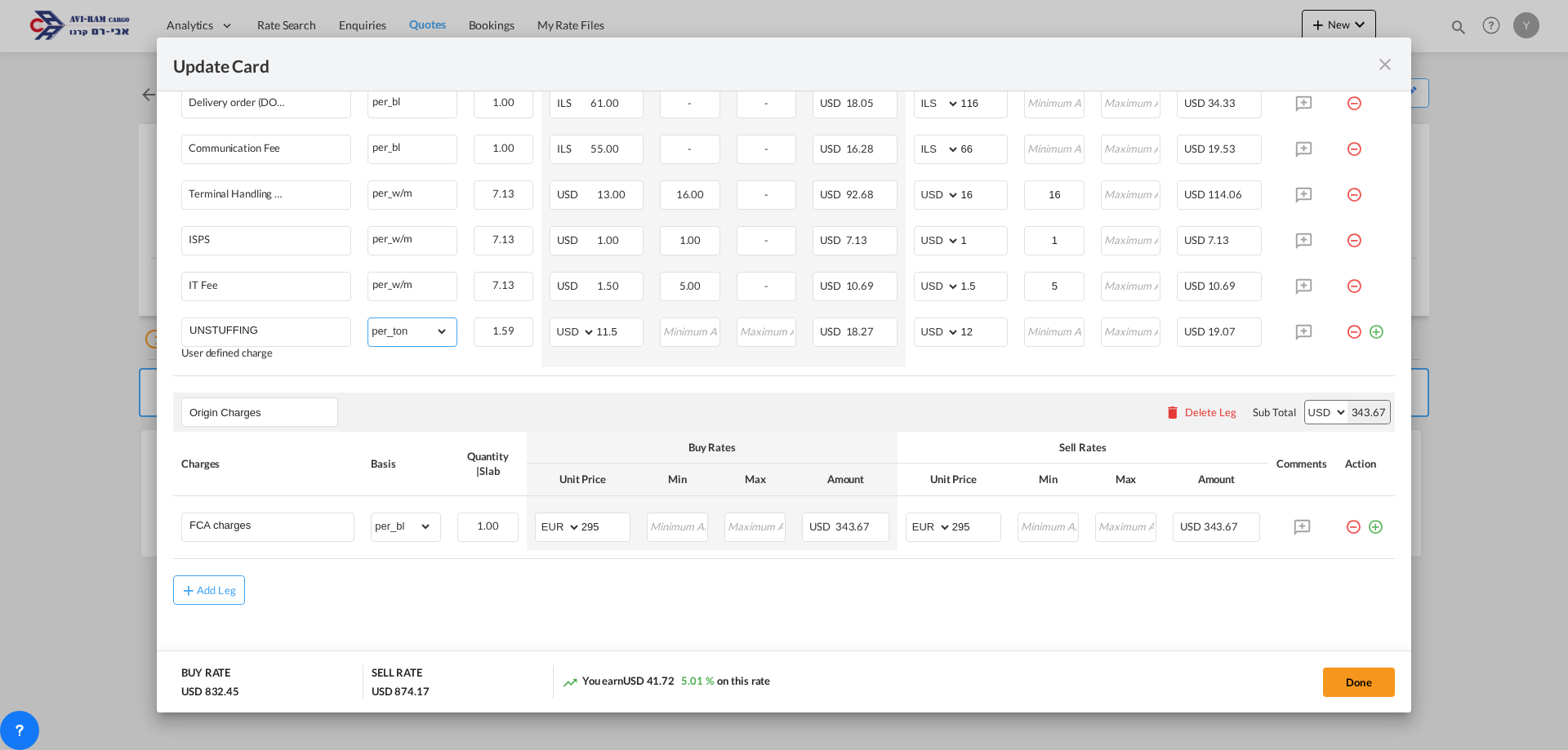
scroll to position [787, 0]
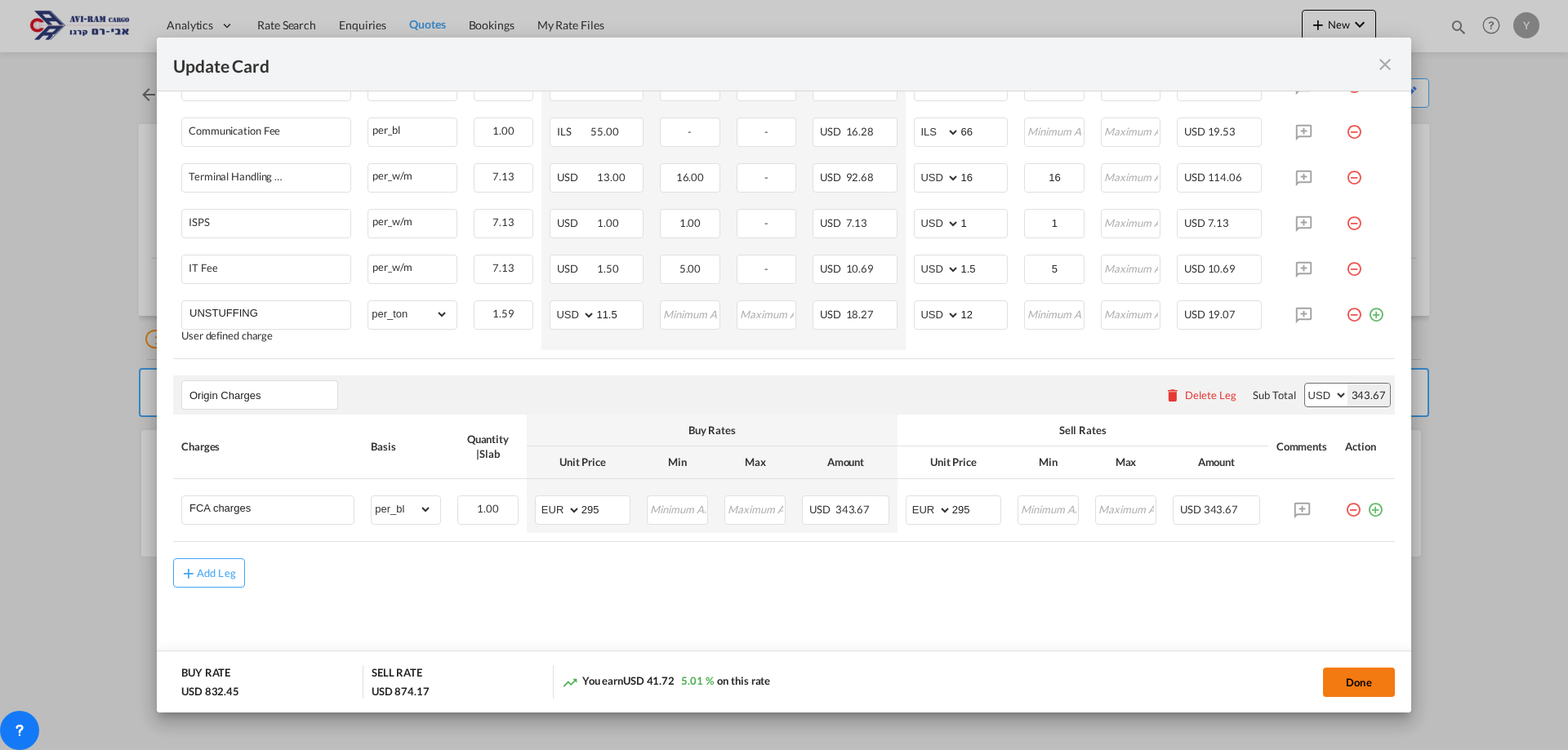
click at [1382, 685] on button "Done" at bounding box center [1359, 682] width 72 height 30
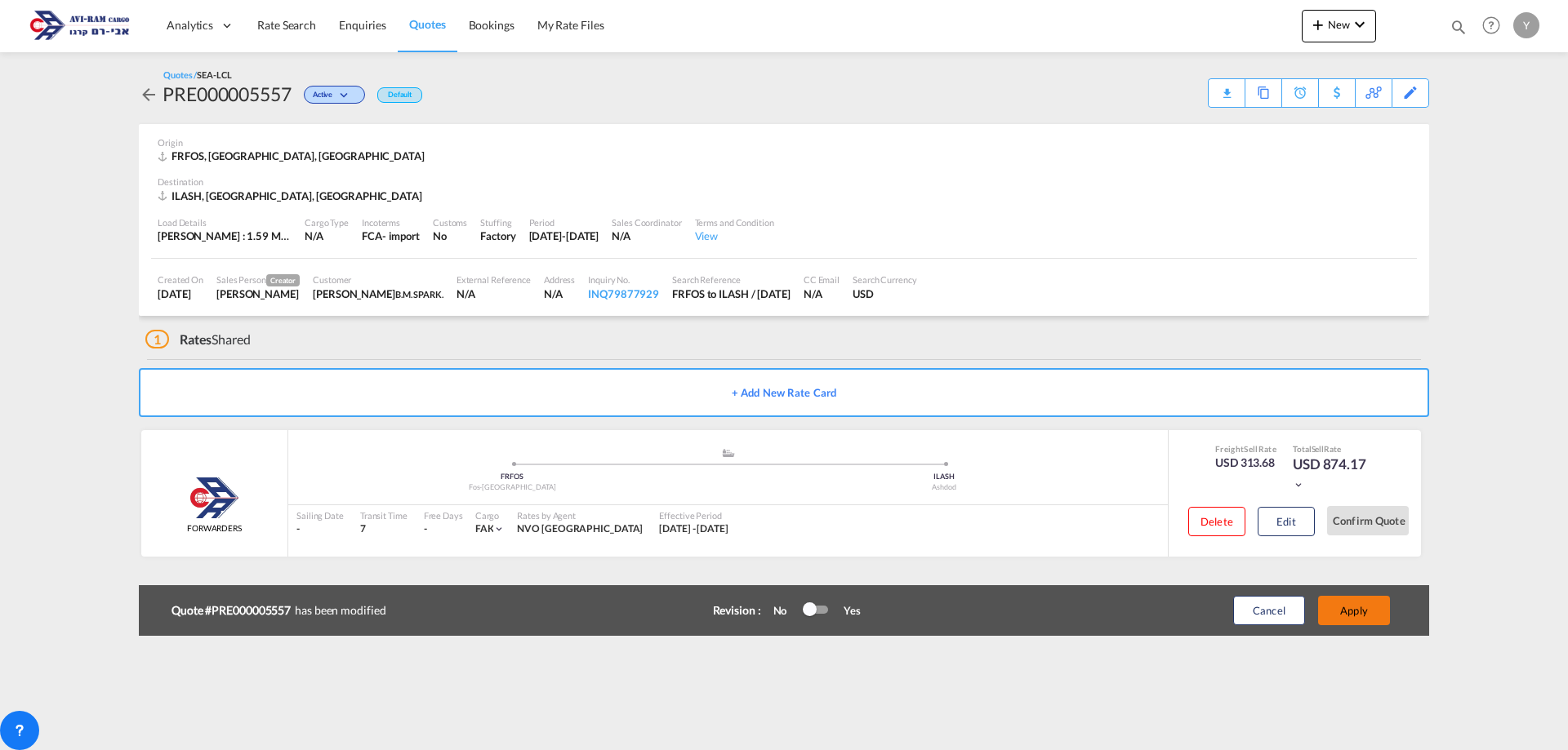
click at [1347, 606] on button "Apply" at bounding box center [1354, 610] width 72 height 30
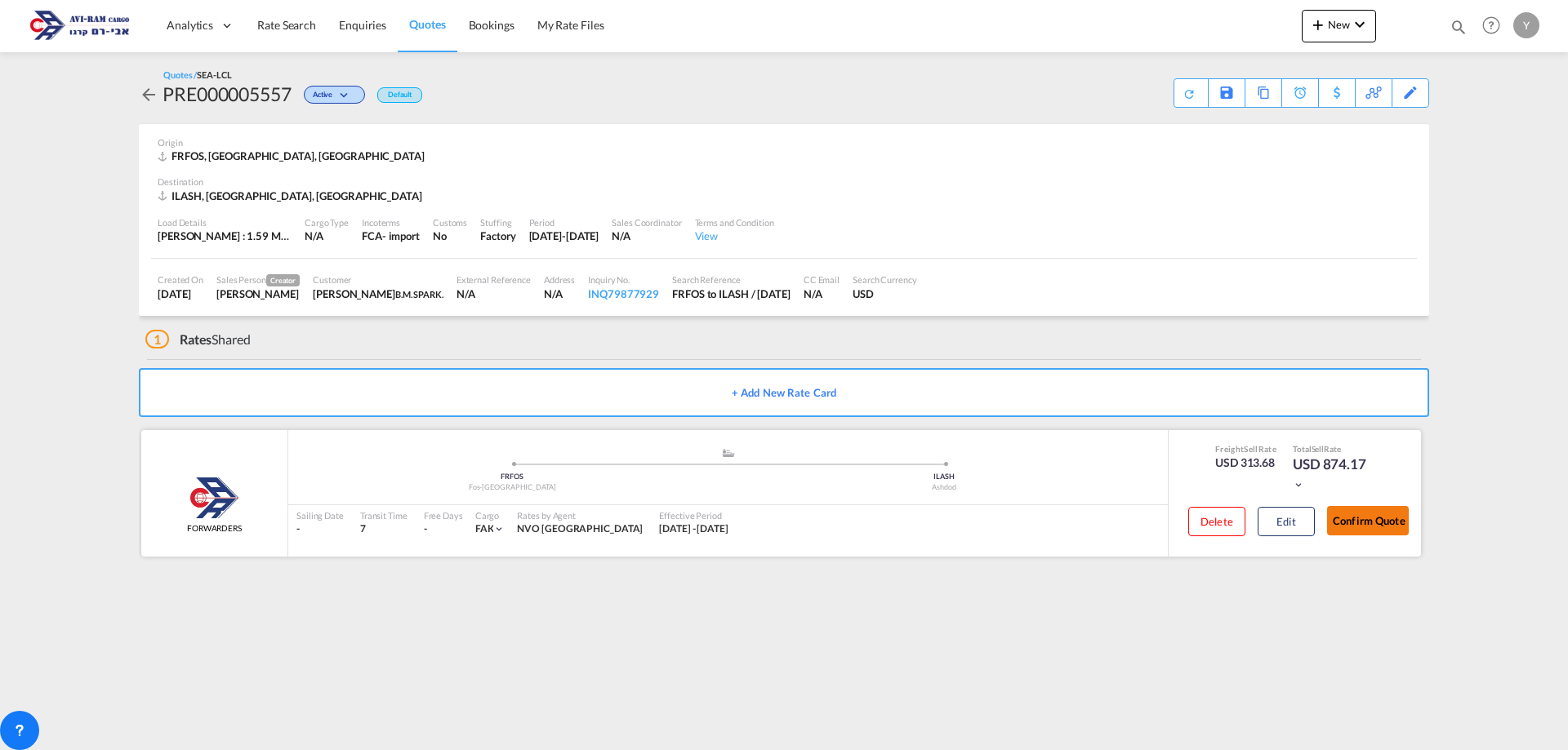
click at [1366, 529] on button "Confirm Quote" at bounding box center [1367, 521] width 82 height 30
click at [1187, 101] on div "Download Quote" at bounding box center [1158, 92] width 83 height 26
